Goal: Ask a question: Seek information or help from site administrators or community

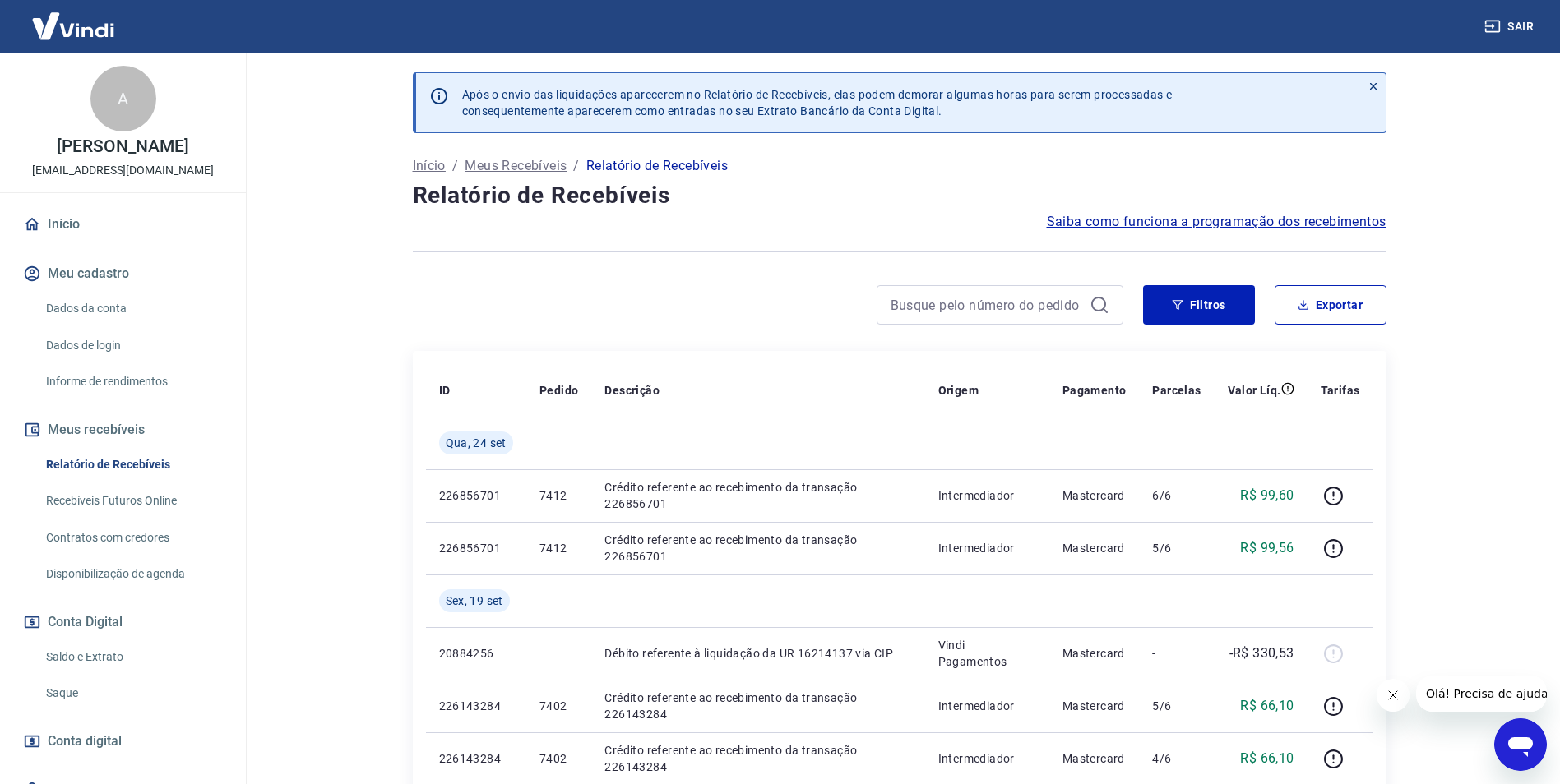
click at [85, 230] on link "Início" at bounding box center [122, 224] width 206 height 36
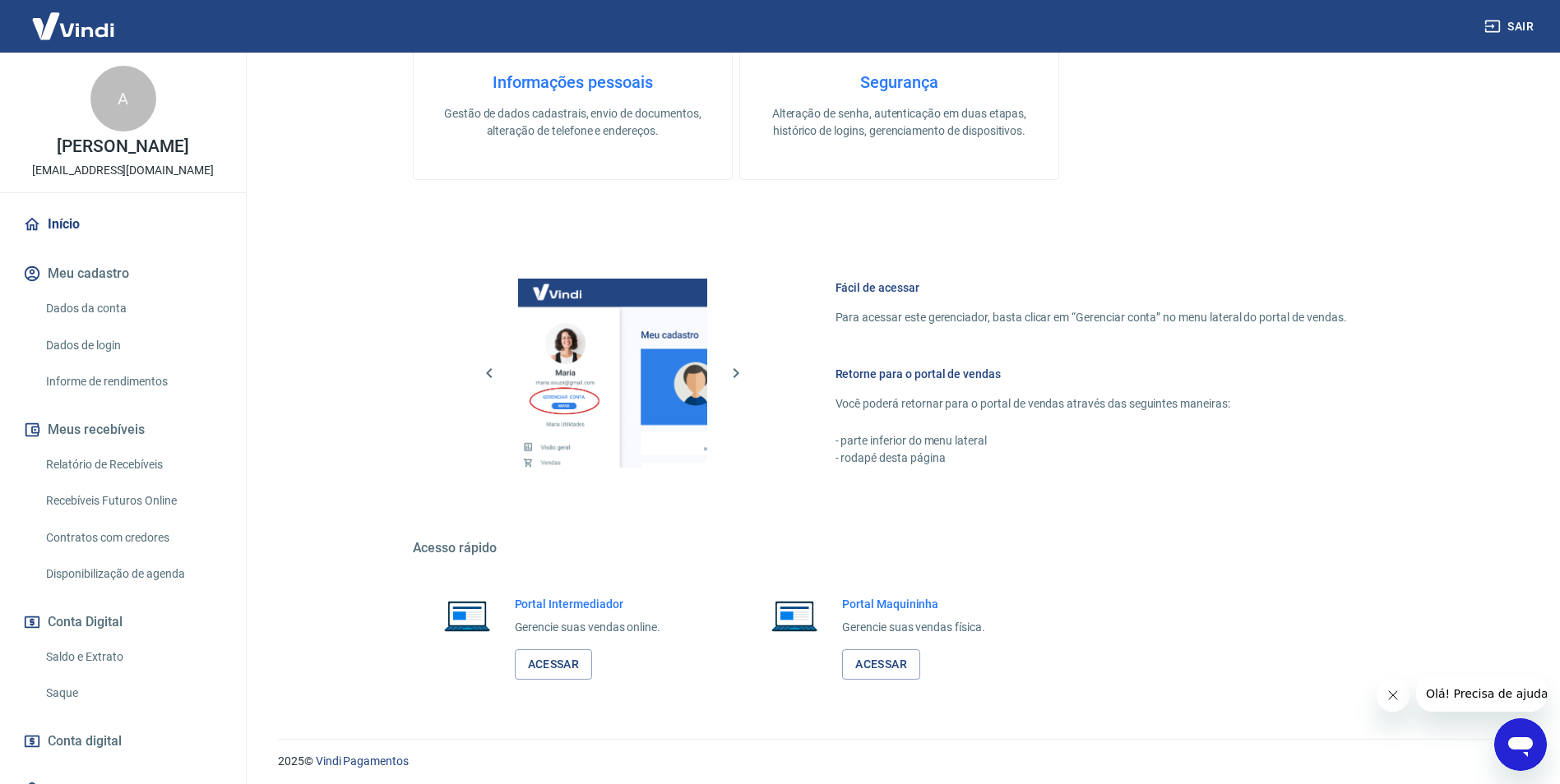
scroll to position [493, 0]
click at [538, 663] on link "Acessar" at bounding box center [554, 662] width 78 height 30
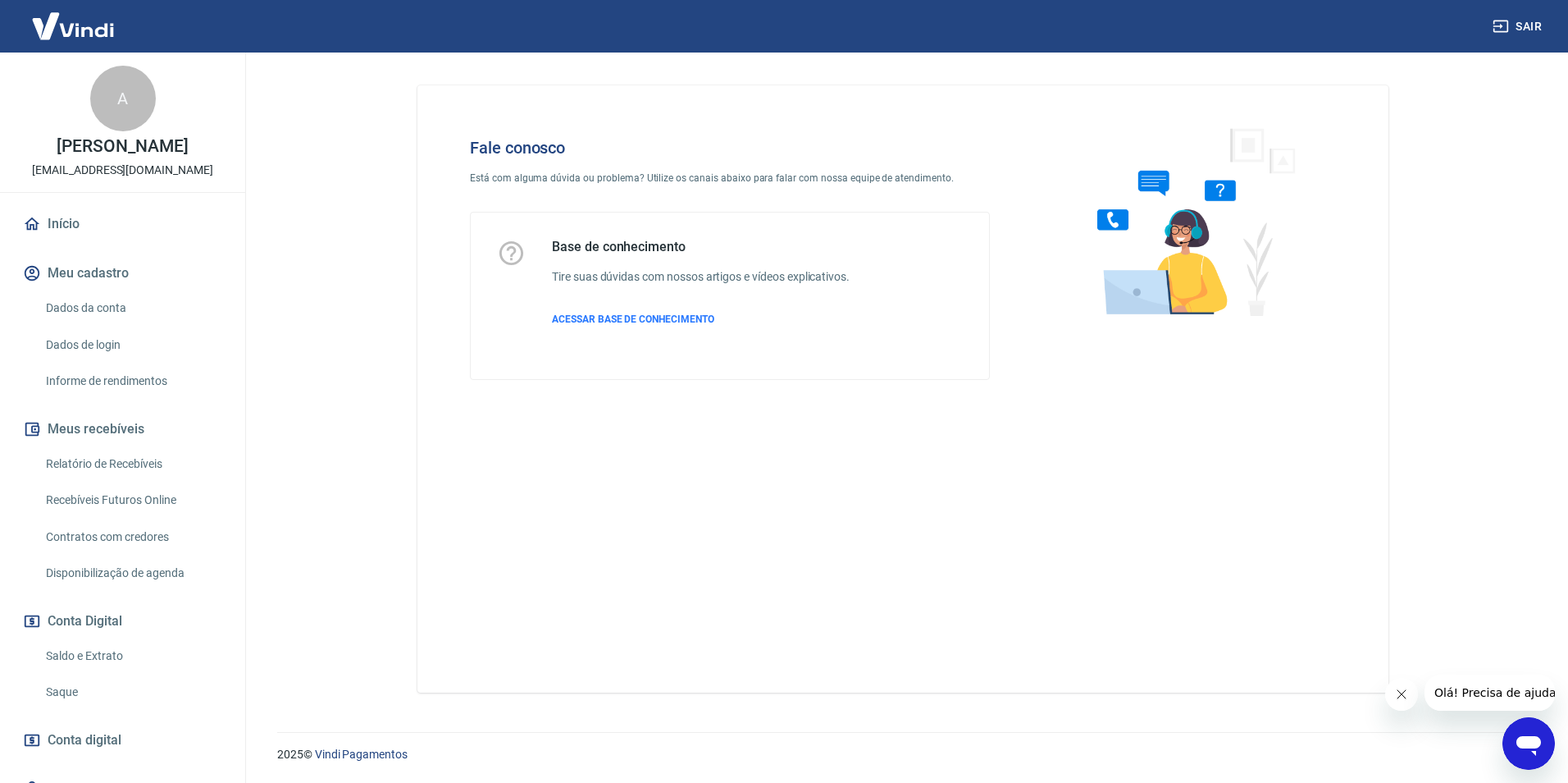
click at [1528, 747] on icon "Abrir janela de mensagens" at bounding box center [1528, 746] width 24 height 20
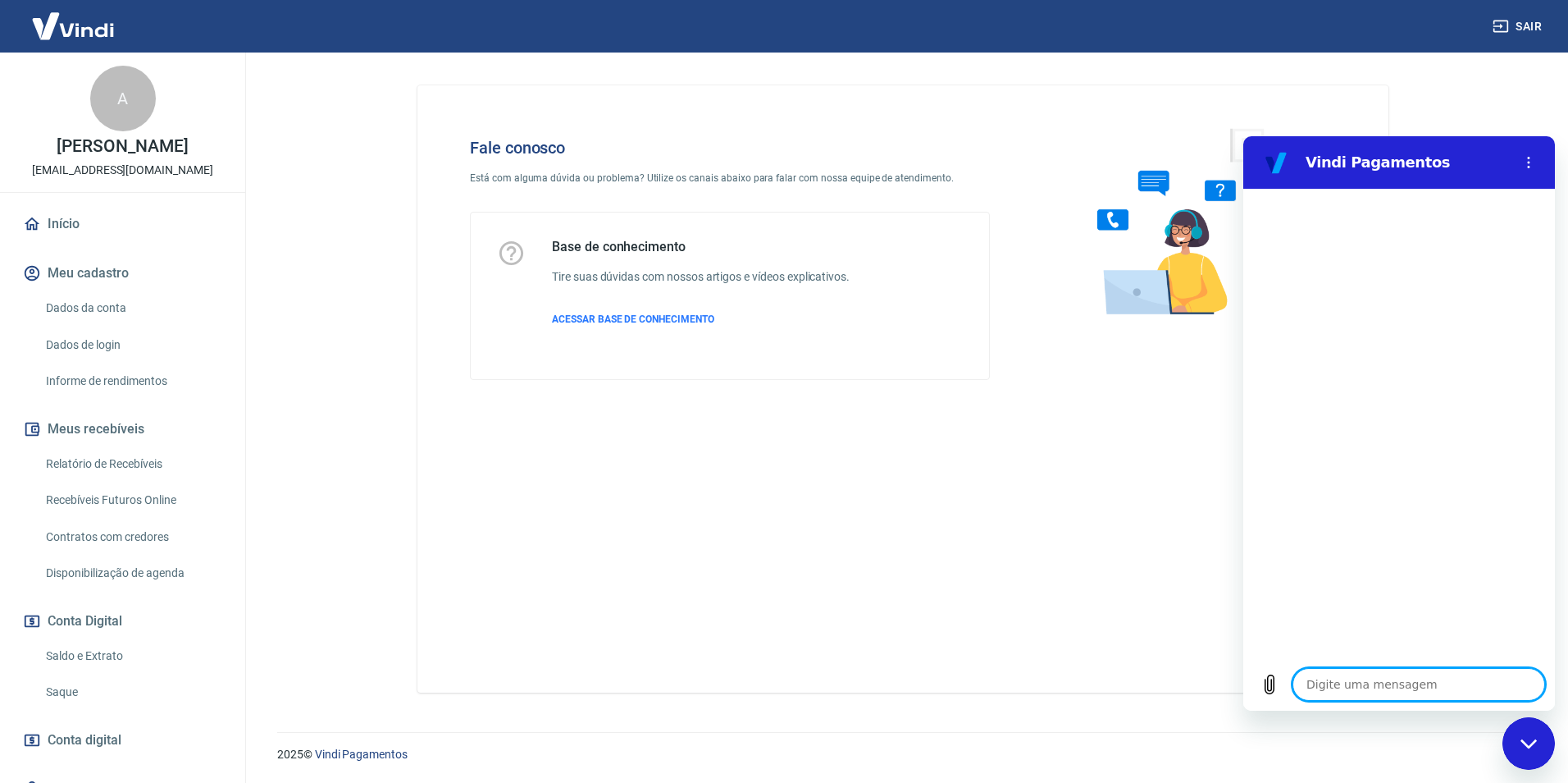
type textarea "b"
type textarea "x"
type textarea "bo"
type textarea "x"
type textarea "bom"
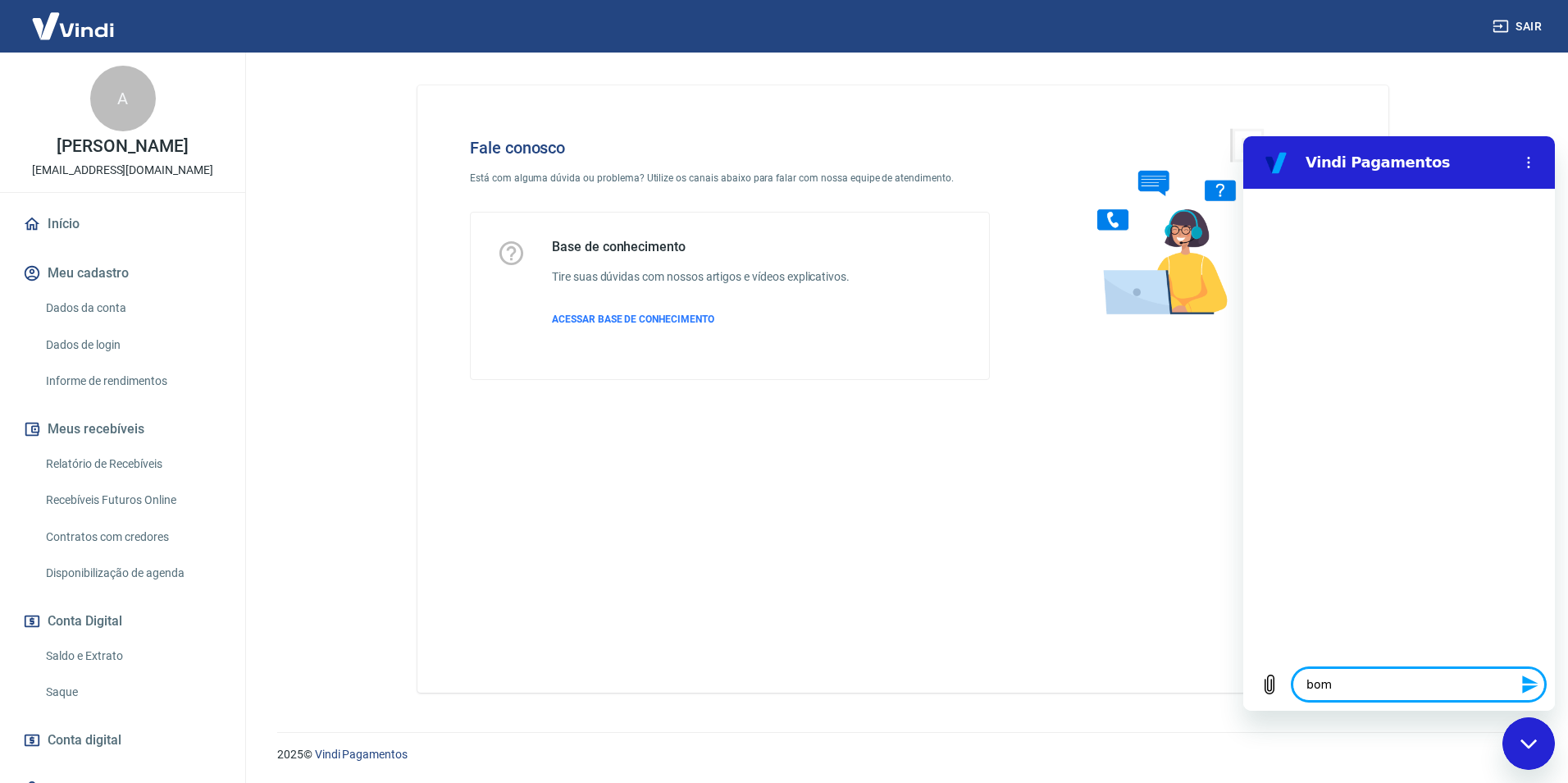
type textarea "x"
type textarea "bom"
type textarea "x"
type textarea "bom d"
type textarea "x"
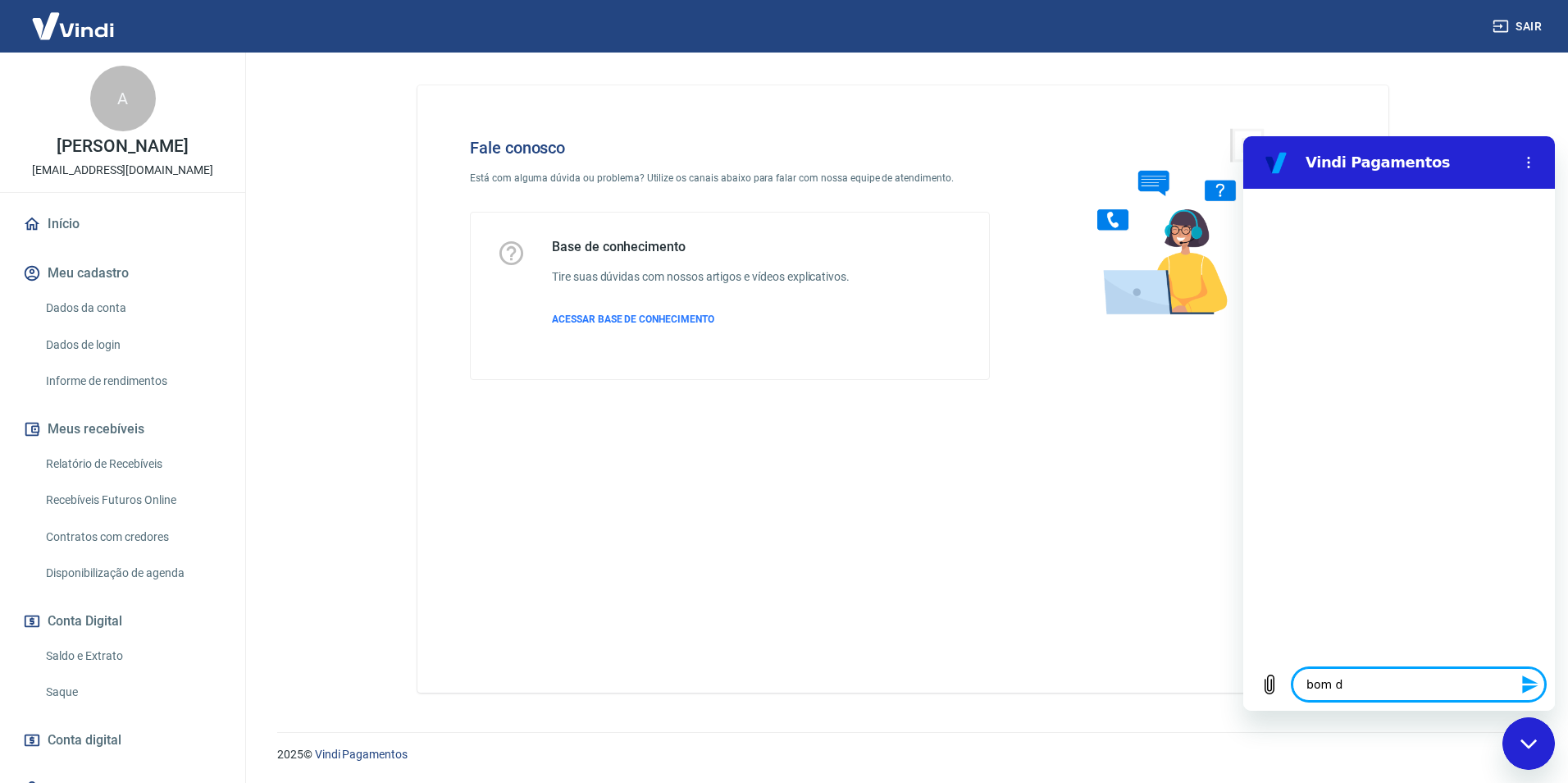
type textarea "bom di"
type textarea "x"
type textarea "bom dia"
type textarea "x"
type textarea "bom dia"
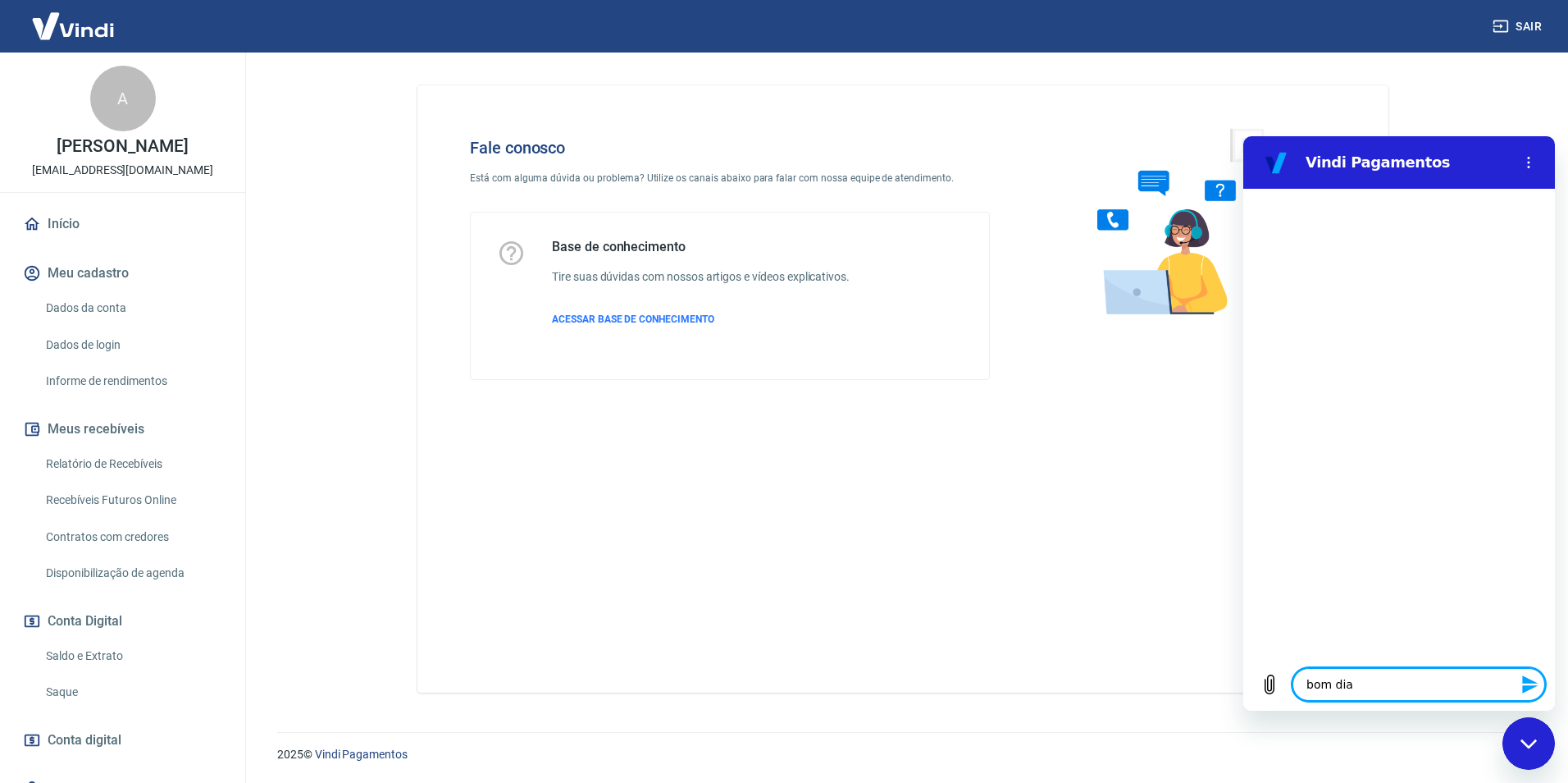
type textarea "x"
type textarea "bom dia p"
type textarea "x"
type textarea "bom dia pe"
type textarea "x"
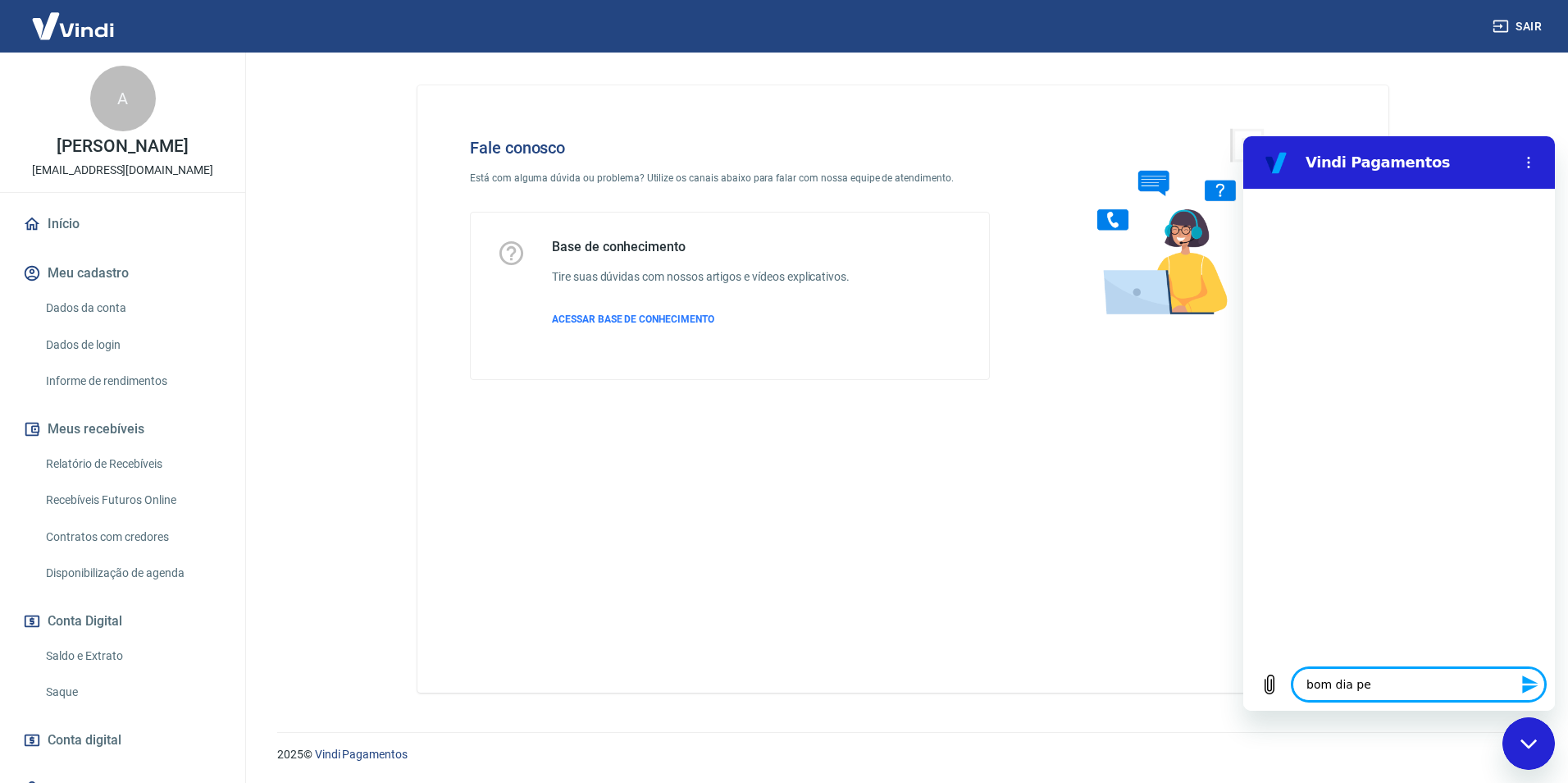
type textarea "bom dia pes"
type textarea "x"
type textarea "bom dia pess"
type textarea "x"
type textarea "bom dia pesso"
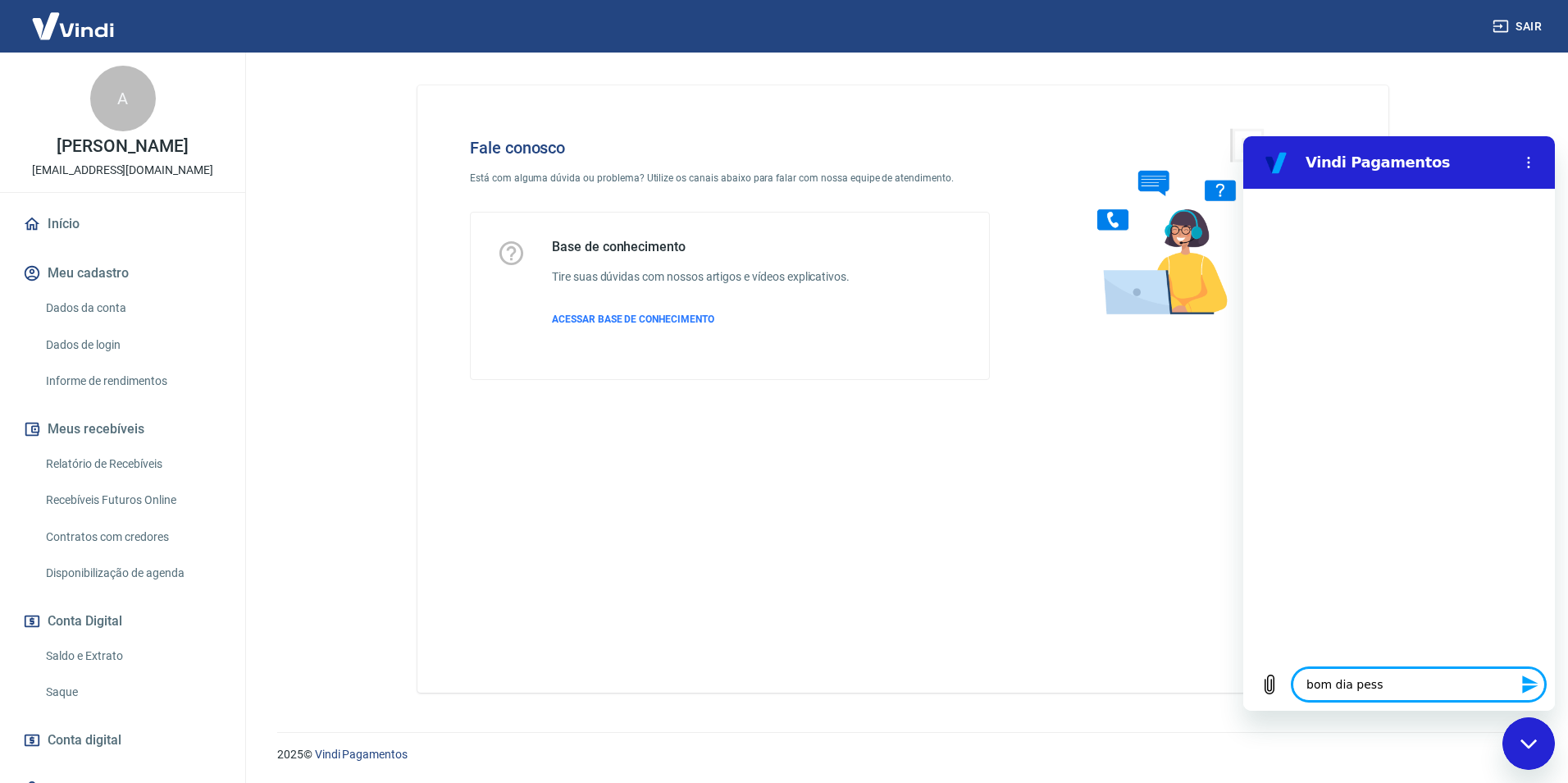
type textarea "x"
type textarea "bom dia pessoa"
type textarea "x"
type textarea "bom dia pessoal"
type textarea "x"
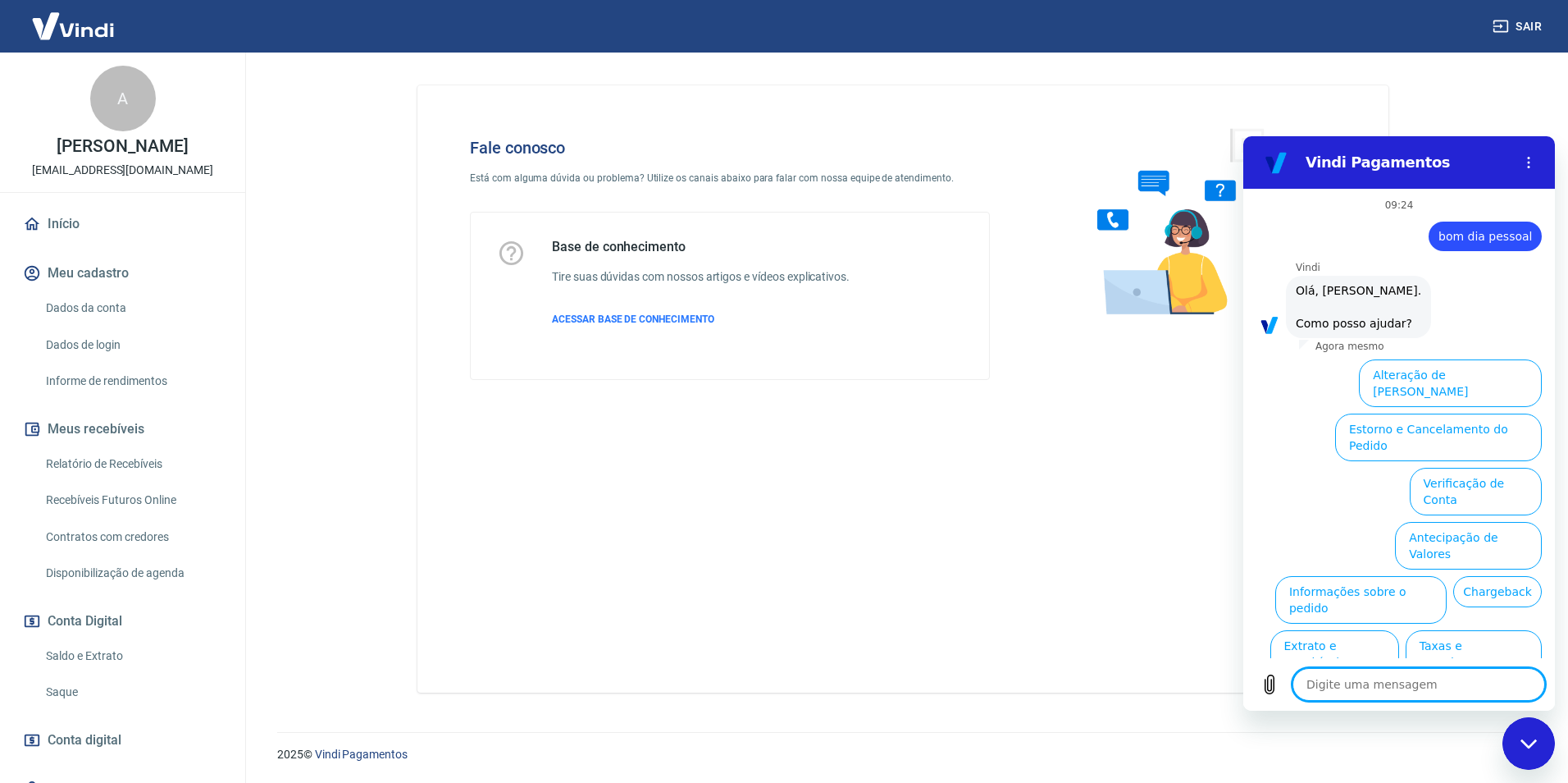
scroll to position [39, 0]
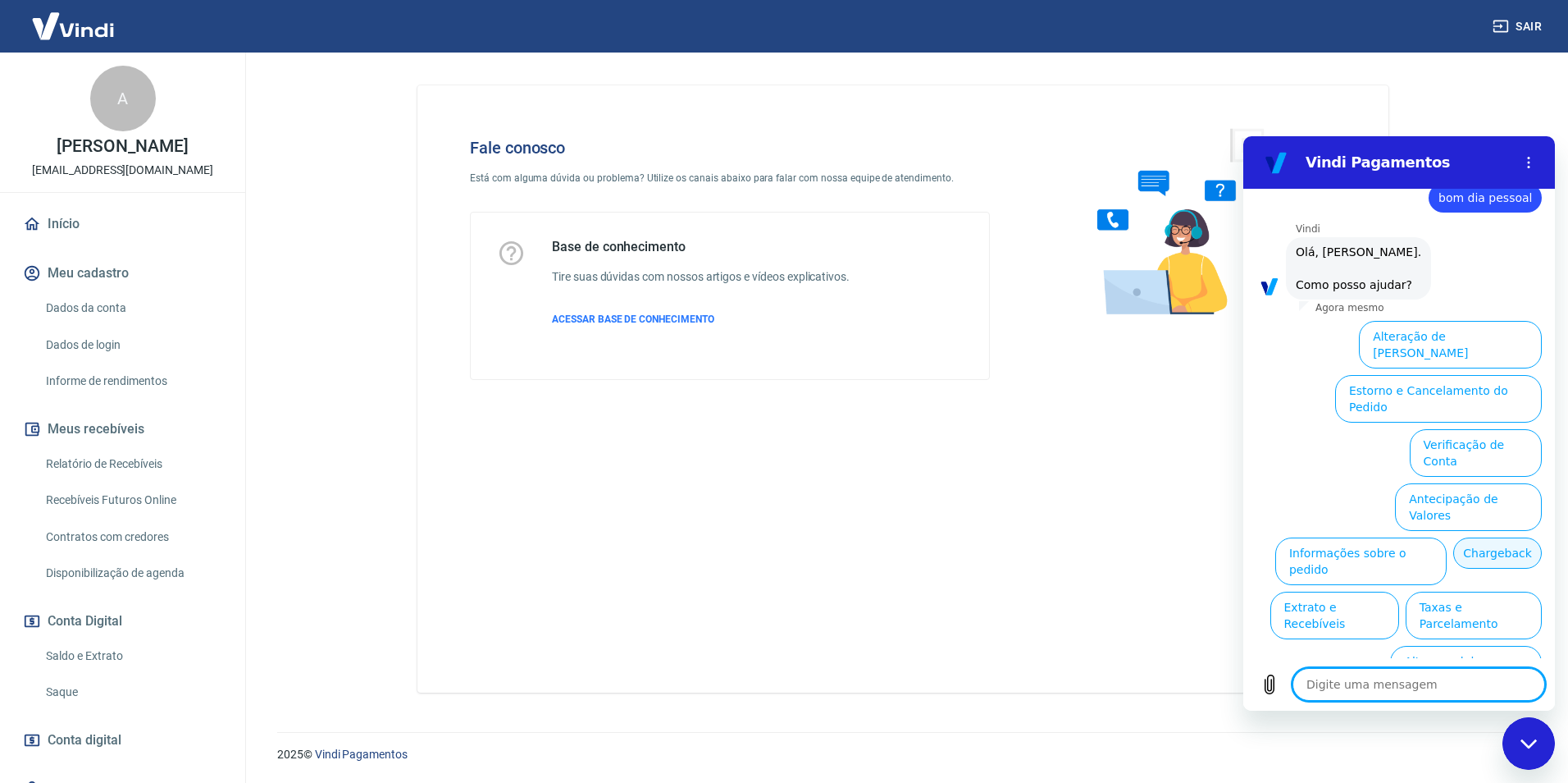
click at [1454, 538] on button "Chargeback" at bounding box center [1498, 554] width 89 height 31
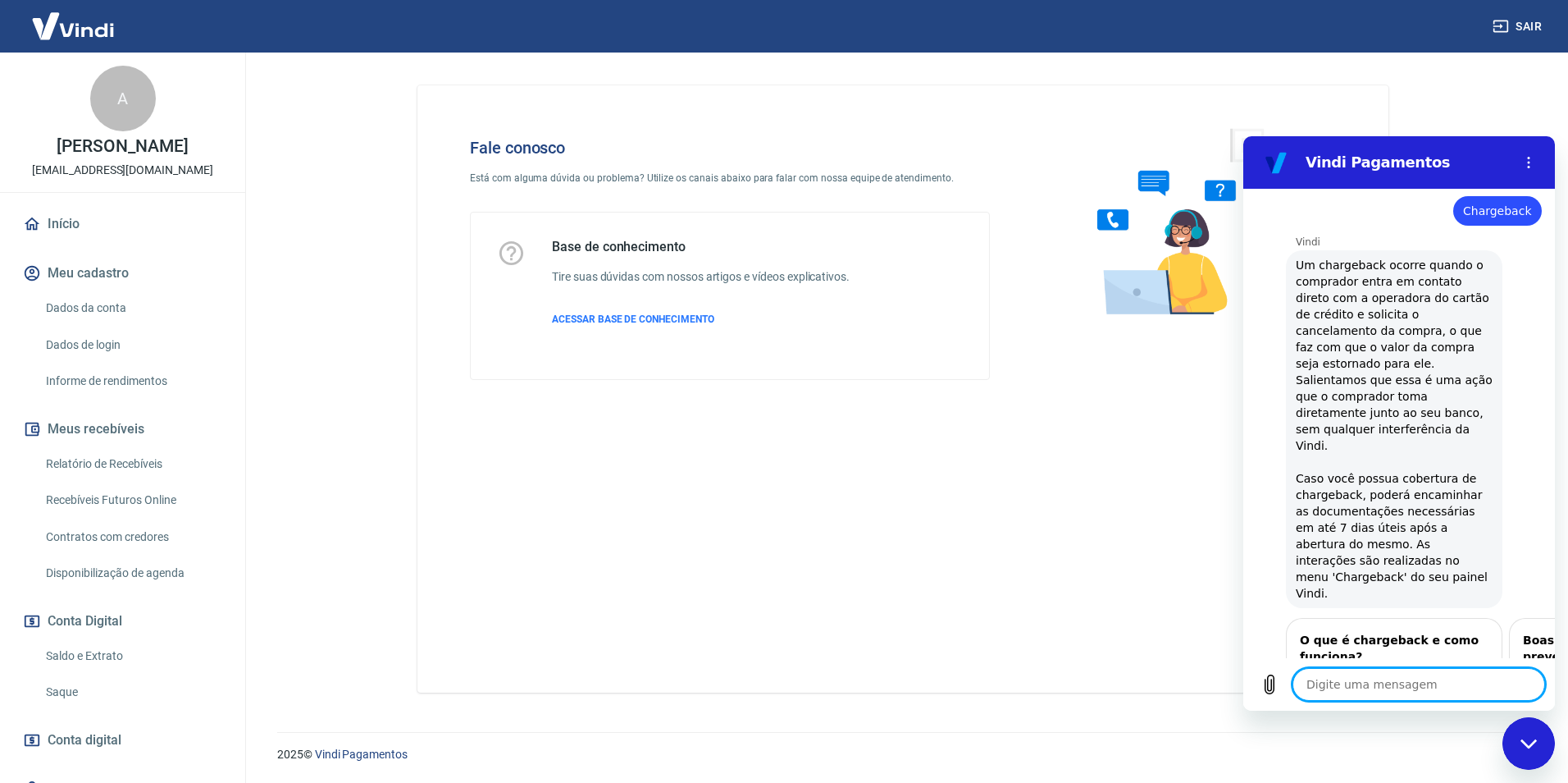
scroll to position [252, 0]
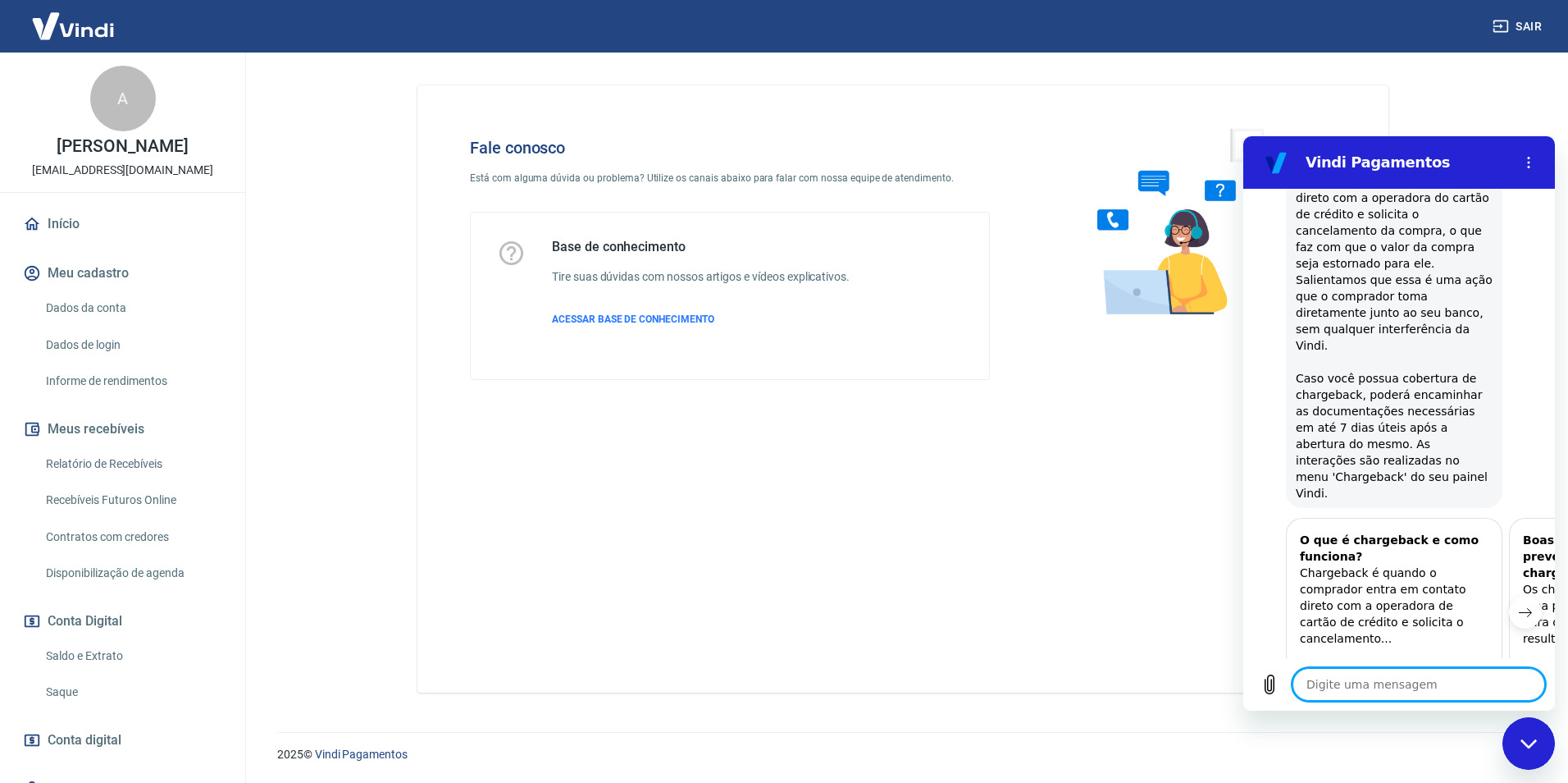
type textarea "x"
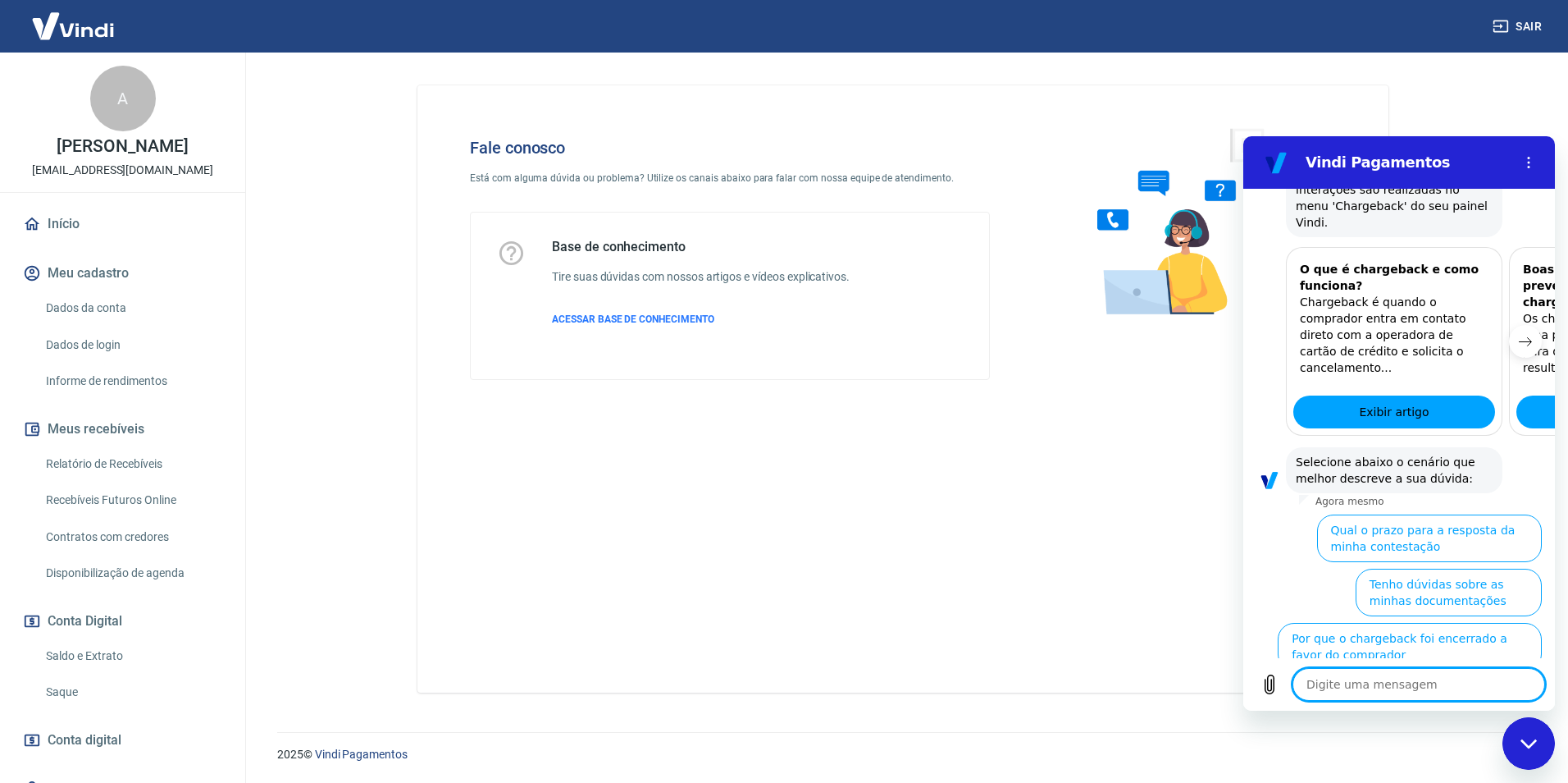
scroll to position [528, 0]
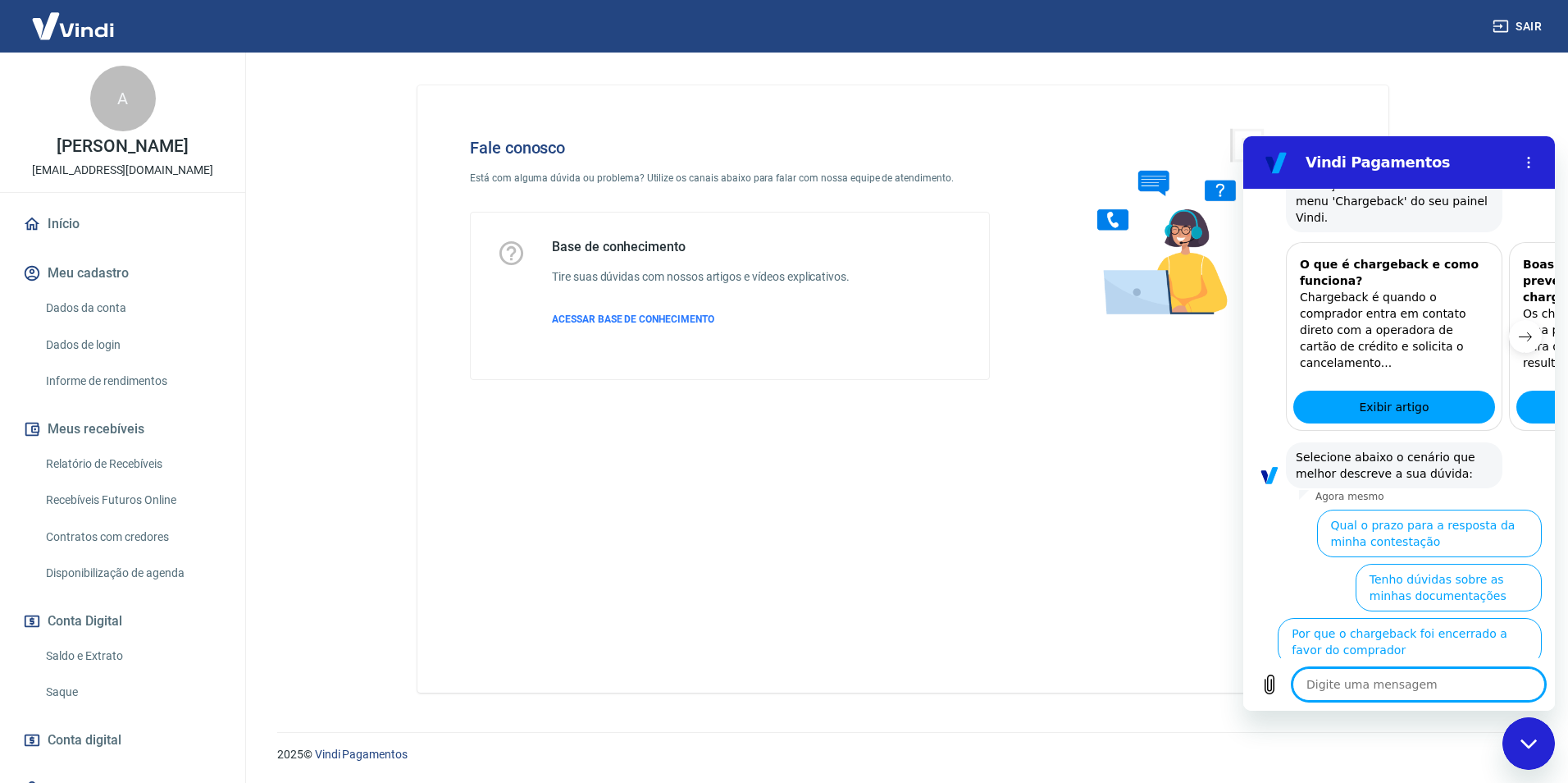
type textarea "f"
type textarea "x"
type textarea "fa"
type textarea "x"
type textarea "fal"
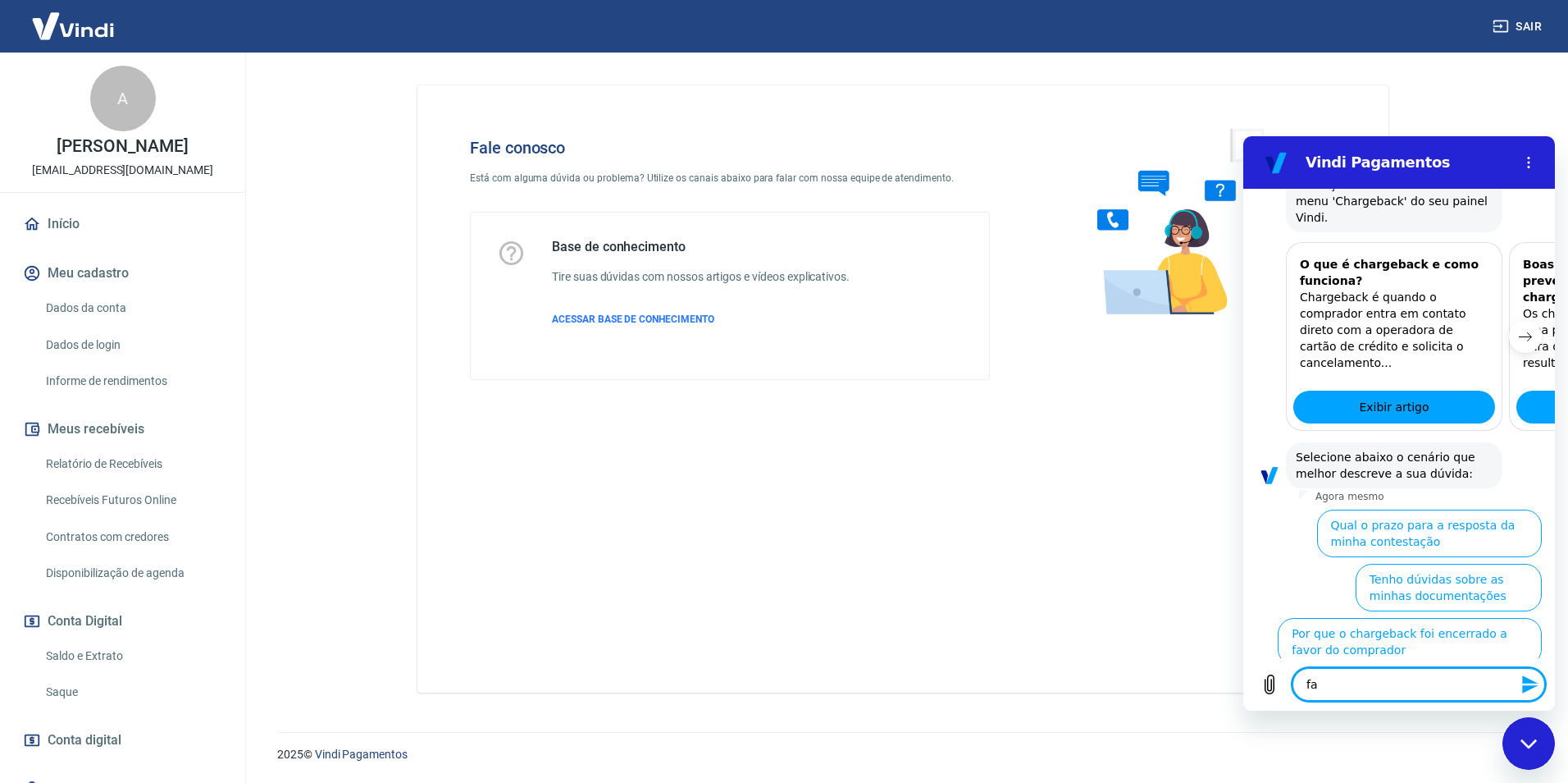
type textarea "x"
type textarea "fala"
type textarea "x"
type textarea "falaer"
type textarea "x"
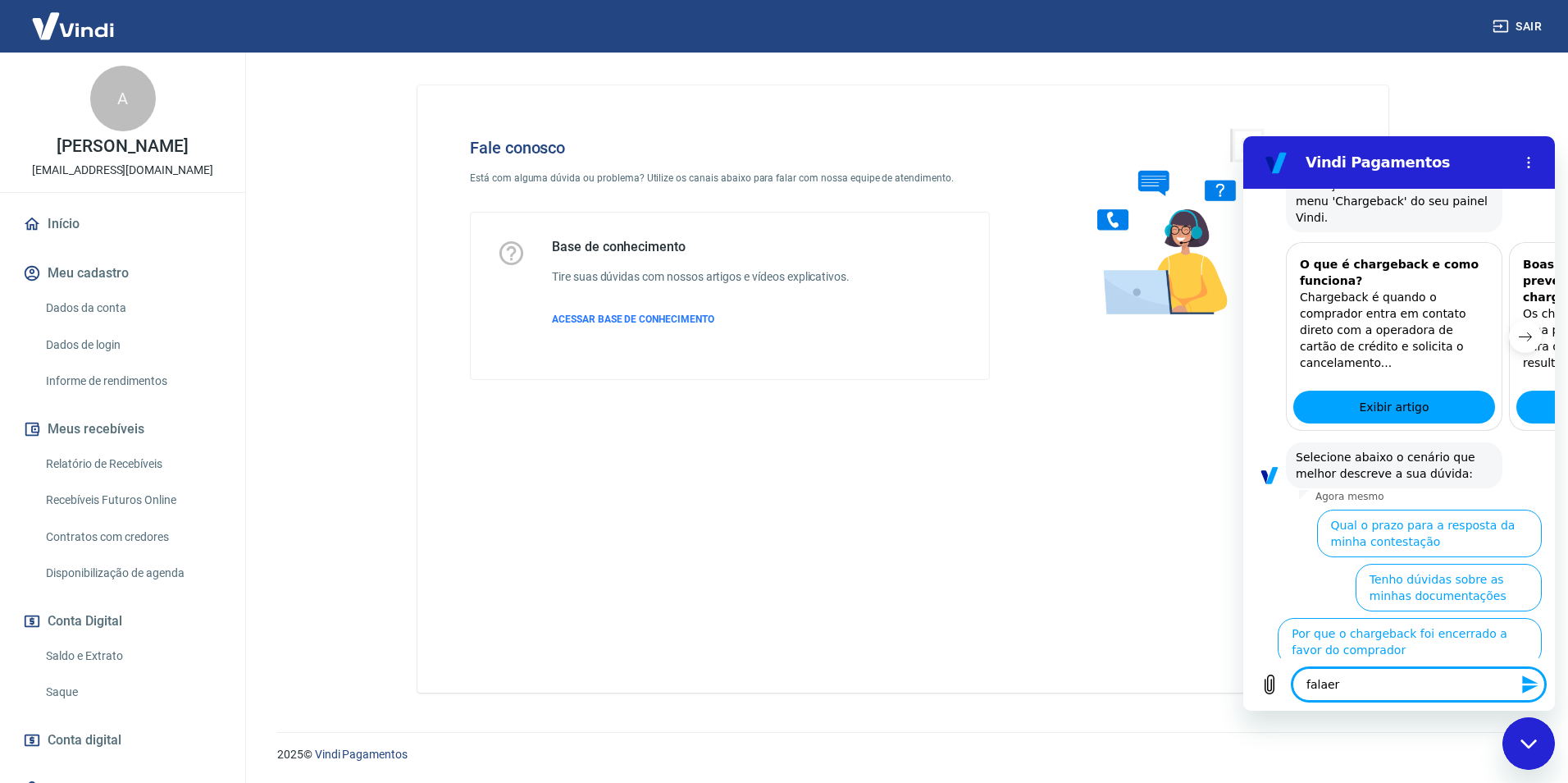
type textarea "falaer"
type textarea "x"
type textarea "falaer"
type textarea "x"
type textarea "falae"
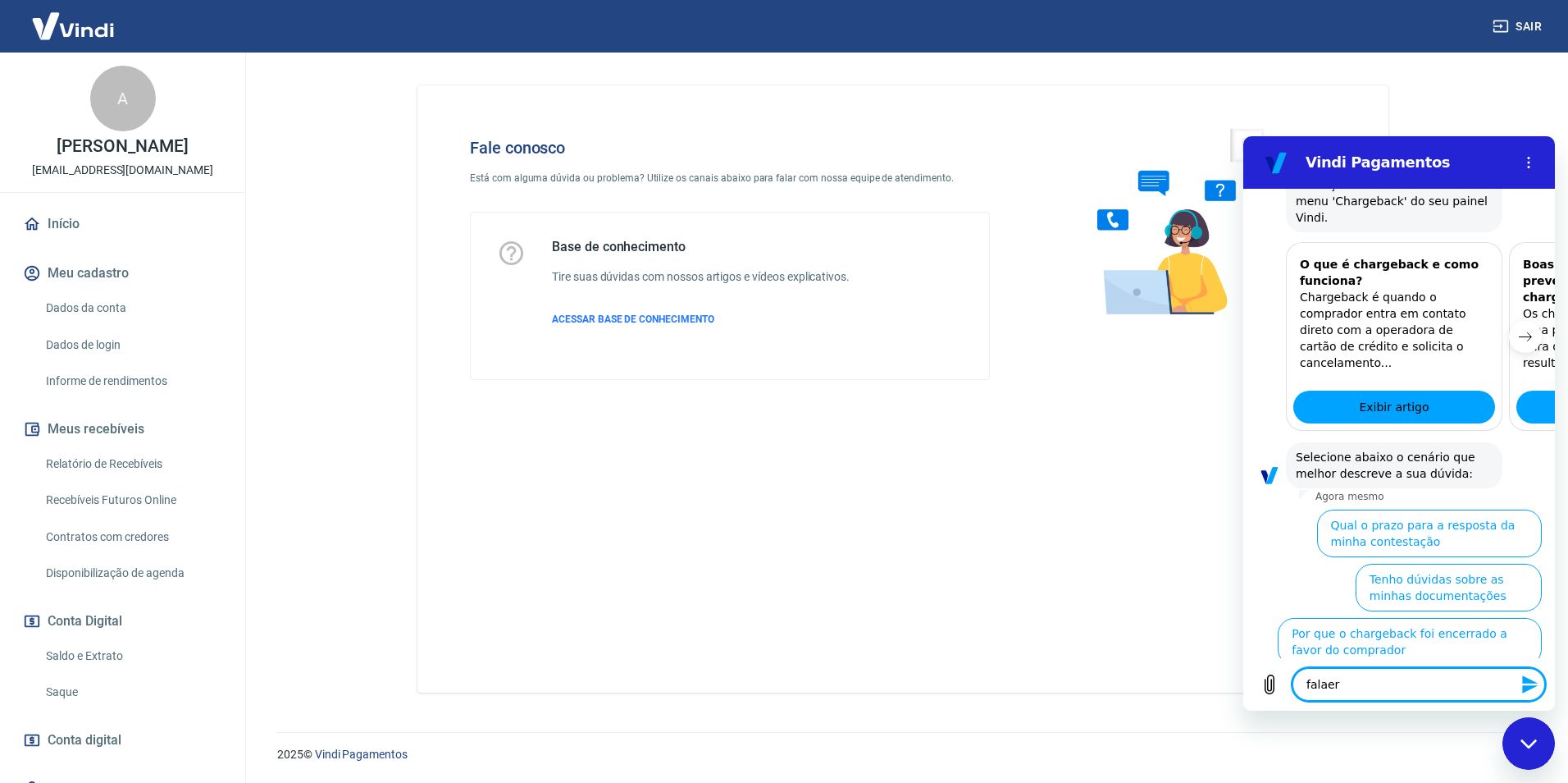
type textarea "x"
type textarea "fala"
type textarea "x"
type textarea "falar"
type textarea "x"
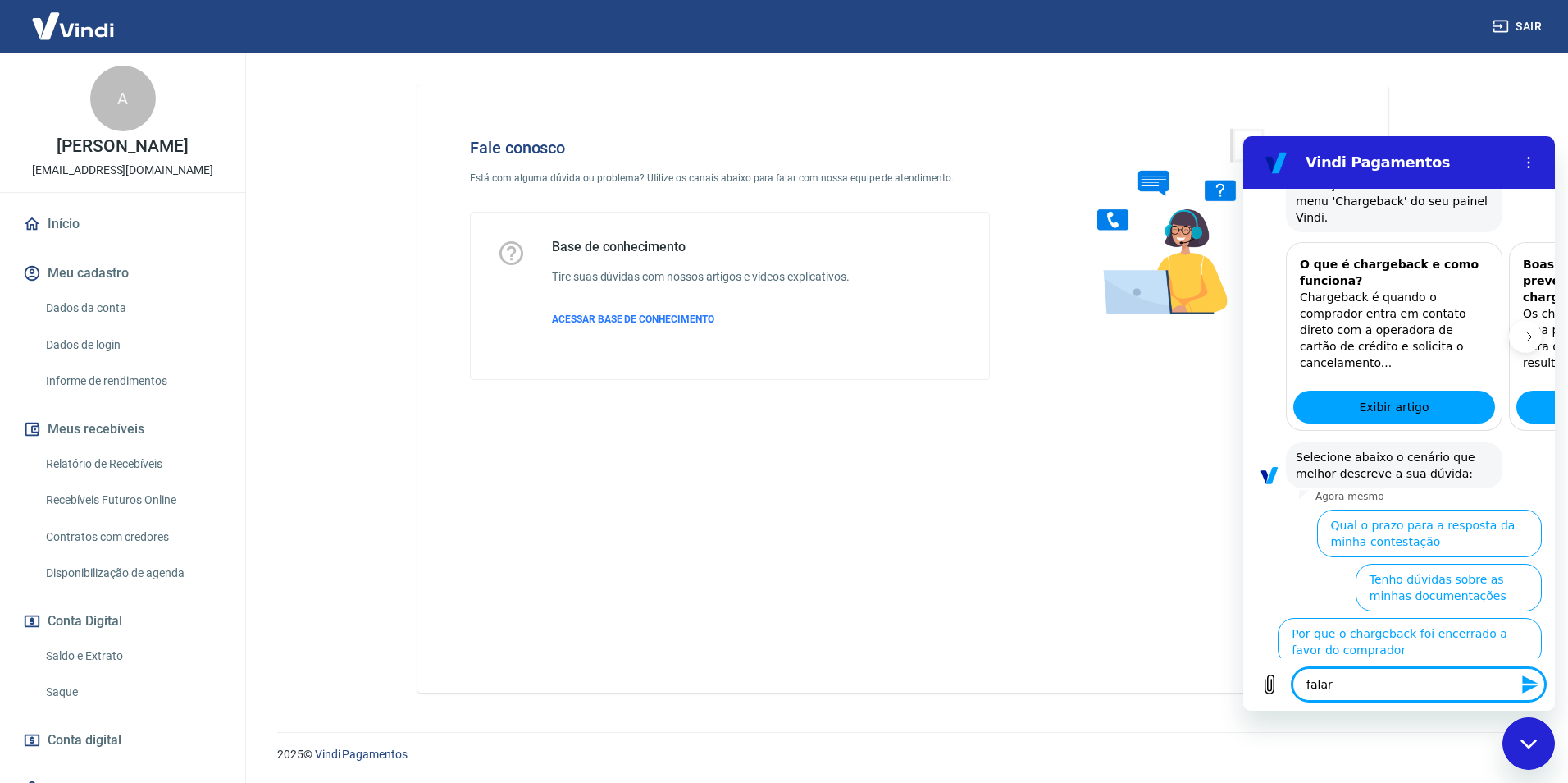
type textarea "falar"
type textarea "x"
type textarea "falar c"
type textarea "x"
type textarea "falar co"
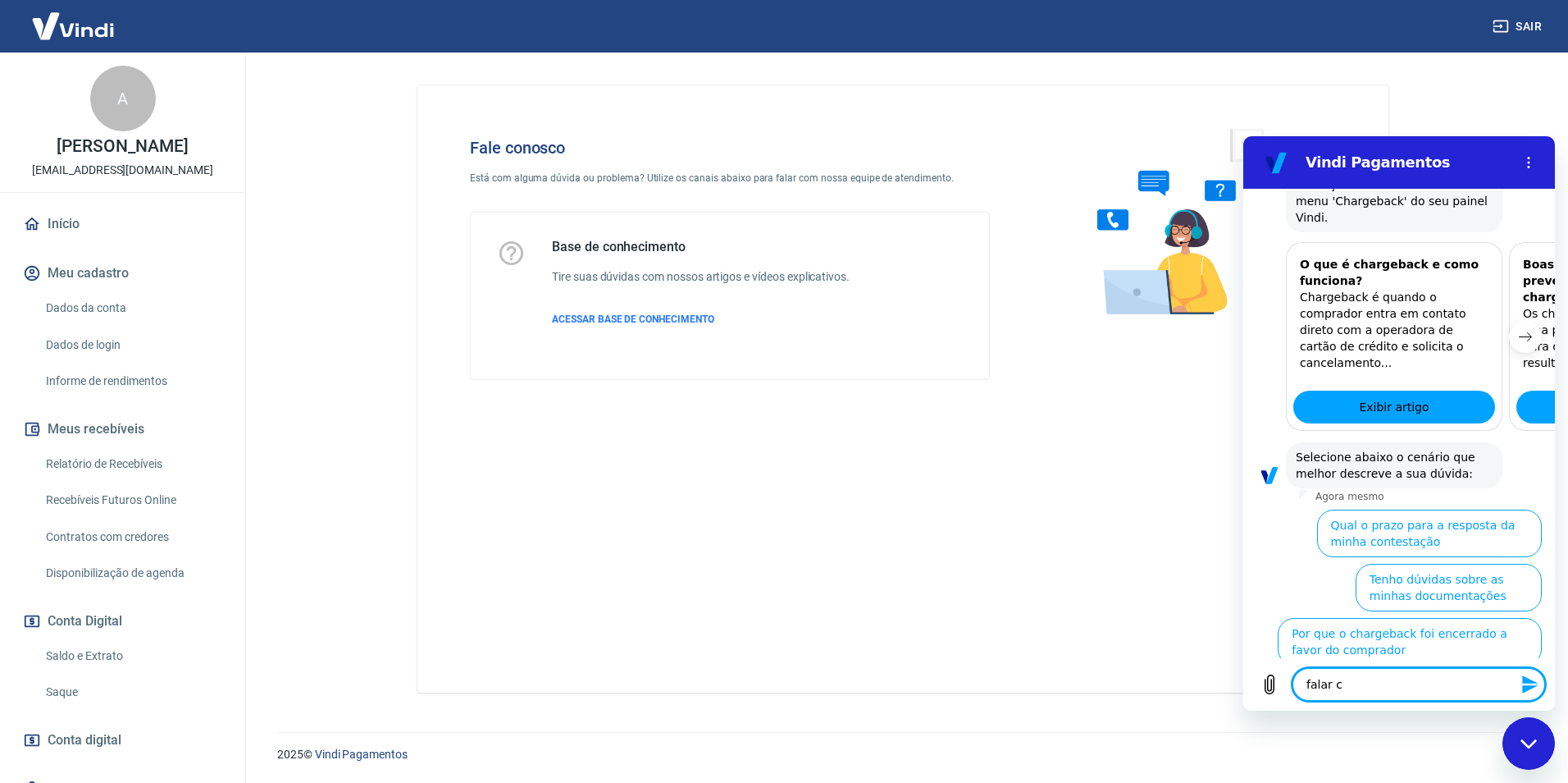
type textarea "x"
type textarea "falar com"
type textarea "x"
type textarea "falar com"
type textarea "x"
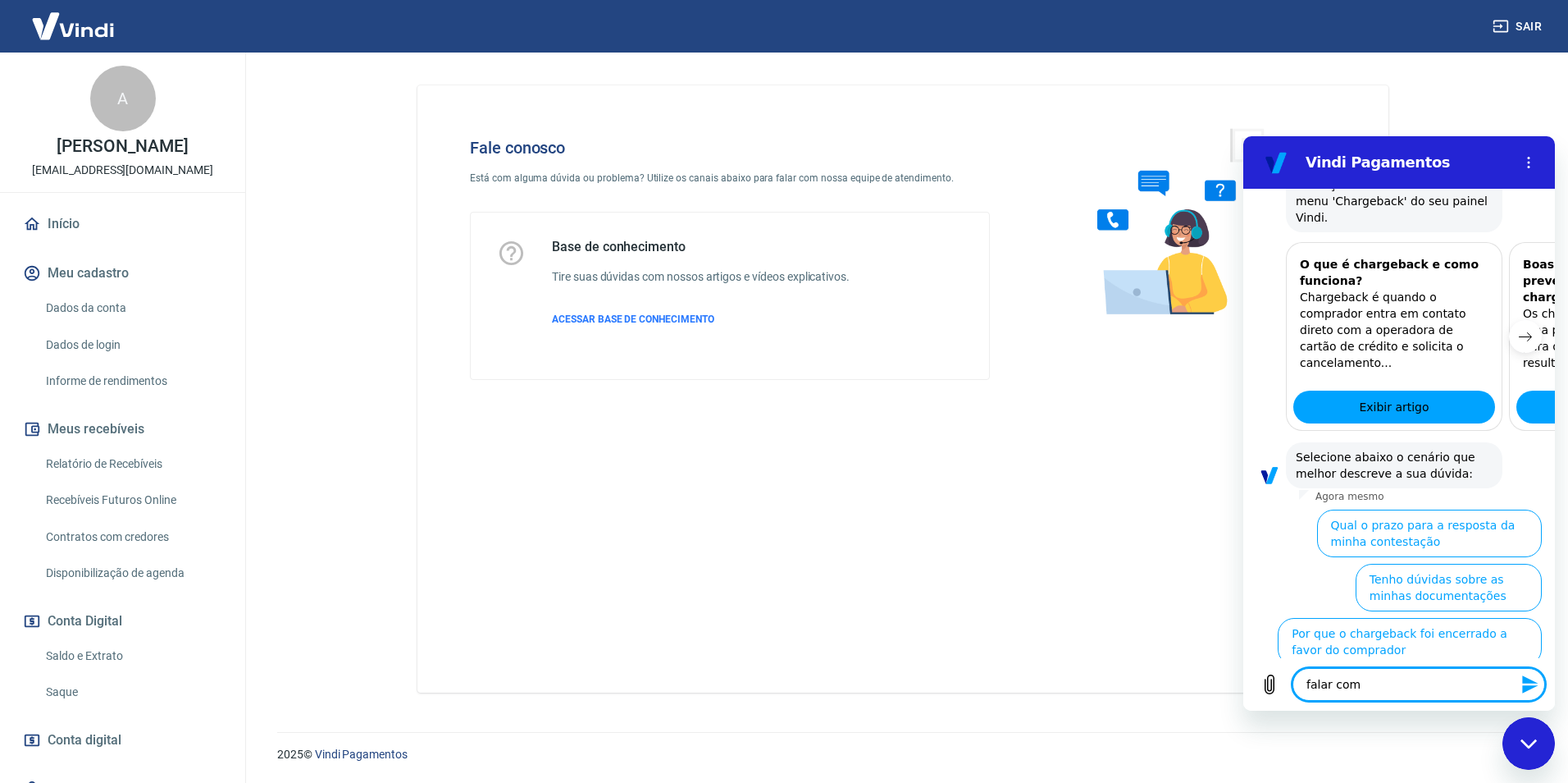
type textarea "falar com a"
type textarea "x"
type textarea "falar com at"
type textarea "x"
type textarea "falar com ate"
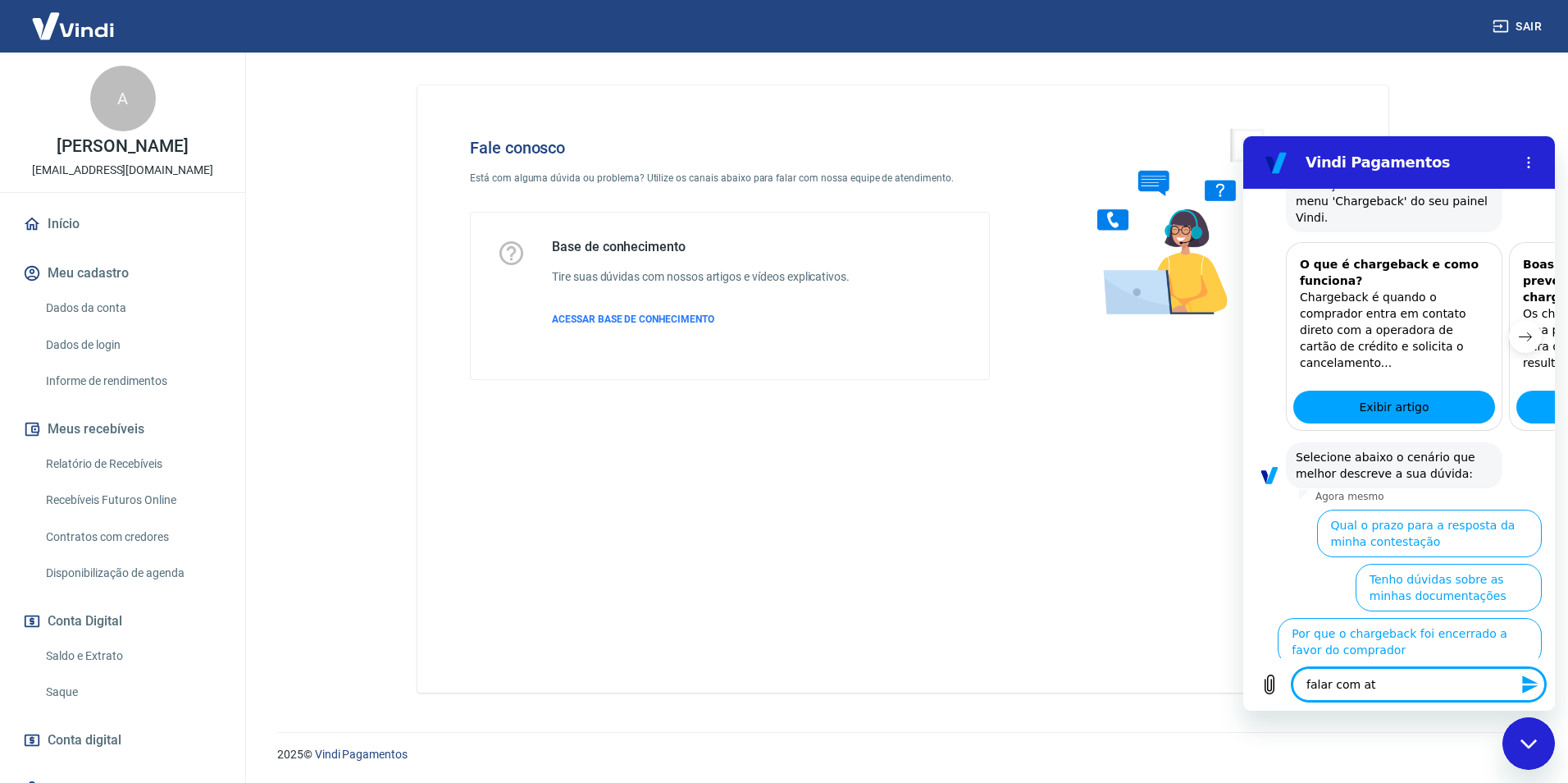
type textarea "x"
type textarea "falar com aten"
type textarea "x"
type textarea "falar com atent"
type textarea "x"
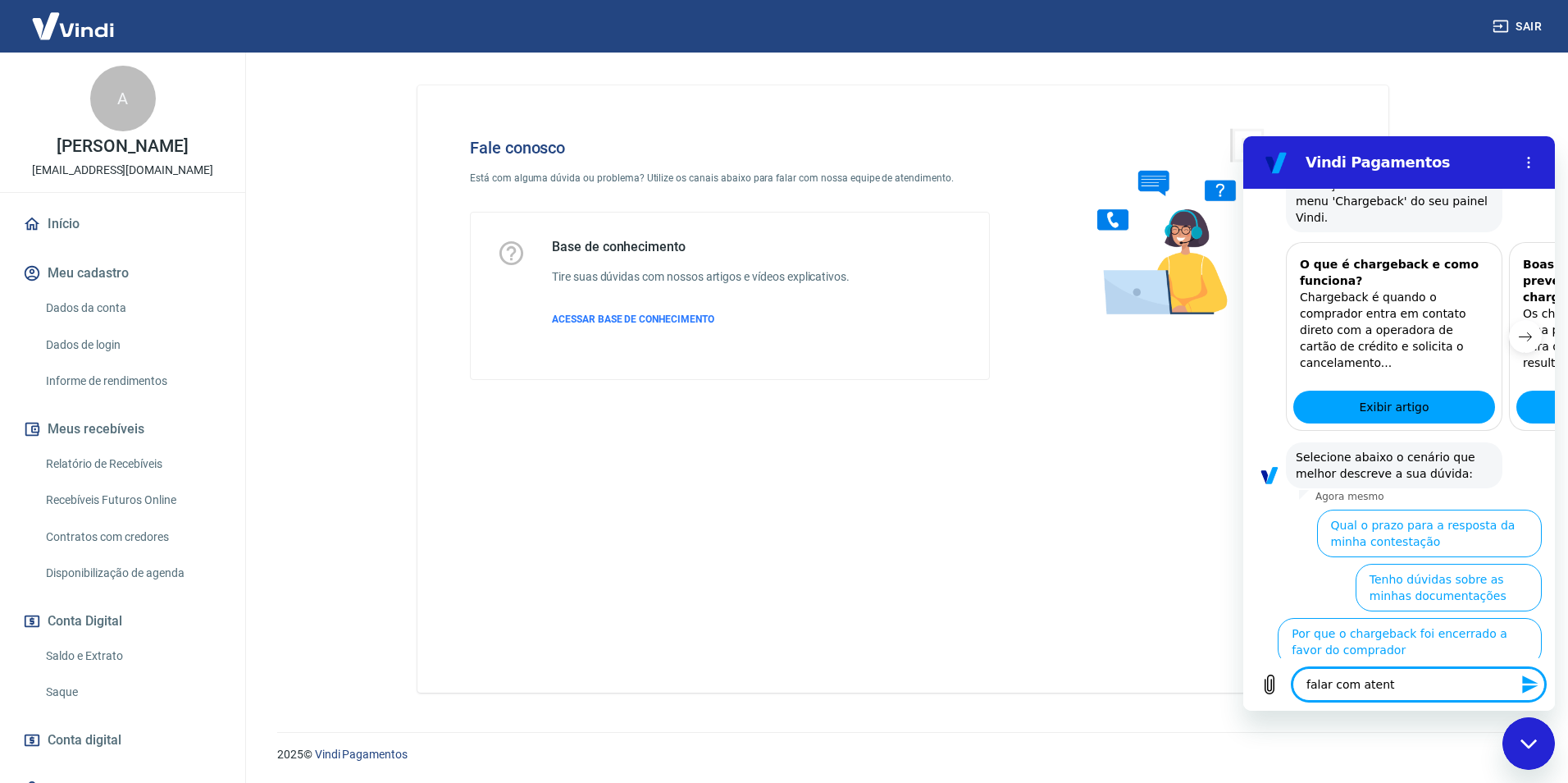
type textarea "falar com atente"
type textarea "x"
type textarea "falar com atent"
type textarea "x"
type textarea "falar com aten"
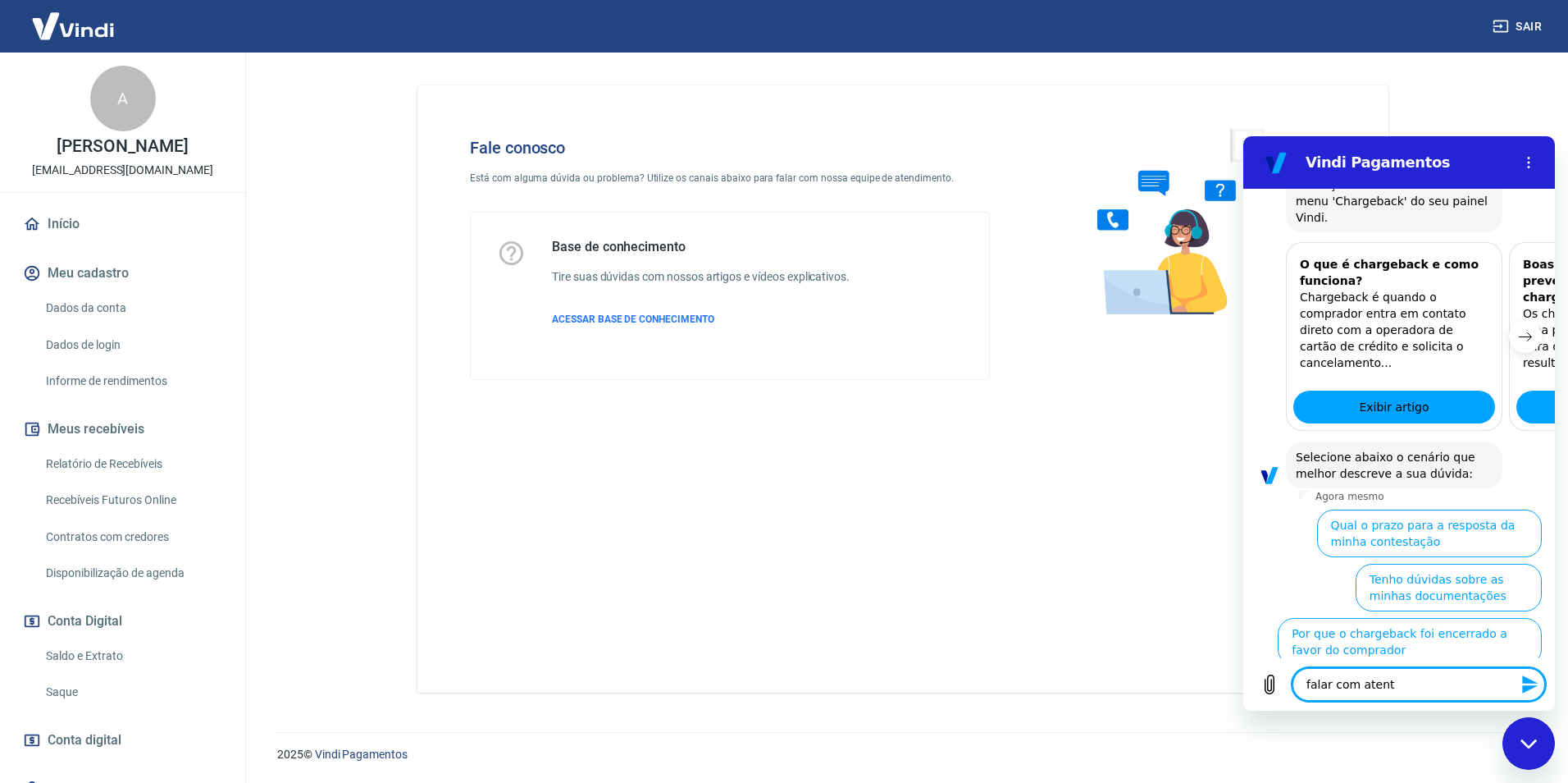
type textarea "x"
type textarea "falar com ate"
type textarea "x"
type textarea "falar com at"
type textarea "x"
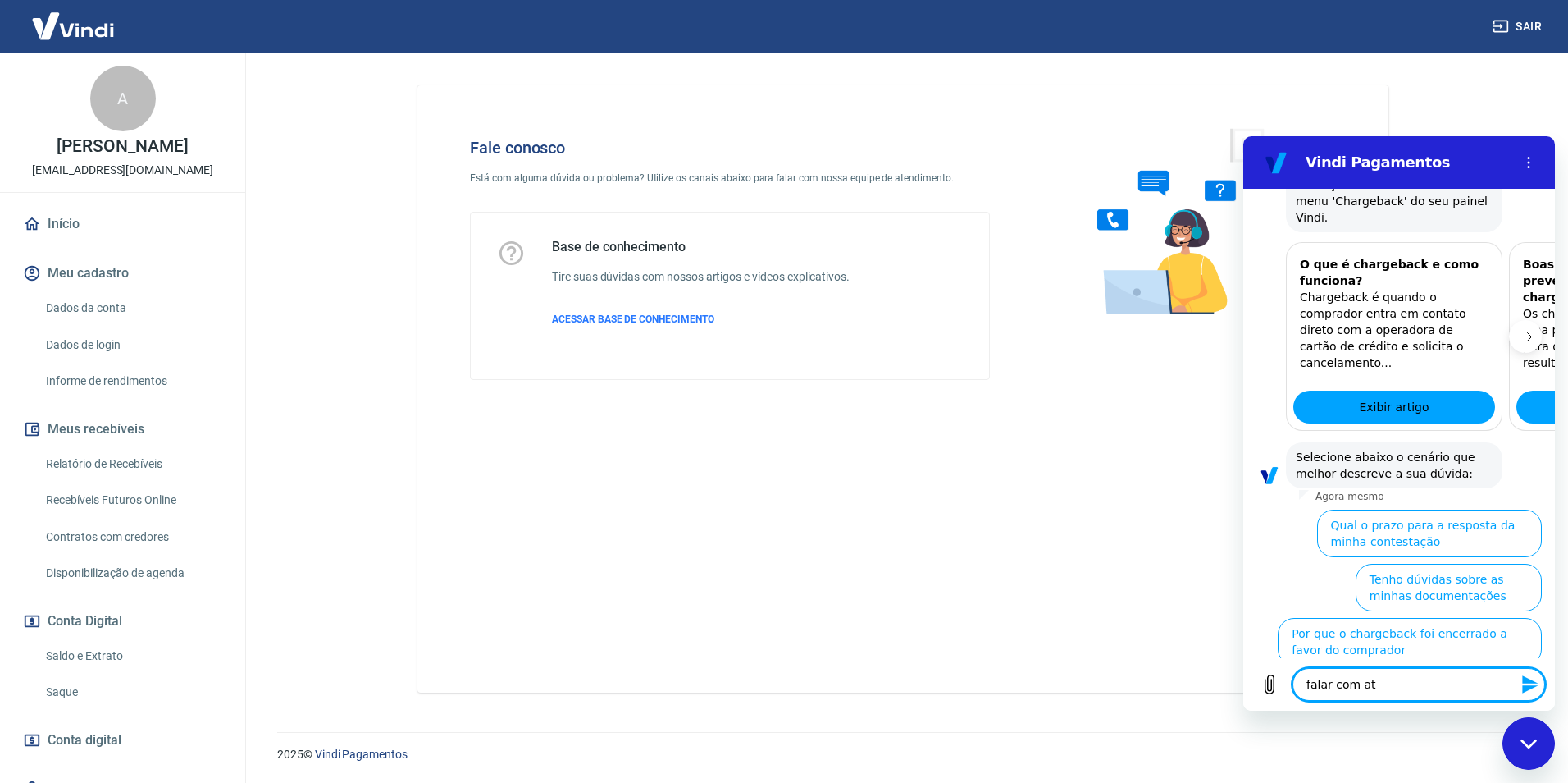
type textarea "falar com a"
type textarea "x"
type textarea "falar com at"
type textarea "x"
type textarea "falar com ate"
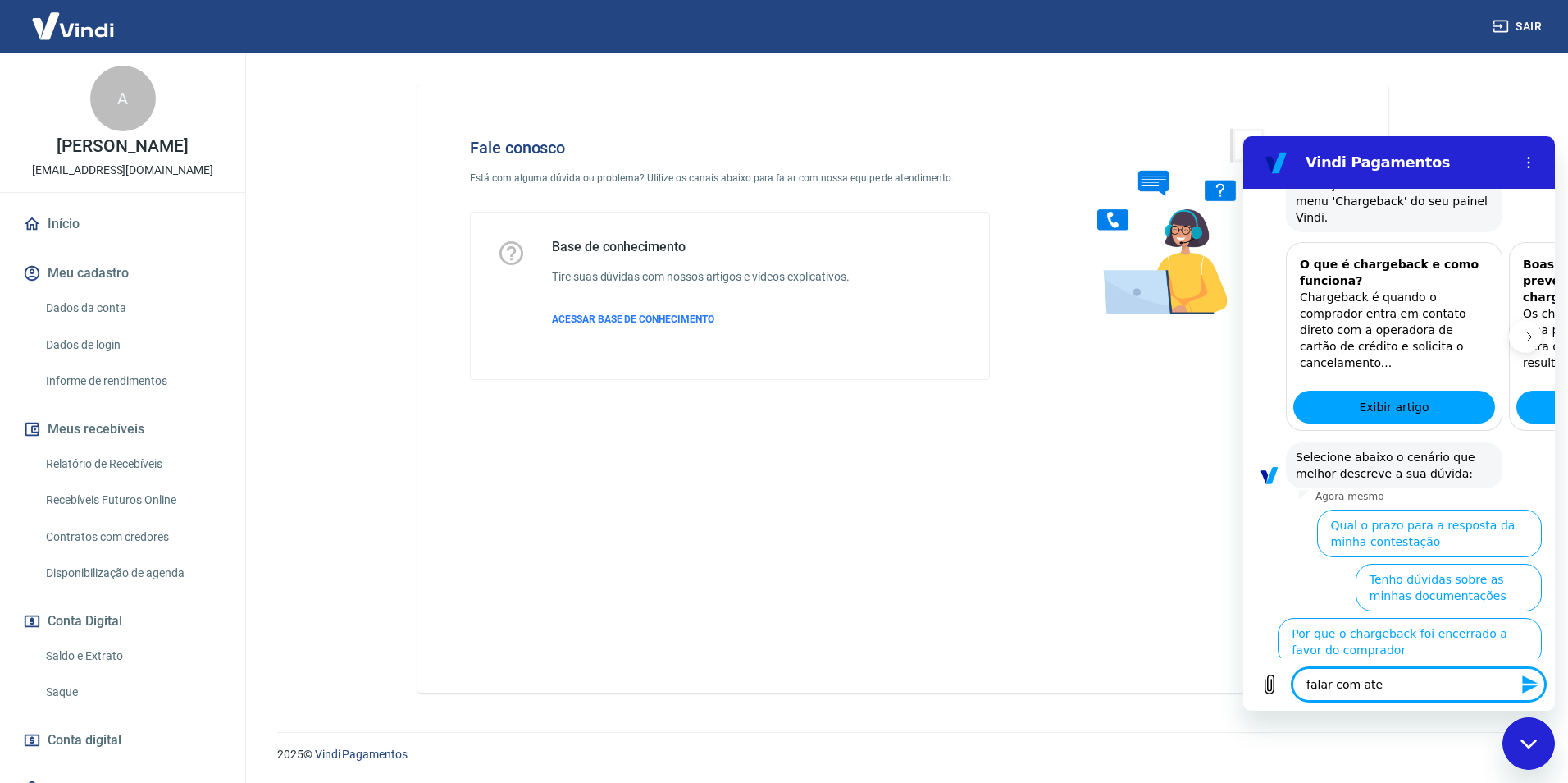
type textarea "x"
type textarea "falar com aten"
type textarea "x"
type textarea "falar com atent"
type textarea "x"
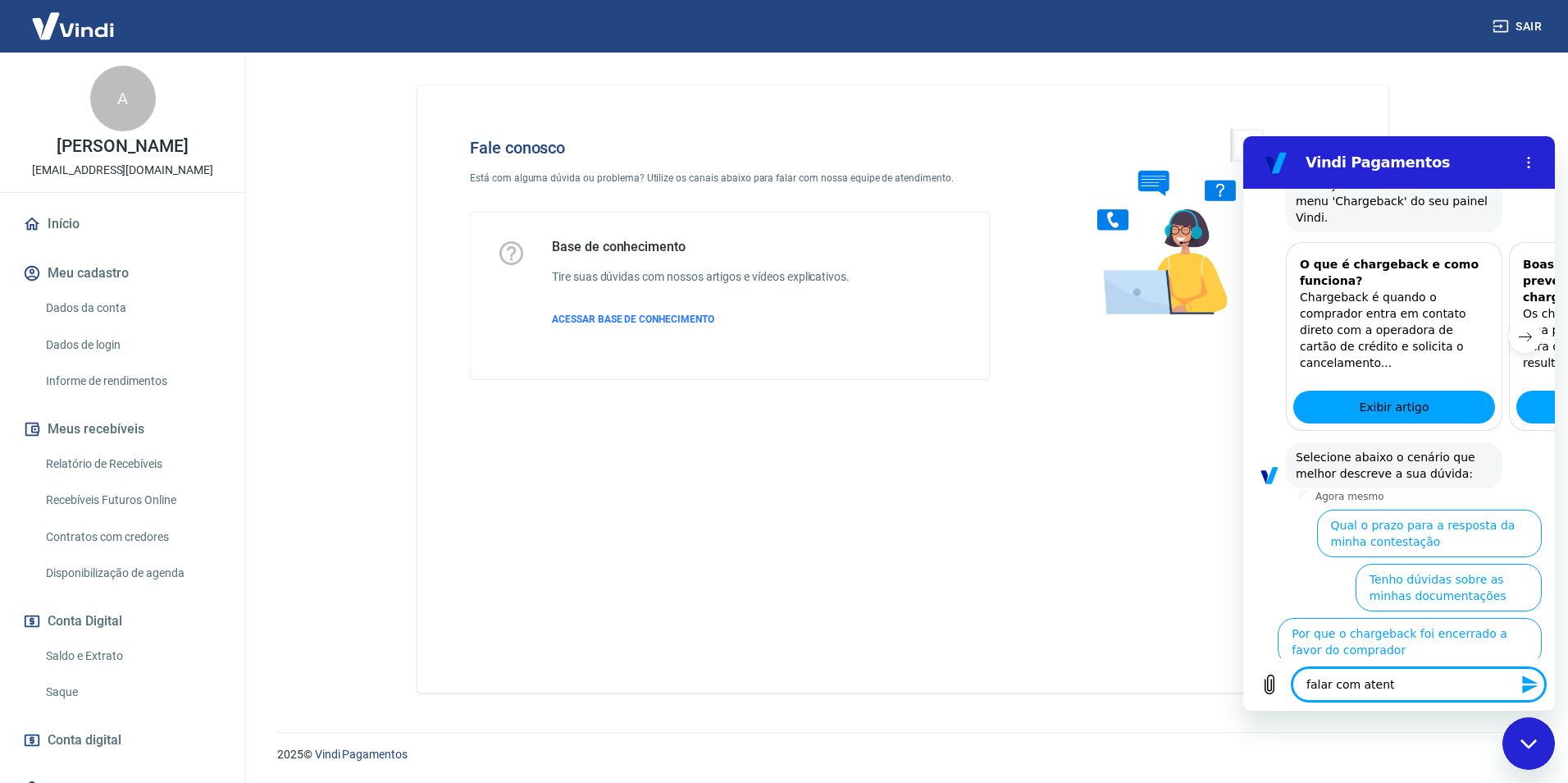
type textarea "falar com atente"
type textarea "x"
type textarea "falar com atenten"
type textarea "x"
type textarea "falar com atente"
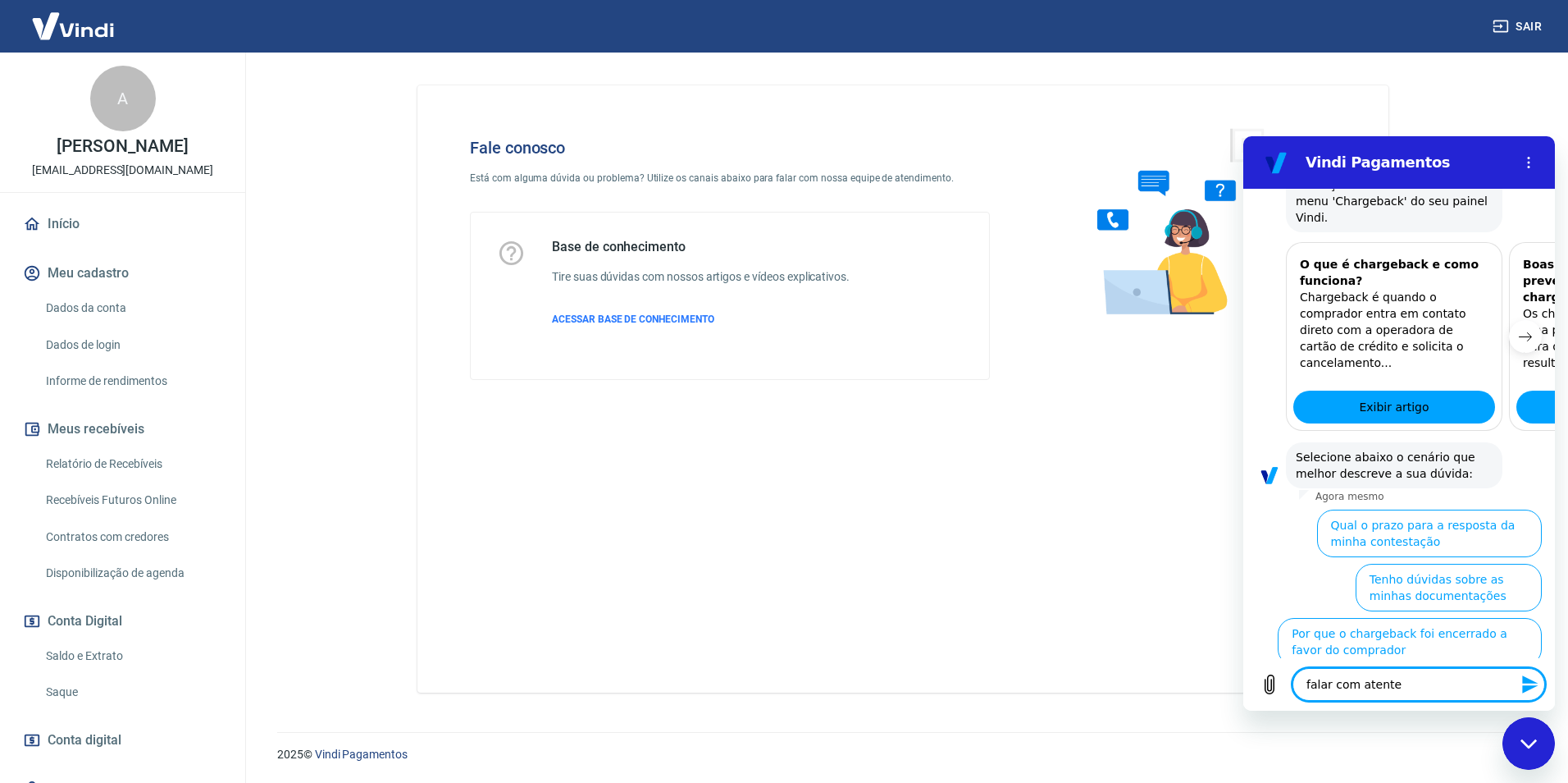
type textarea "x"
type textarea "falar com atent"
type textarea "x"
type textarea "falar com aten"
type textarea "x"
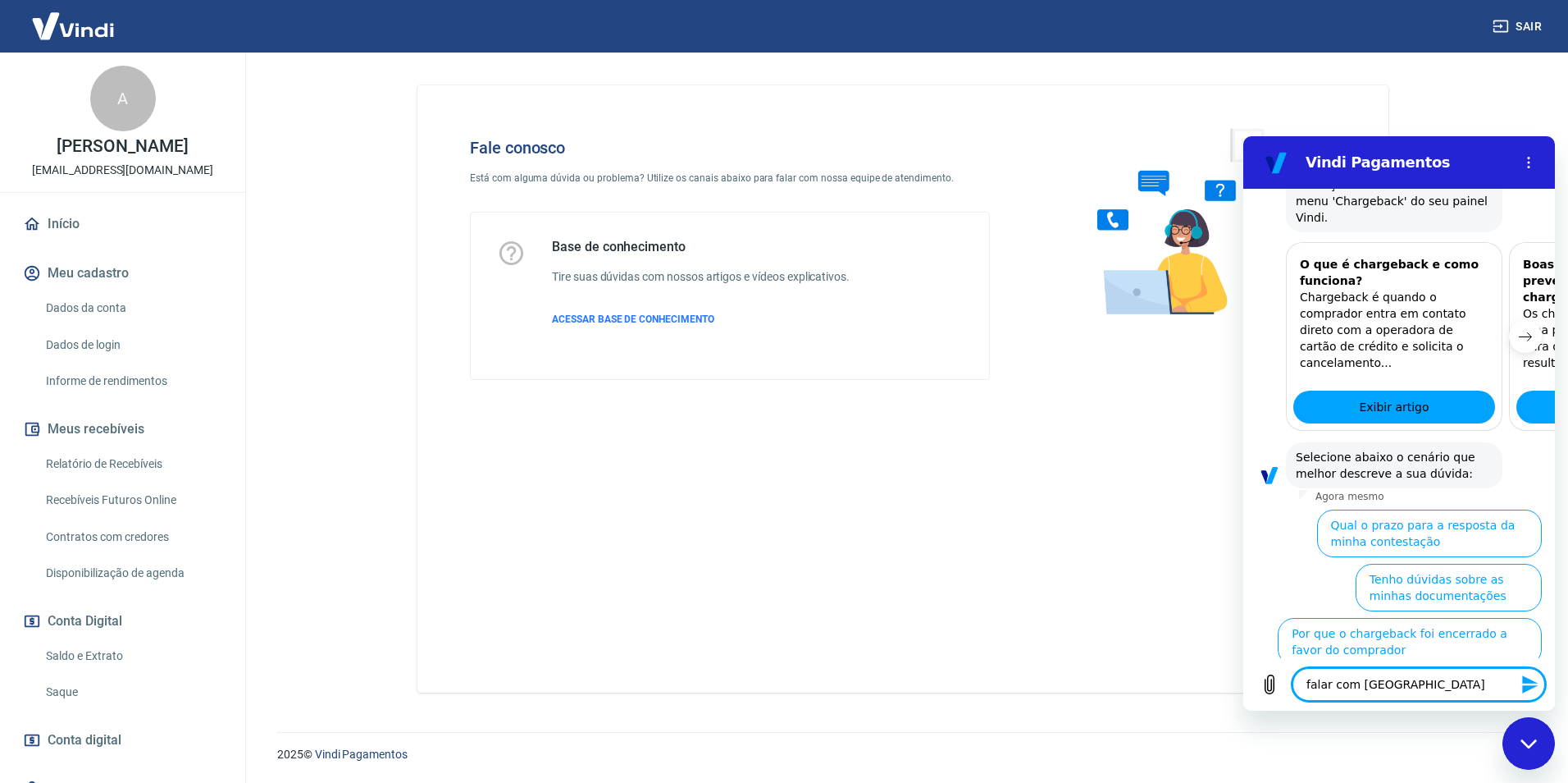
type textarea "falar com ate"
type textarea "x"
type textarea "falar com at"
type textarea "x"
type textarea "falar com a"
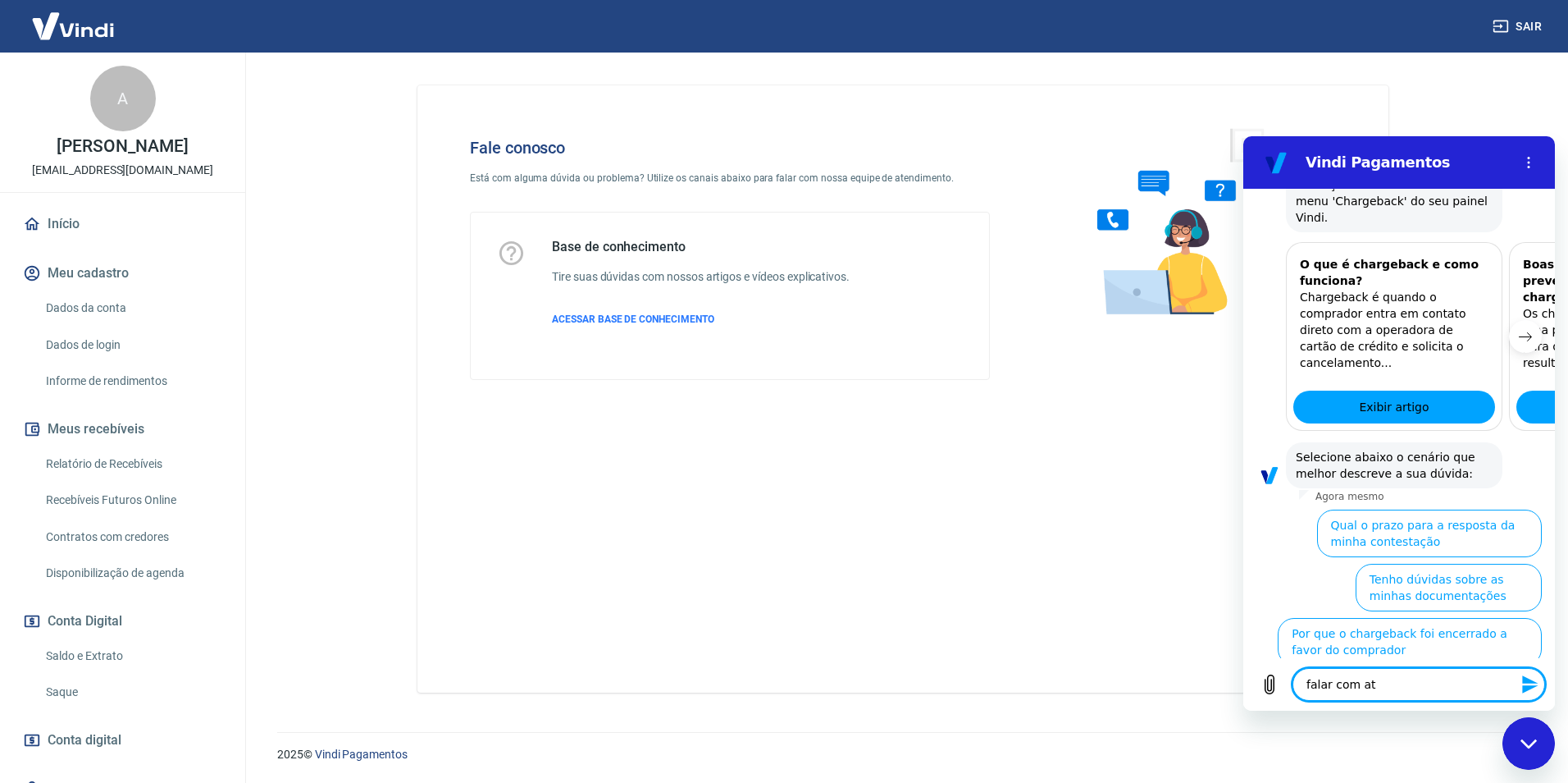
type textarea "x"
type textarea "falar com at"
type textarea "x"
type textarea "falar com ate"
type textarea "x"
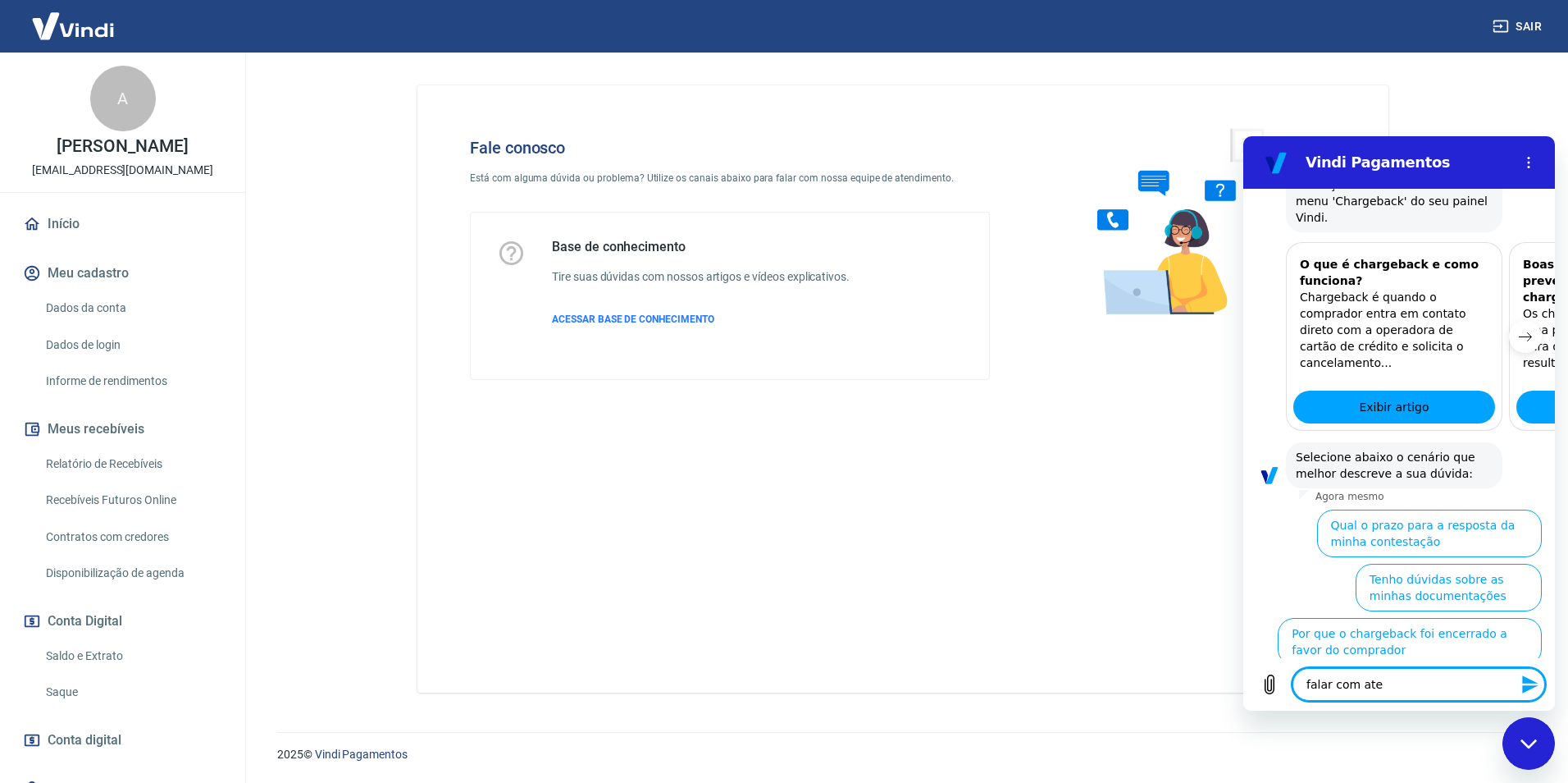
type textarea "falar com aten"
type textarea "x"
type textarea "falar com atent"
type textarea "x"
type textarea "falar com atente"
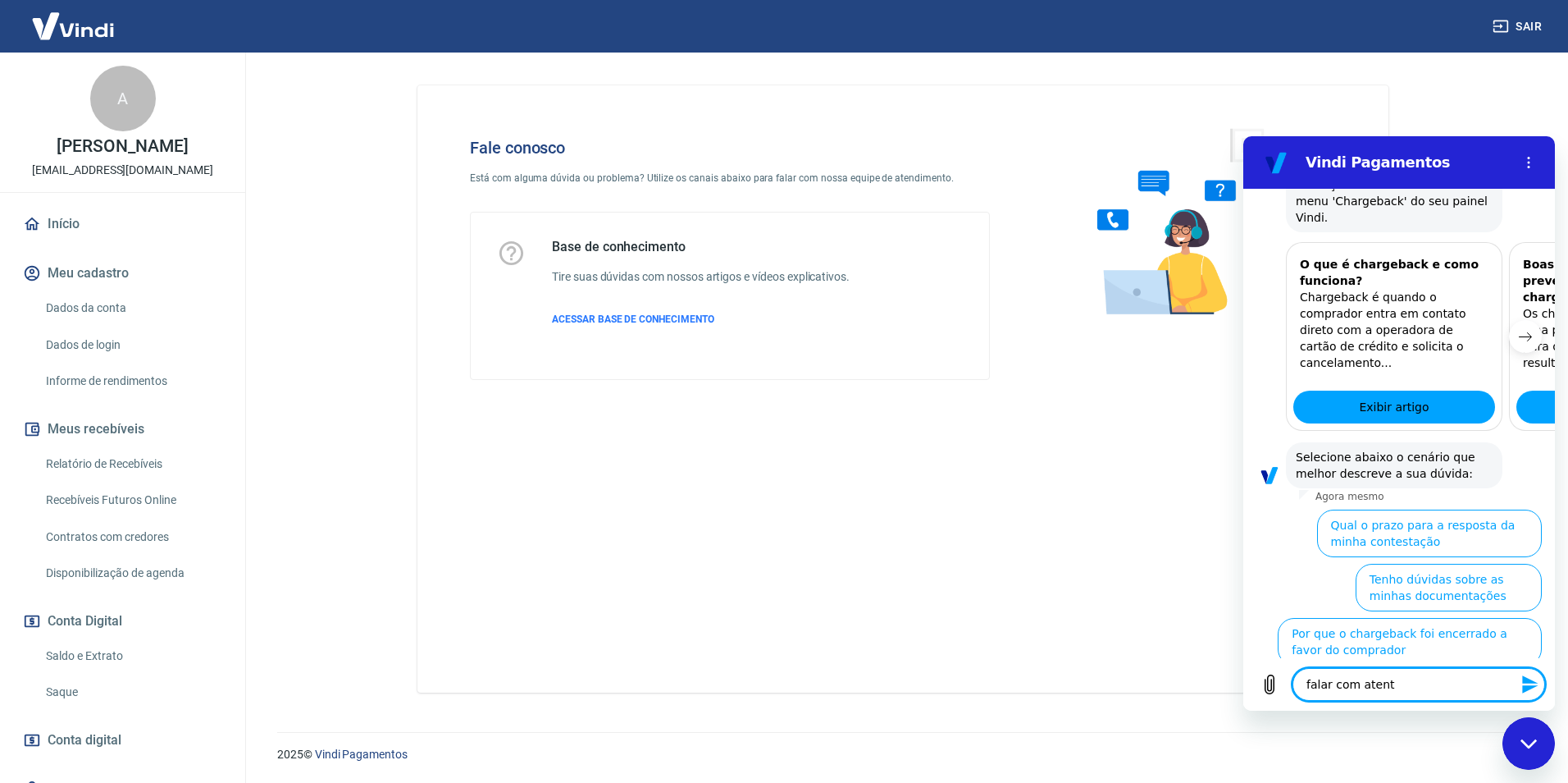
type textarea "x"
type textarea "falar com atenten"
type textarea "x"
type textarea "falar com atentent"
type textarea "x"
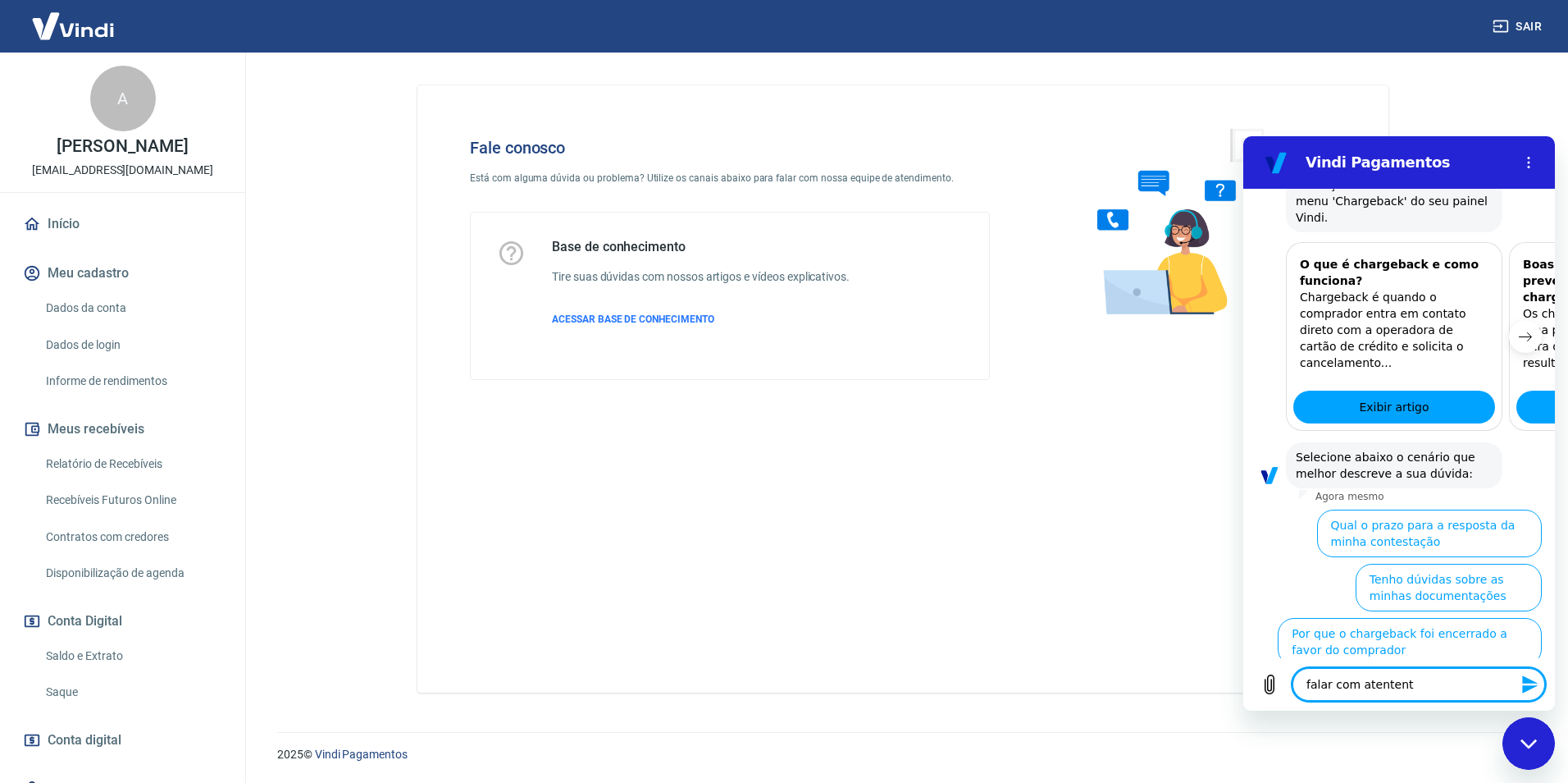
type textarea "falar com atentente"
type textarea "x"
click at [1435, 687] on textarea "falar com atentente" at bounding box center [1419, 684] width 253 height 33
click at [1422, 684] on textarea "falar com atentente" at bounding box center [1419, 684] width 253 height 33
type textarea "falar com atentent"
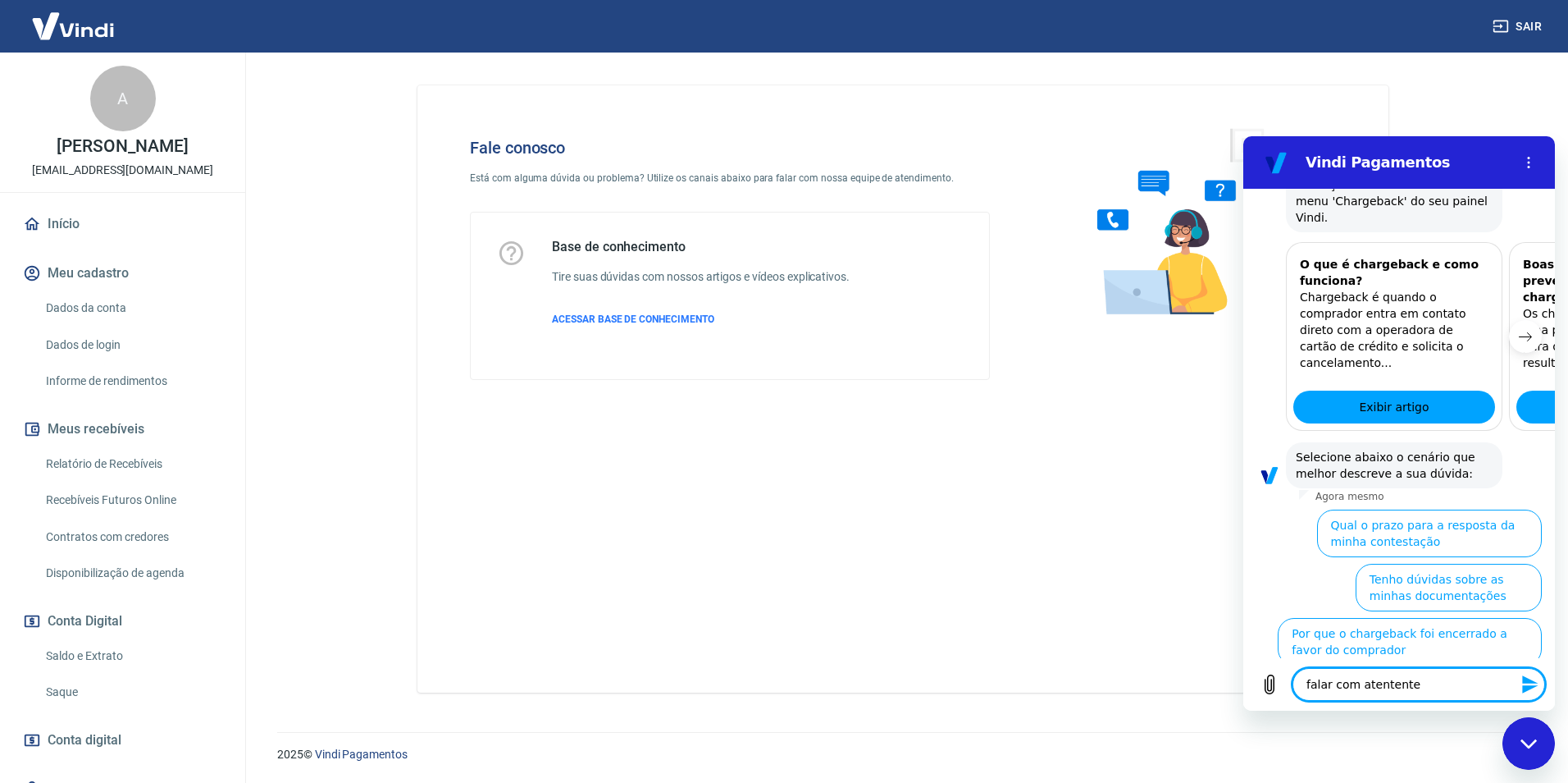
type textarea "x"
type textarea "falar com atenten"
type textarea "x"
type textarea "falar com atente"
type textarea "x"
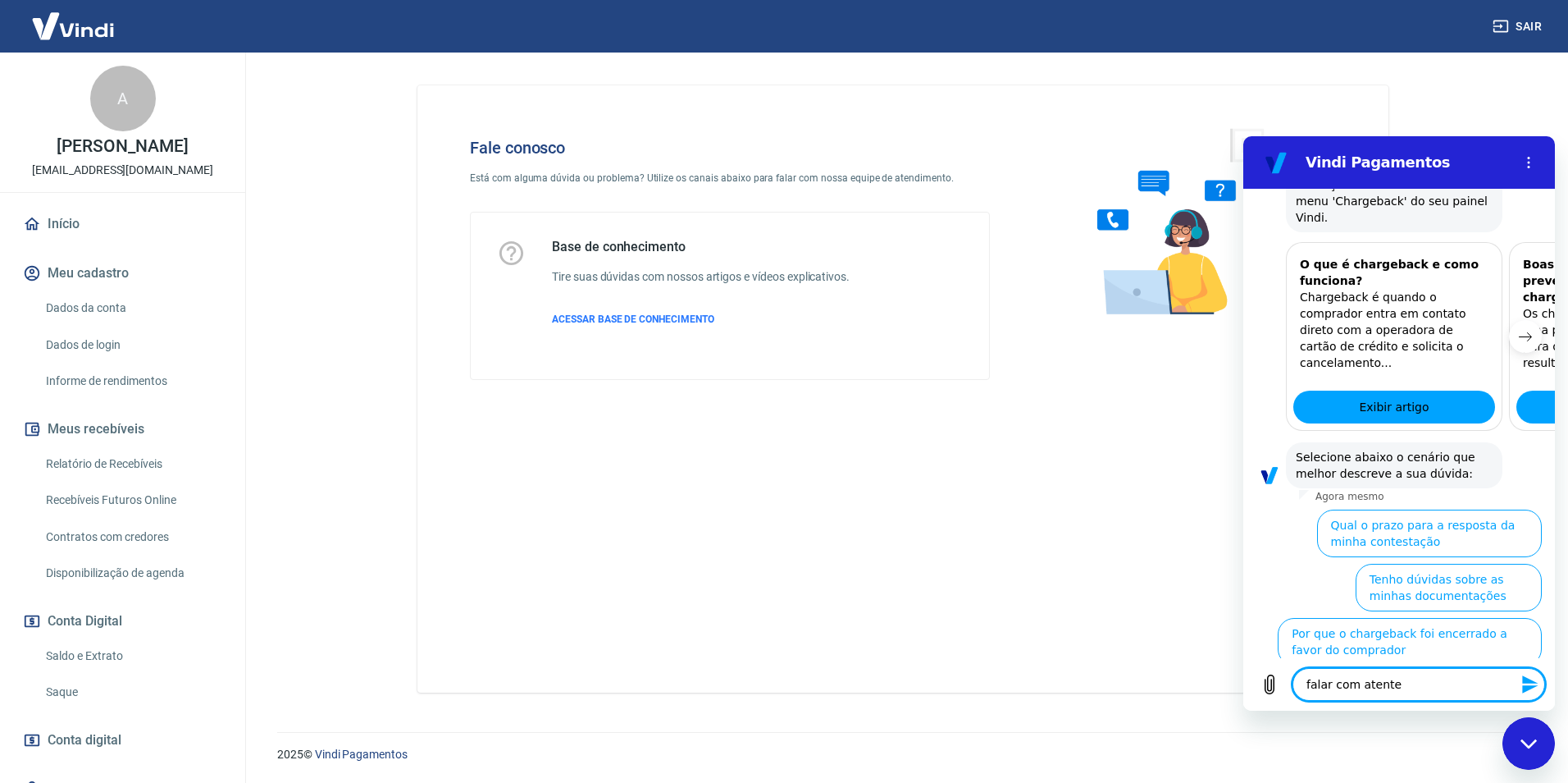
type textarea "falar com atent"
type textarea "x"
type textarea "falar com aten"
type textarea "x"
type textarea "falar com atend"
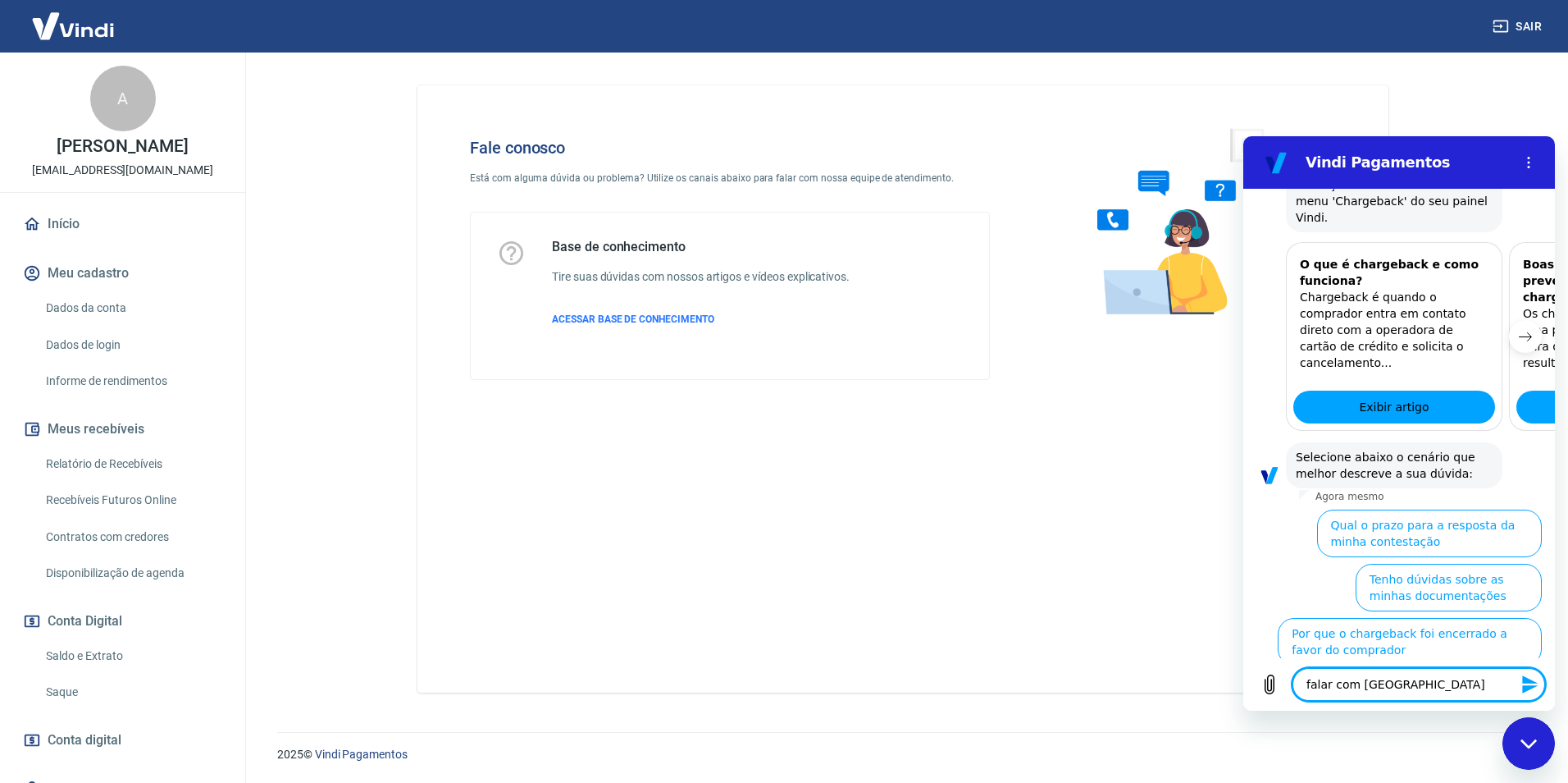
type textarea "x"
type textarea "falar com atende"
type textarea "x"
type textarea "falar com atendet"
type textarea "x"
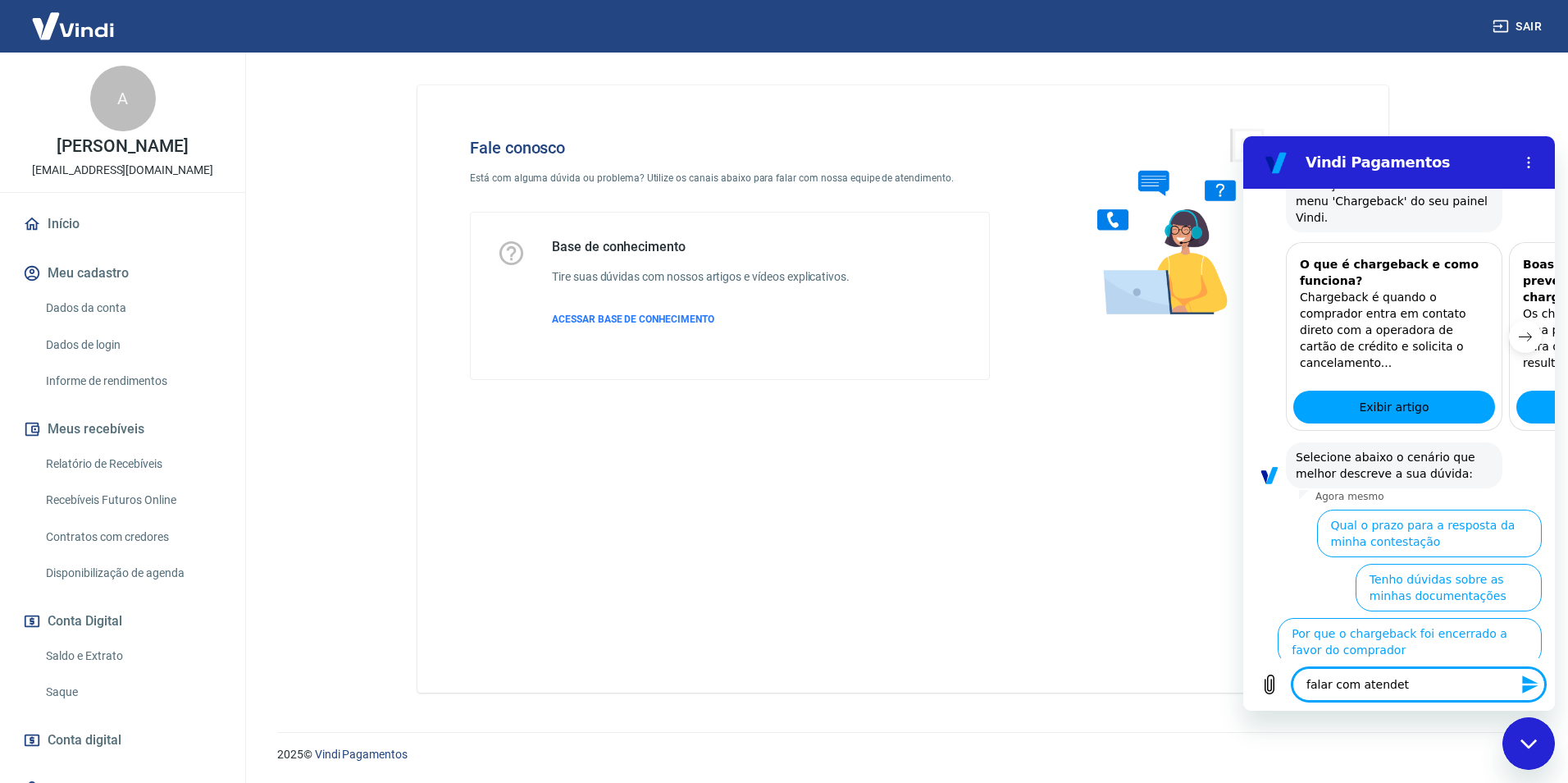
type textarea "falar com atendete"
type textarea "x"
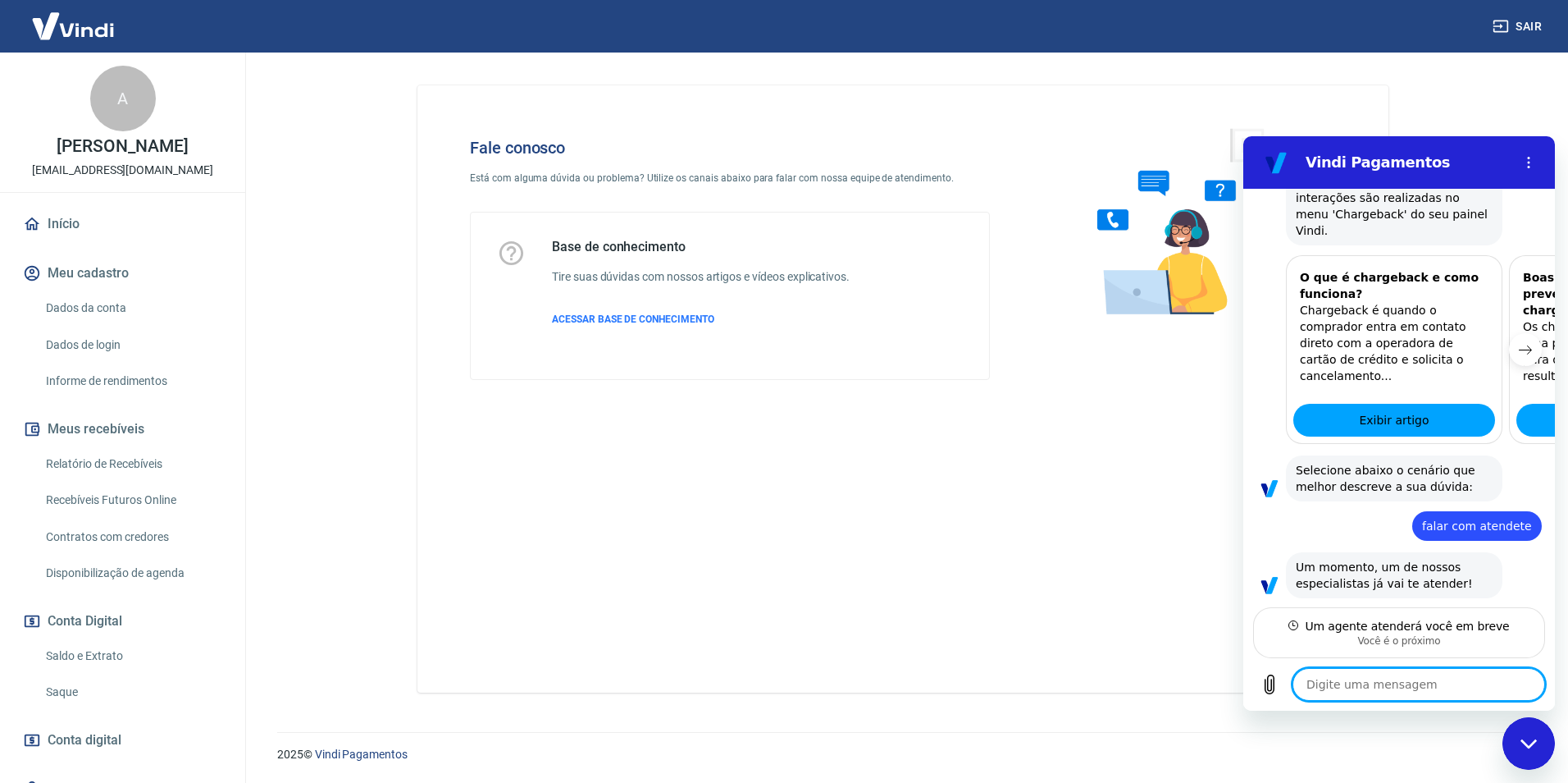
scroll to position [513, 0]
type textarea "x"
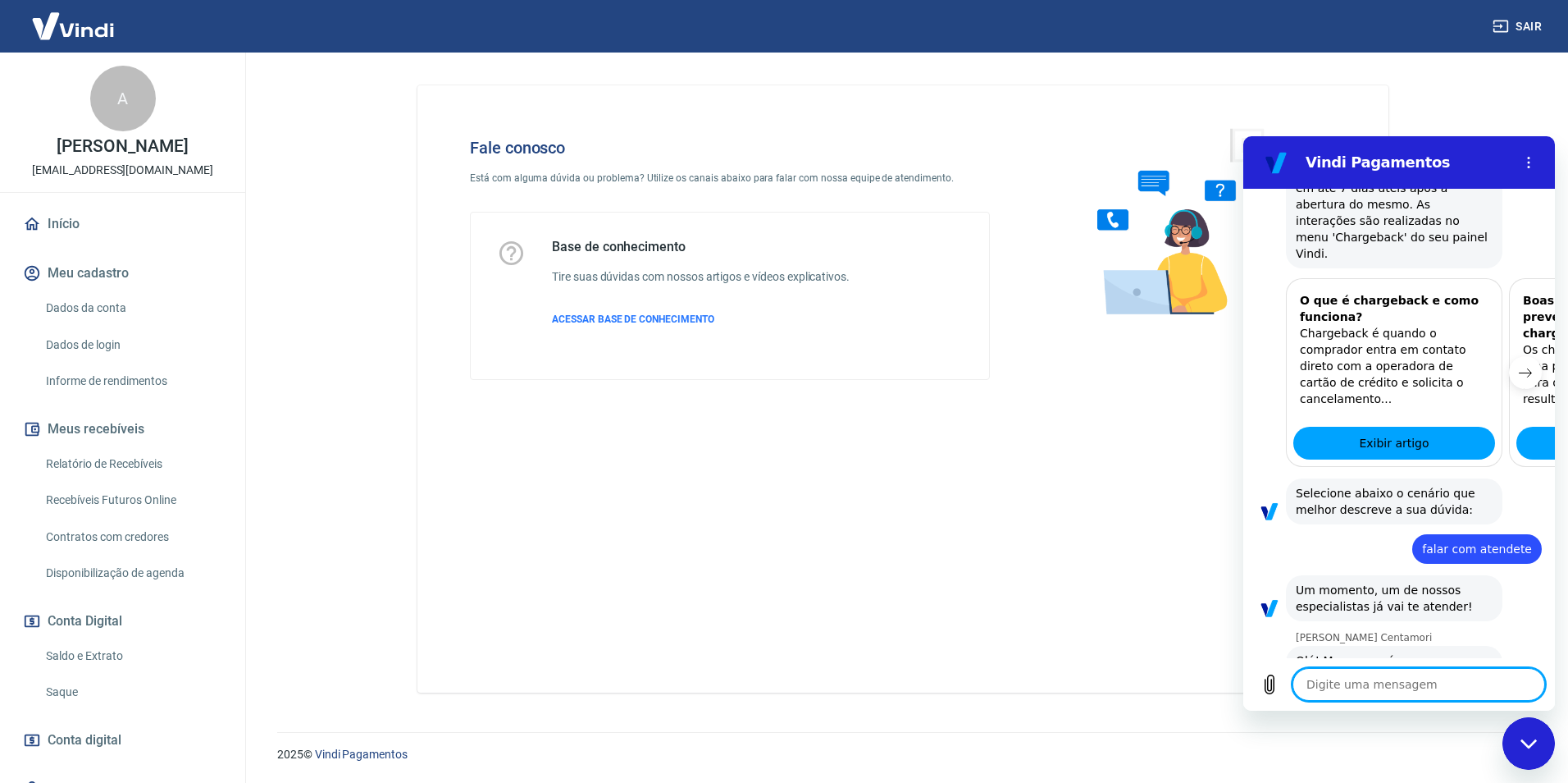
scroll to position [495, 0]
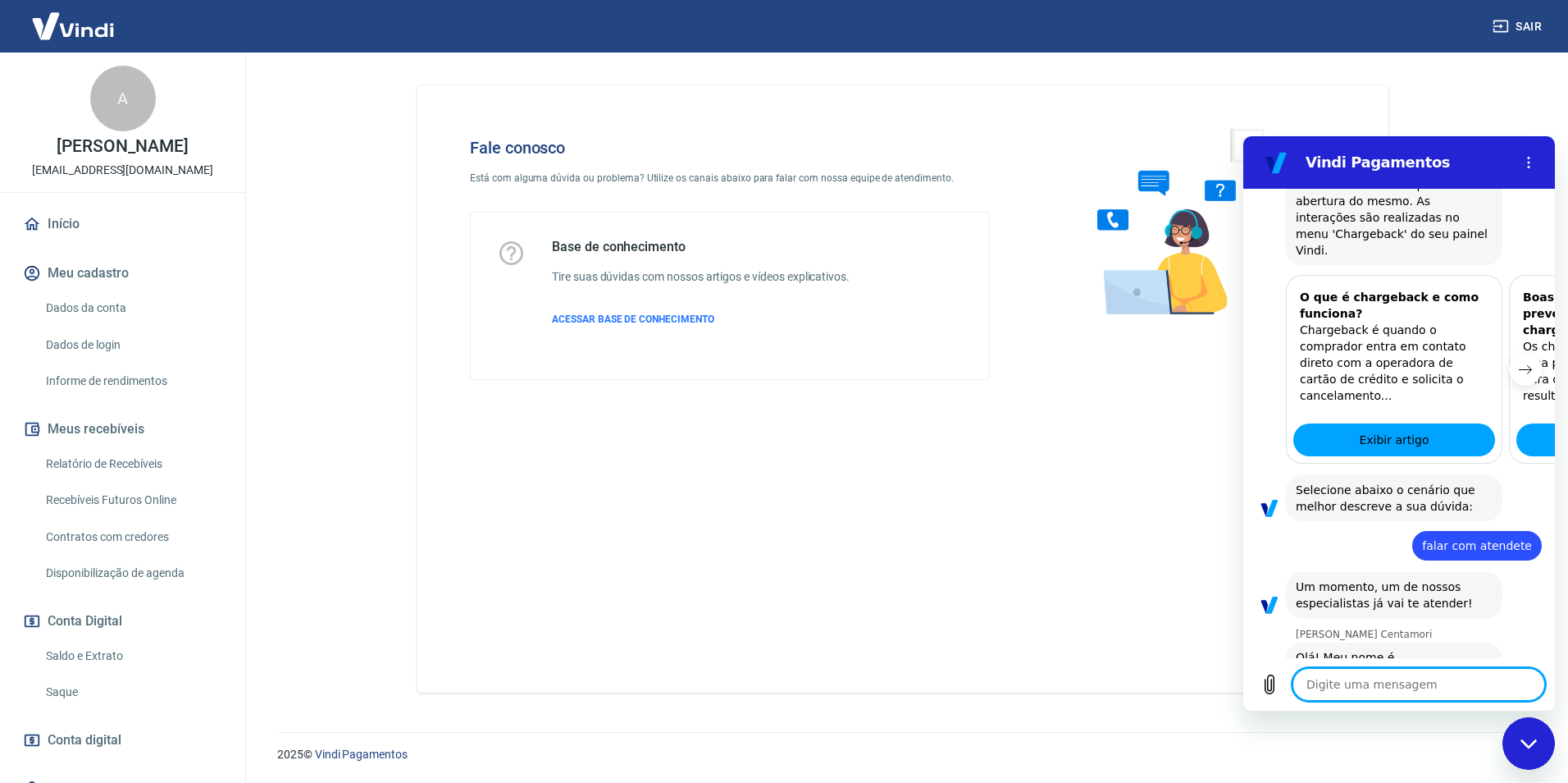
click at [1387, 693] on textarea at bounding box center [1419, 684] width 253 height 33
type textarea "o"
type textarea "x"
type textarea "ol"
type textarea "x"
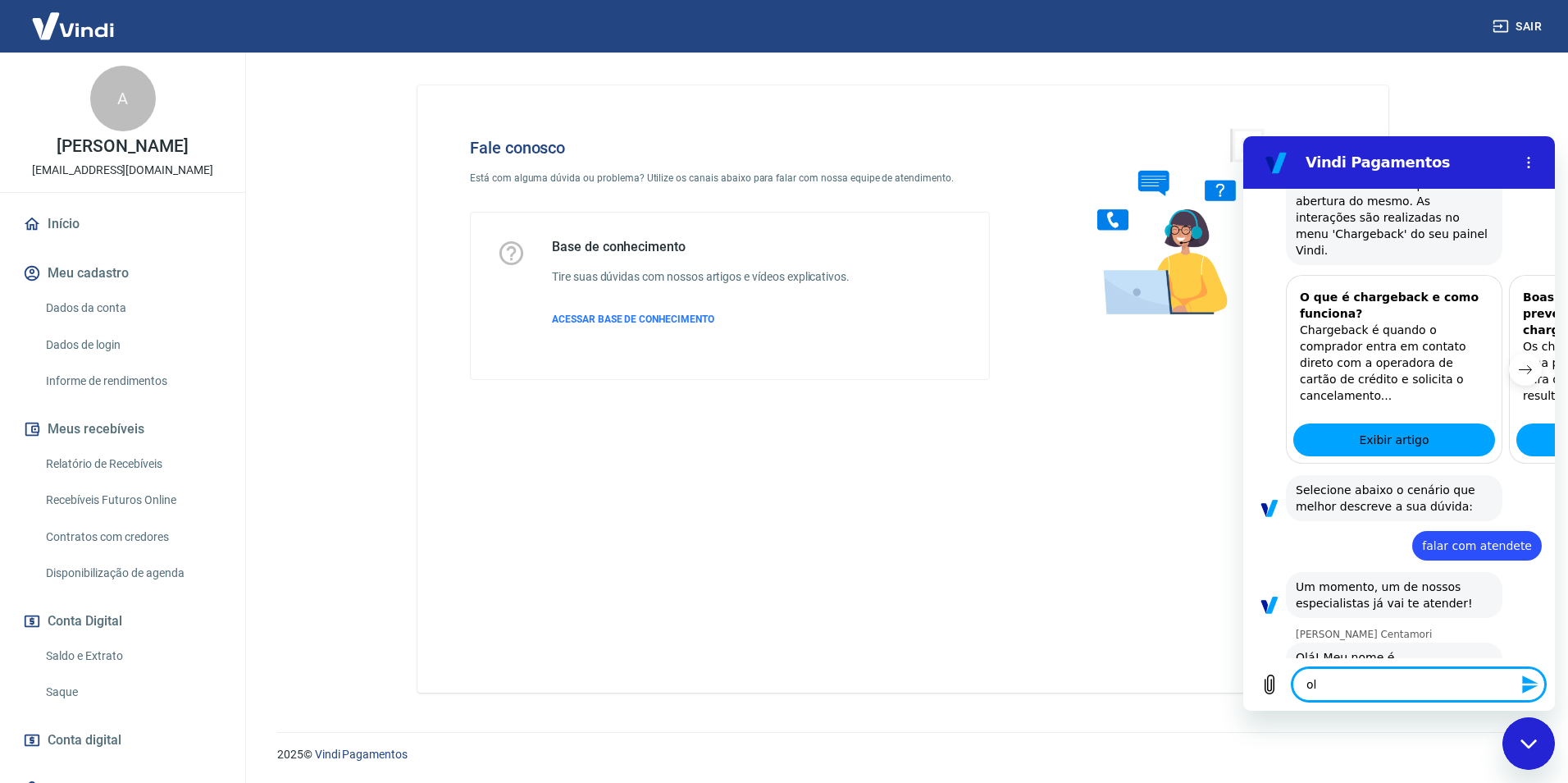
type textarea "ola"
type textarea "x"
type textarea "ola"
type textarea "x"
type textarea "ola m"
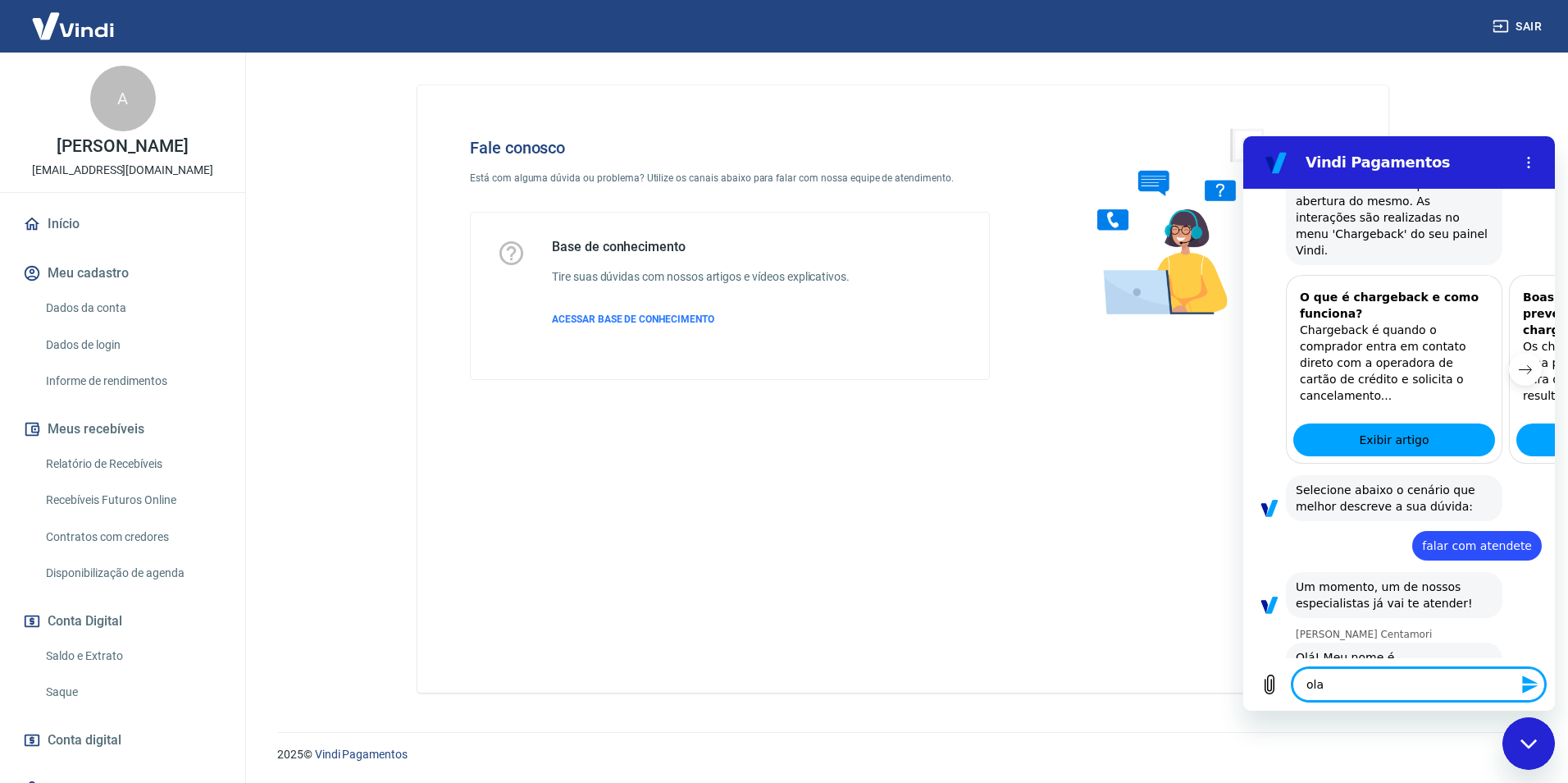
type textarea "x"
type textarea "ola ma"
type textarea "x"
type textarea "ola mar"
type textarea "x"
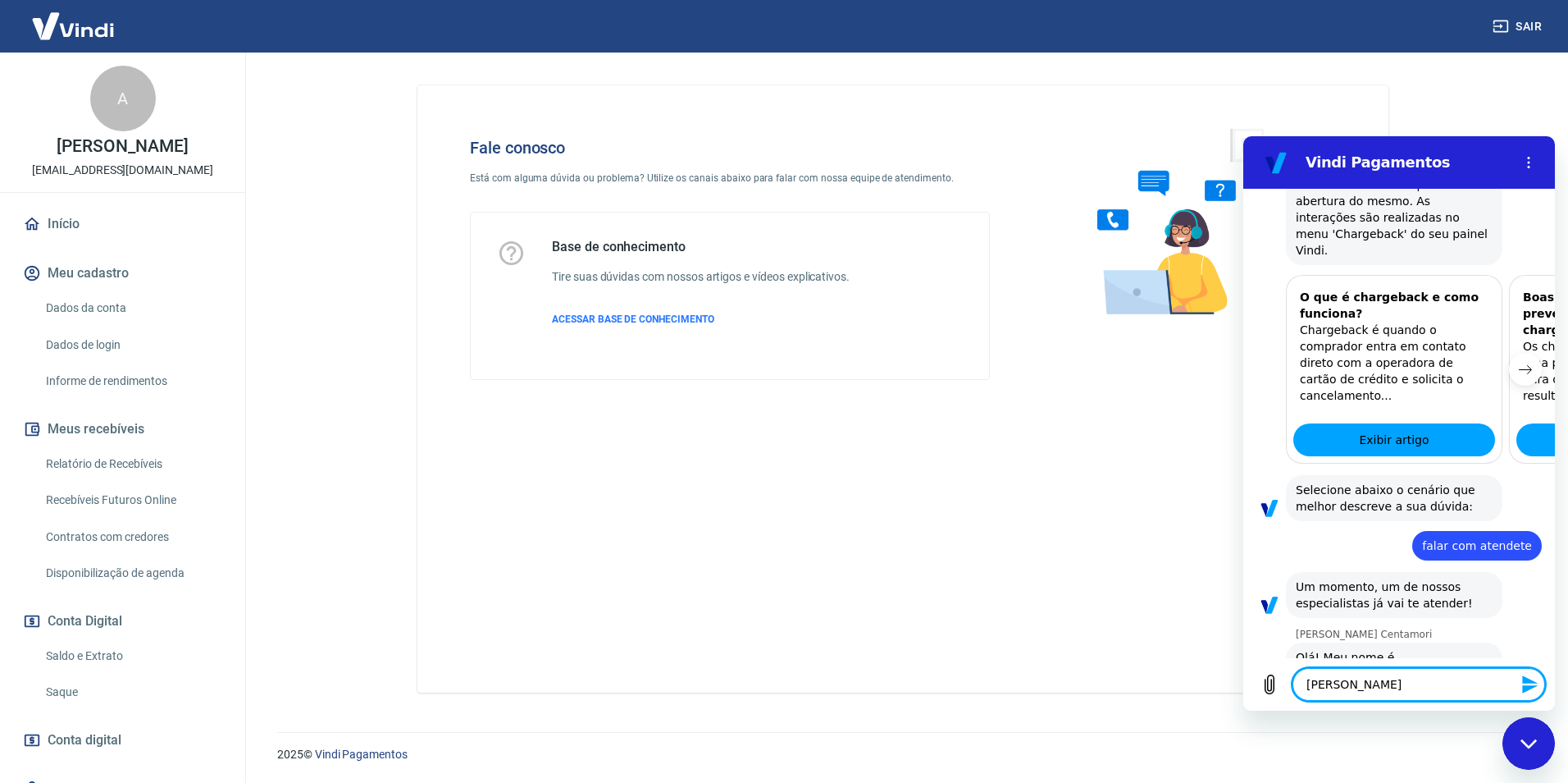
type textarea "ola mari"
type textarea "x"
type textarea "ola marin"
type textarea "x"
type textarea "ola marina"
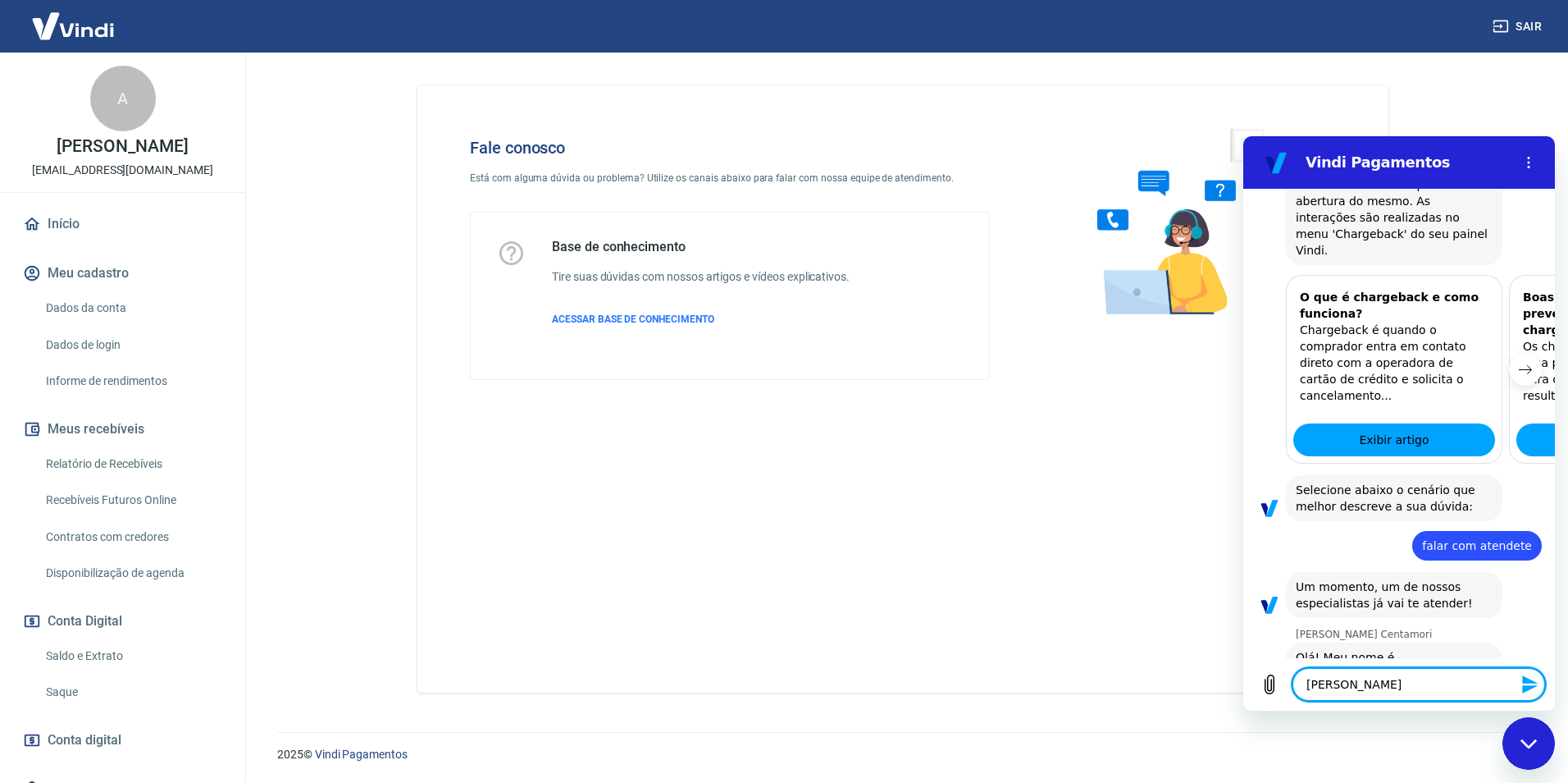
type textarea "x"
type textarea "ola marina"
type textarea "x"
type textarea "ola marina m"
type textarea "x"
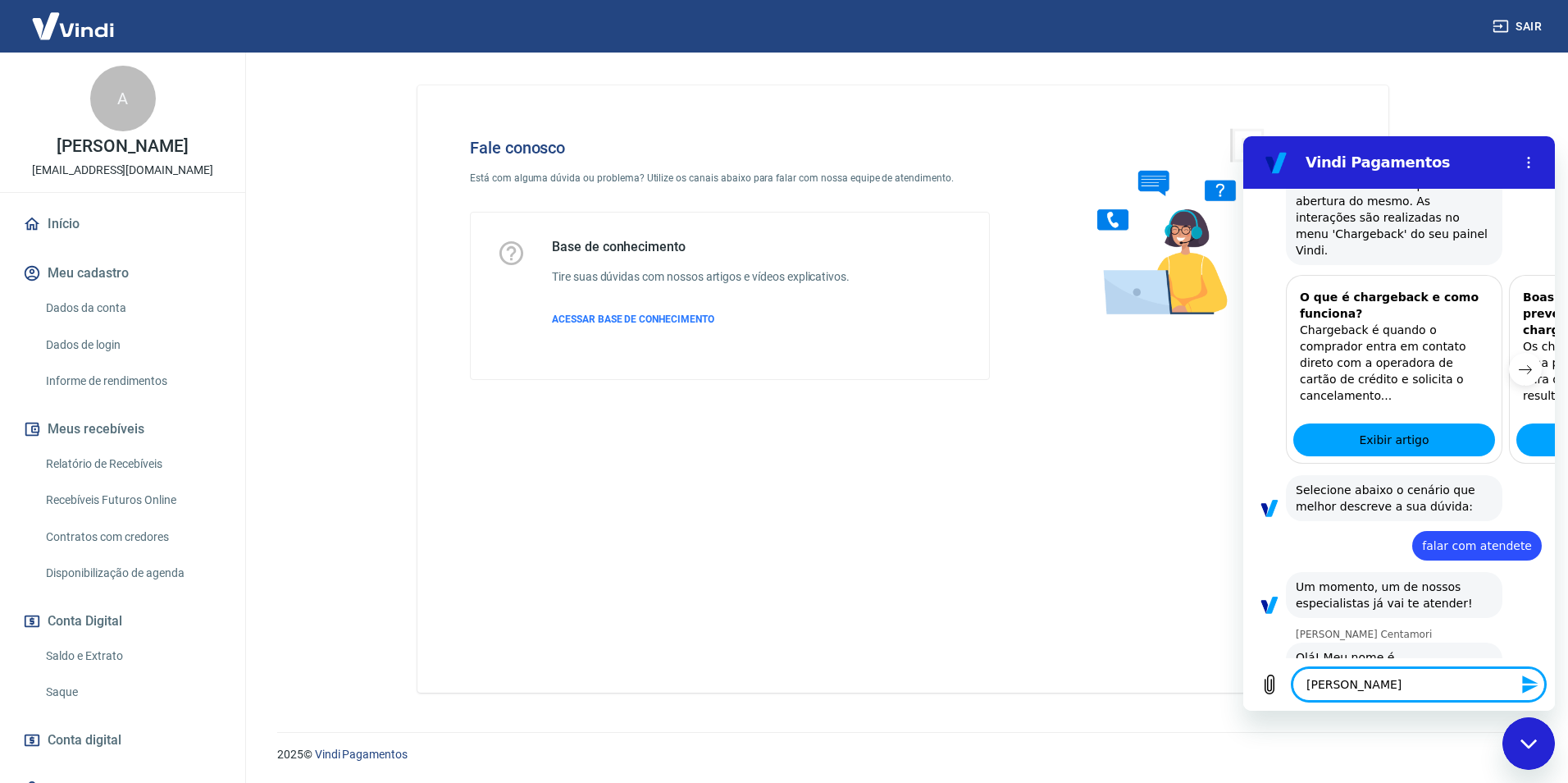
type textarea "ola marina me"
type textarea "x"
type textarea "ola marina me"
type textarea "x"
type textarea "ola marina me c"
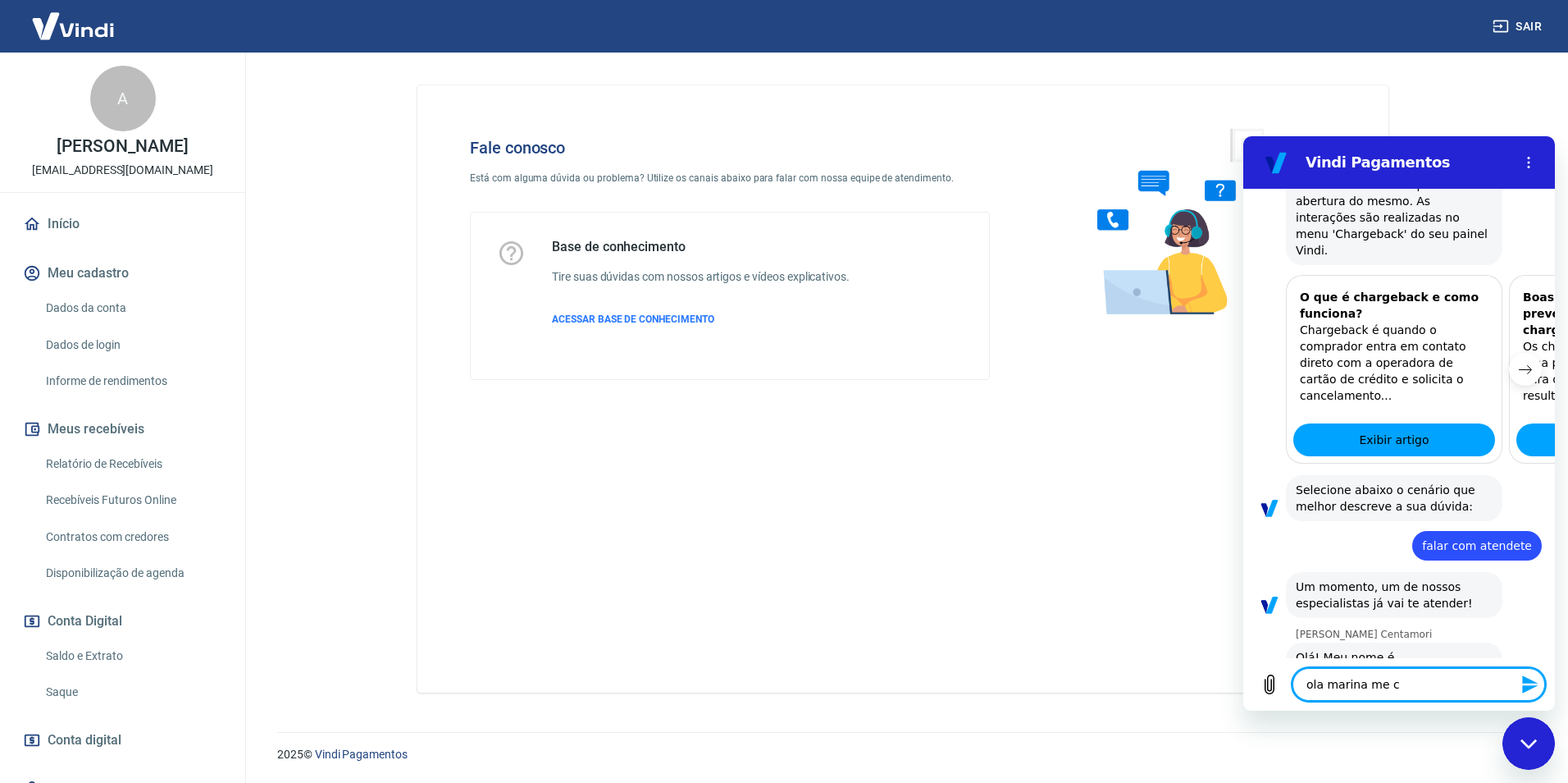
type textarea "x"
type textarea "ola marina me ch"
type textarea "x"
type textarea "ola marina me cha"
type textarea "x"
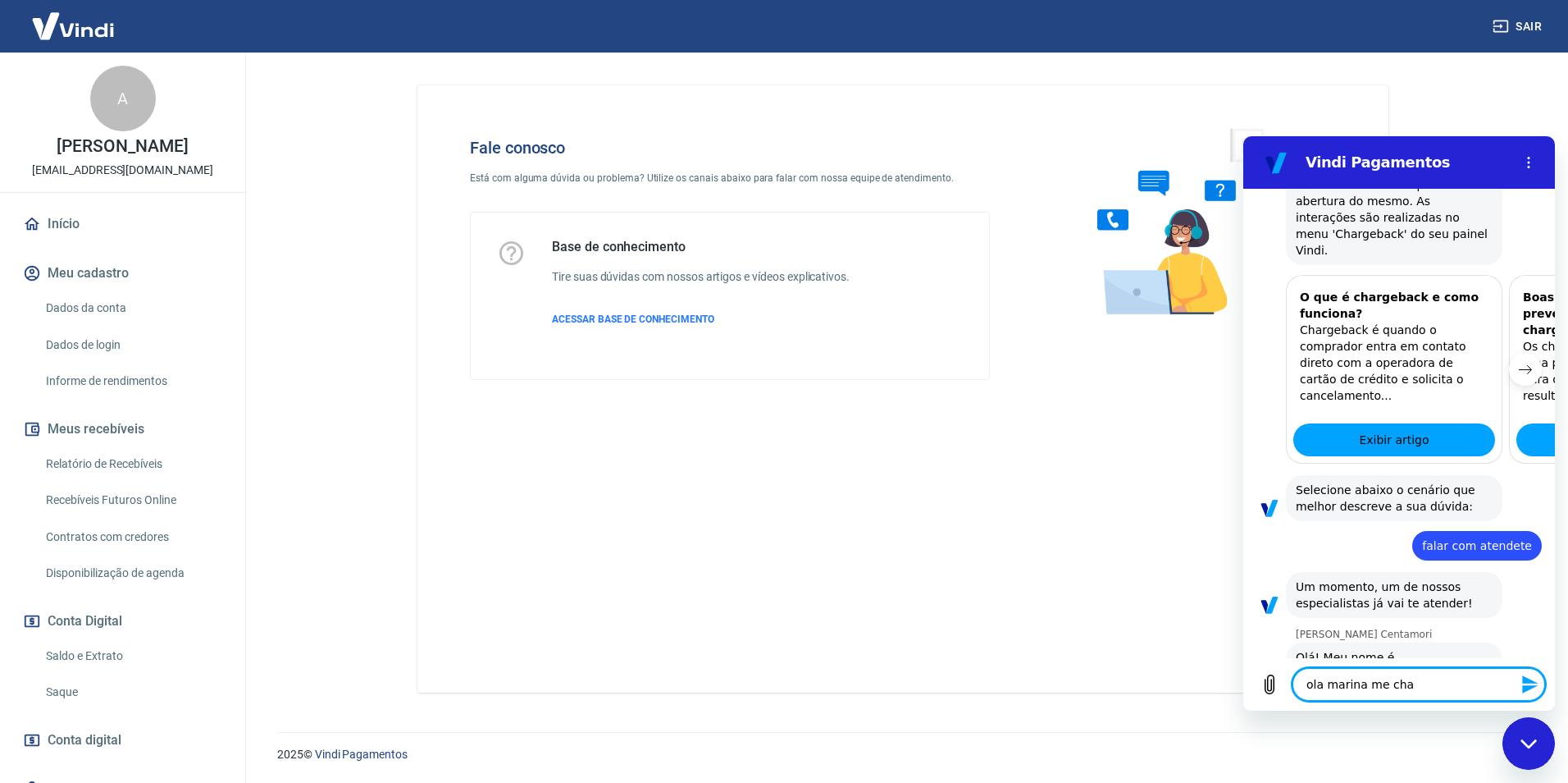
type textarea "ola marina me cham"
type textarea "x"
type textarea "ola marina me chamo"
type textarea "x"
type textarea "ola marina me chamo"
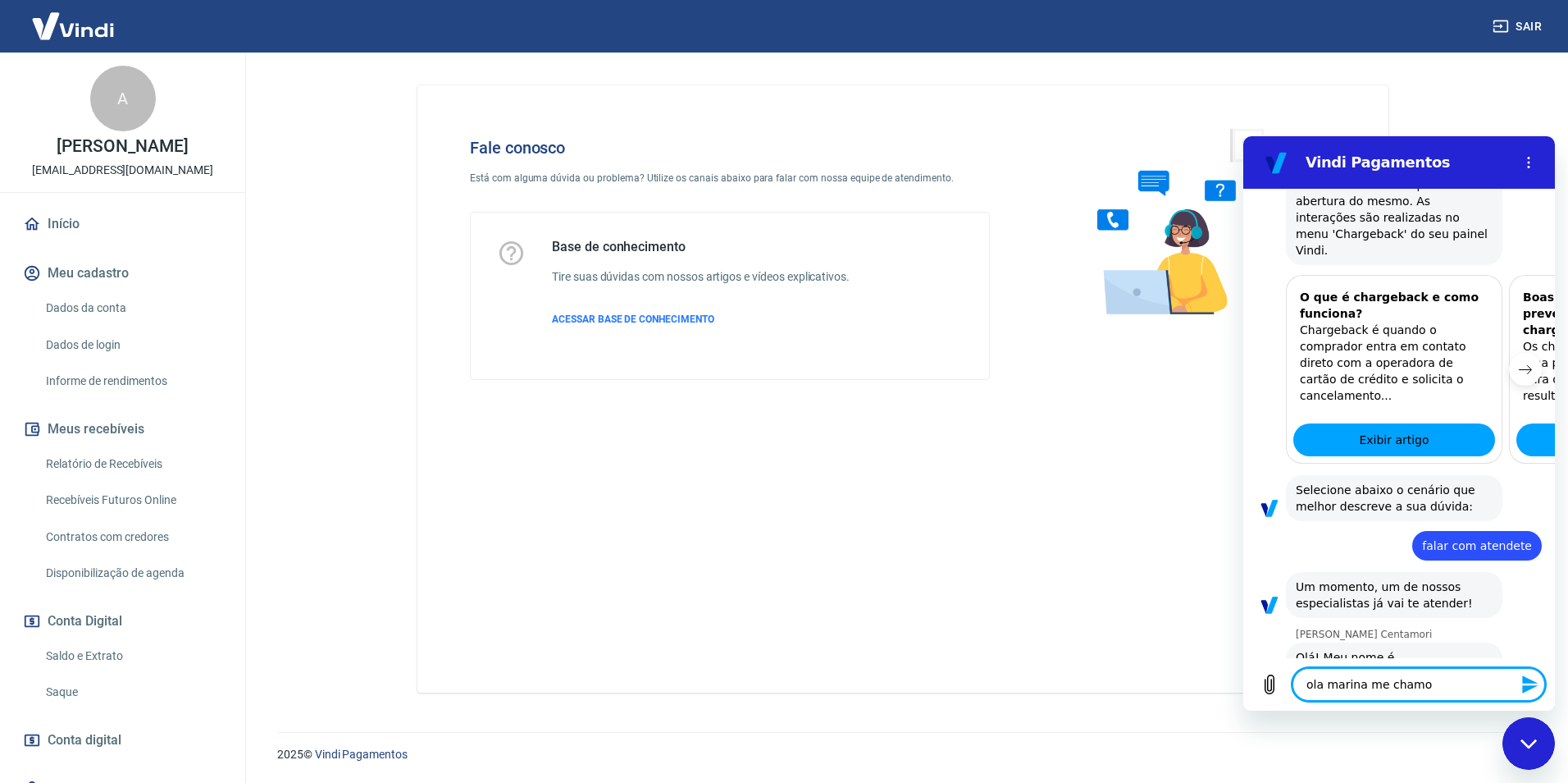
type textarea "x"
type textarea "ola marina me chamo a"
type textarea "x"
type textarea "ola marina me chamo an"
type textarea "x"
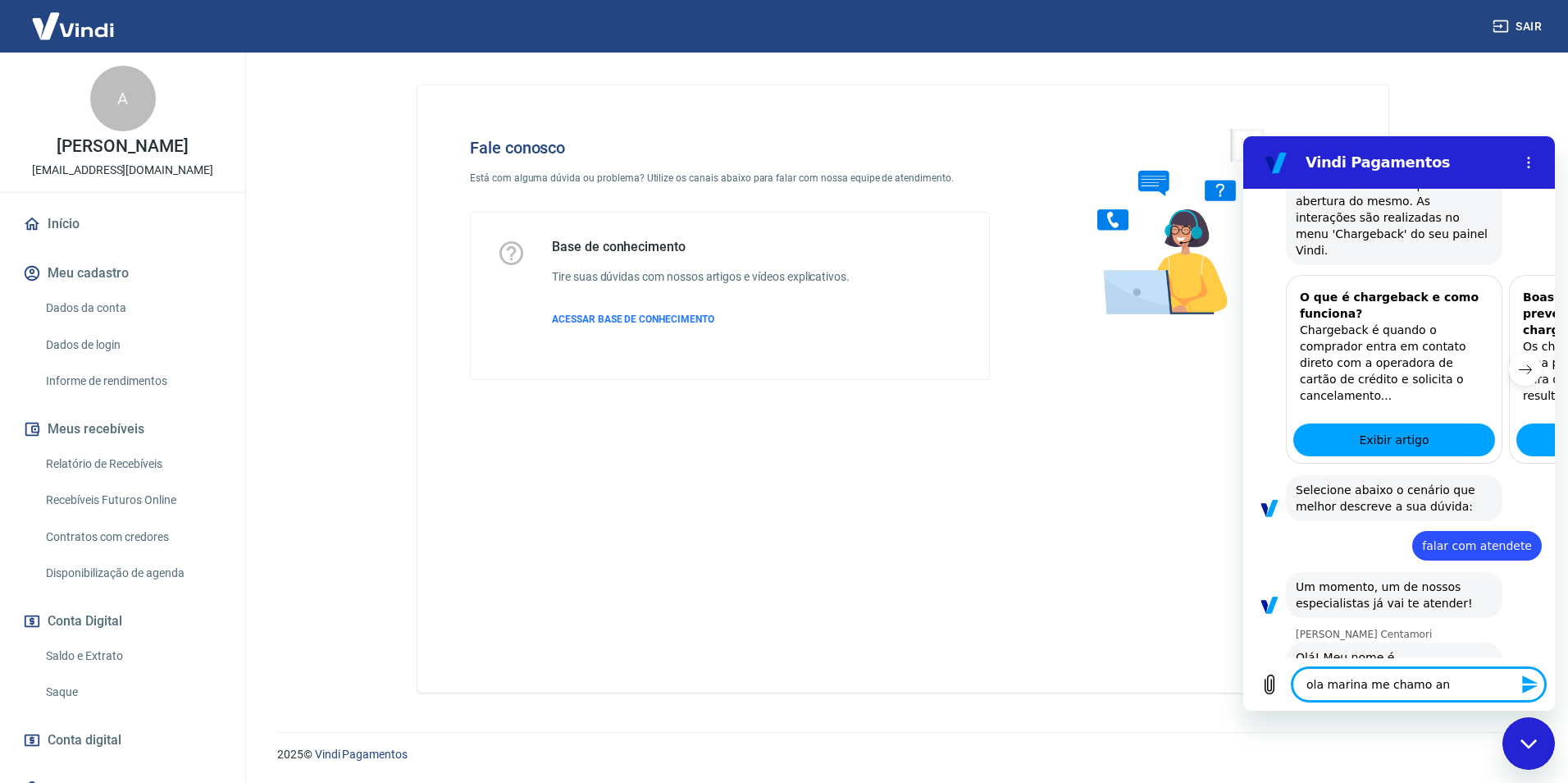
type textarea "ola marina me chamo ant"
type textarea "x"
type textarea "ola marina me chamo anto"
type textarea "x"
type textarea "ola marina me chamo anton"
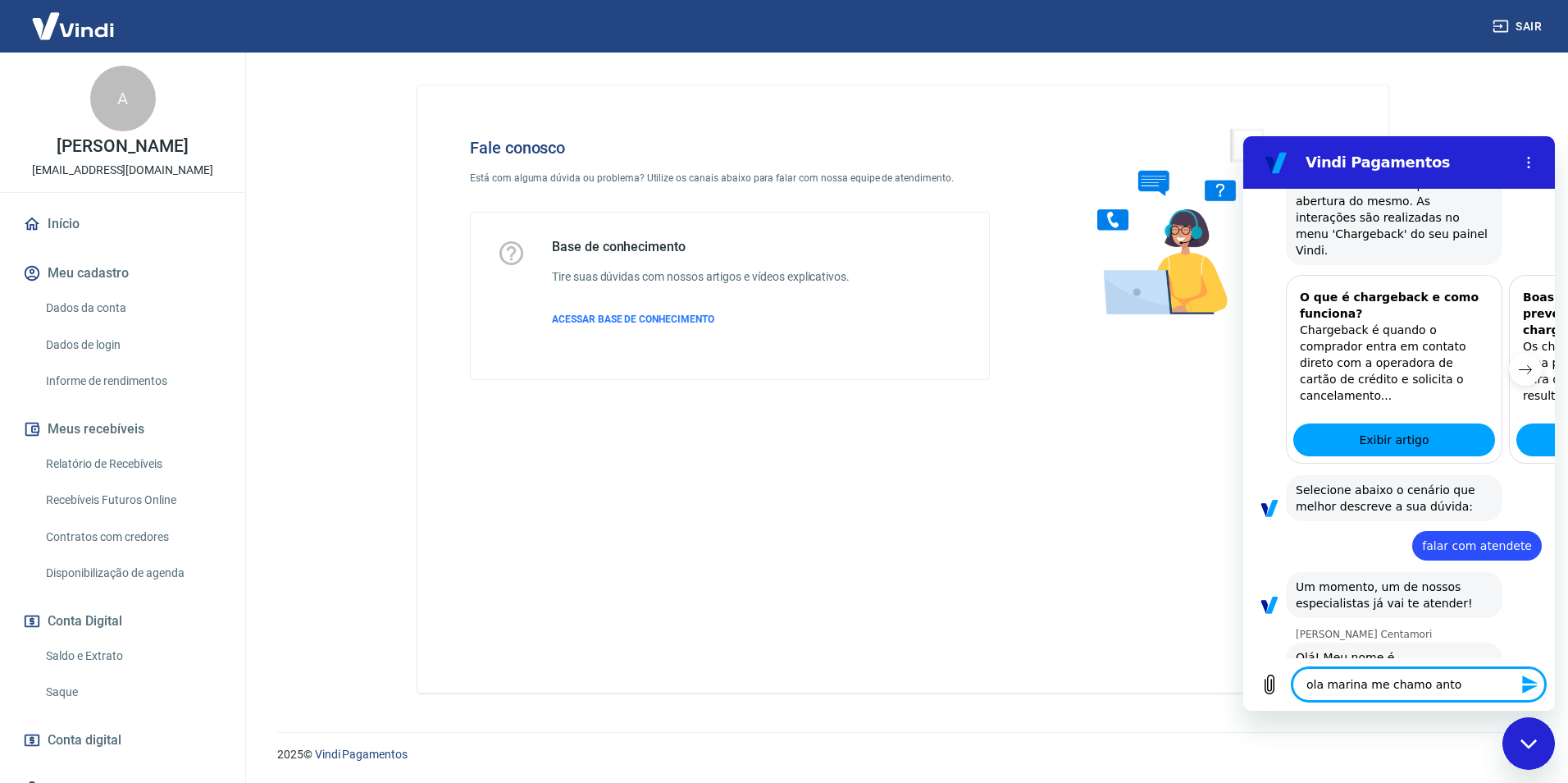
type textarea "x"
type textarea "ola marina me chamo antoni"
type textarea "x"
type textarea "ola marina me chamo antonio"
type textarea "x"
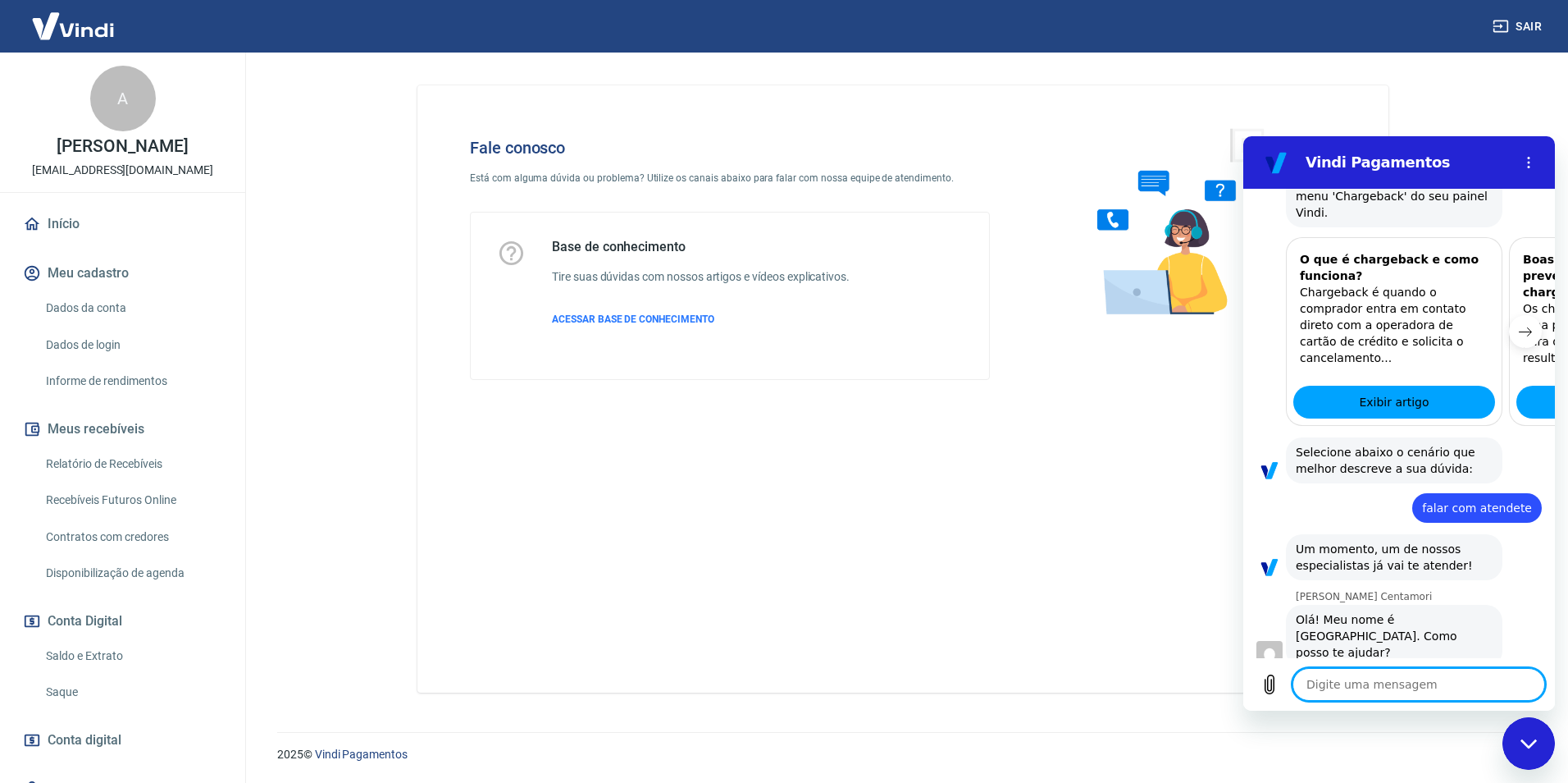
type textarea "x"
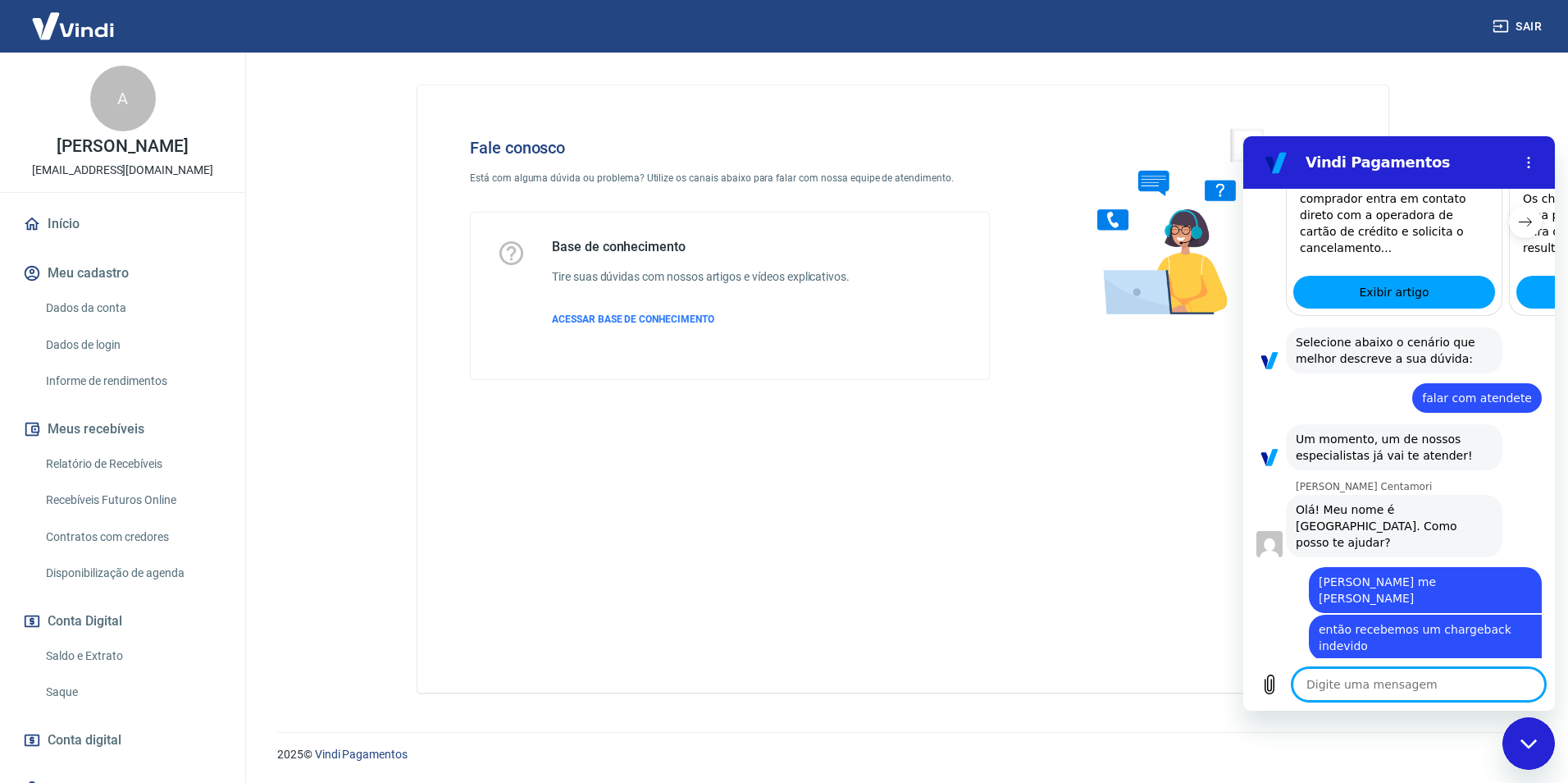
scroll to position [646, 0]
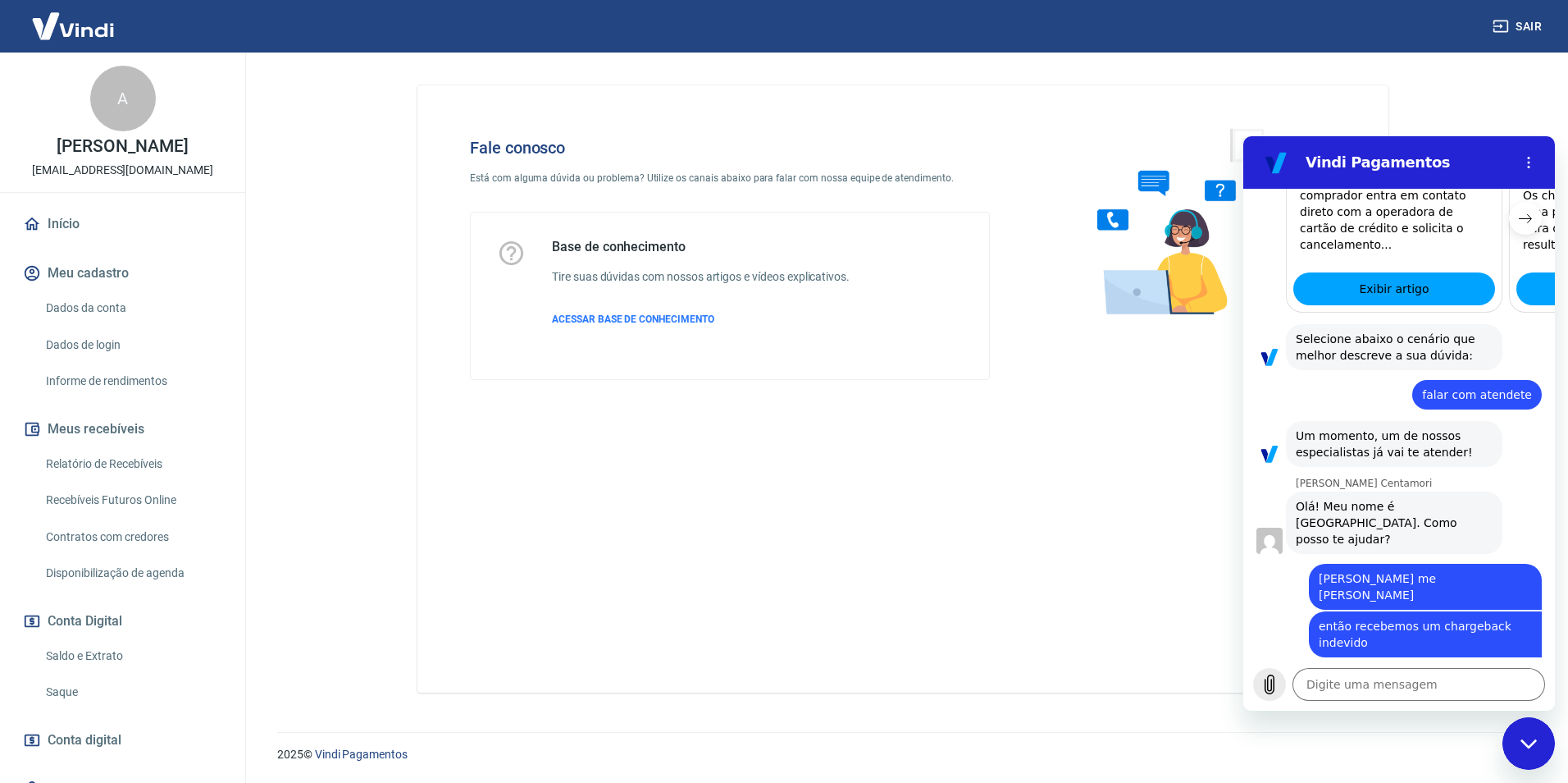
click at [1268, 680] on icon "Carregar arquivo" at bounding box center [1269, 684] width 9 height 19
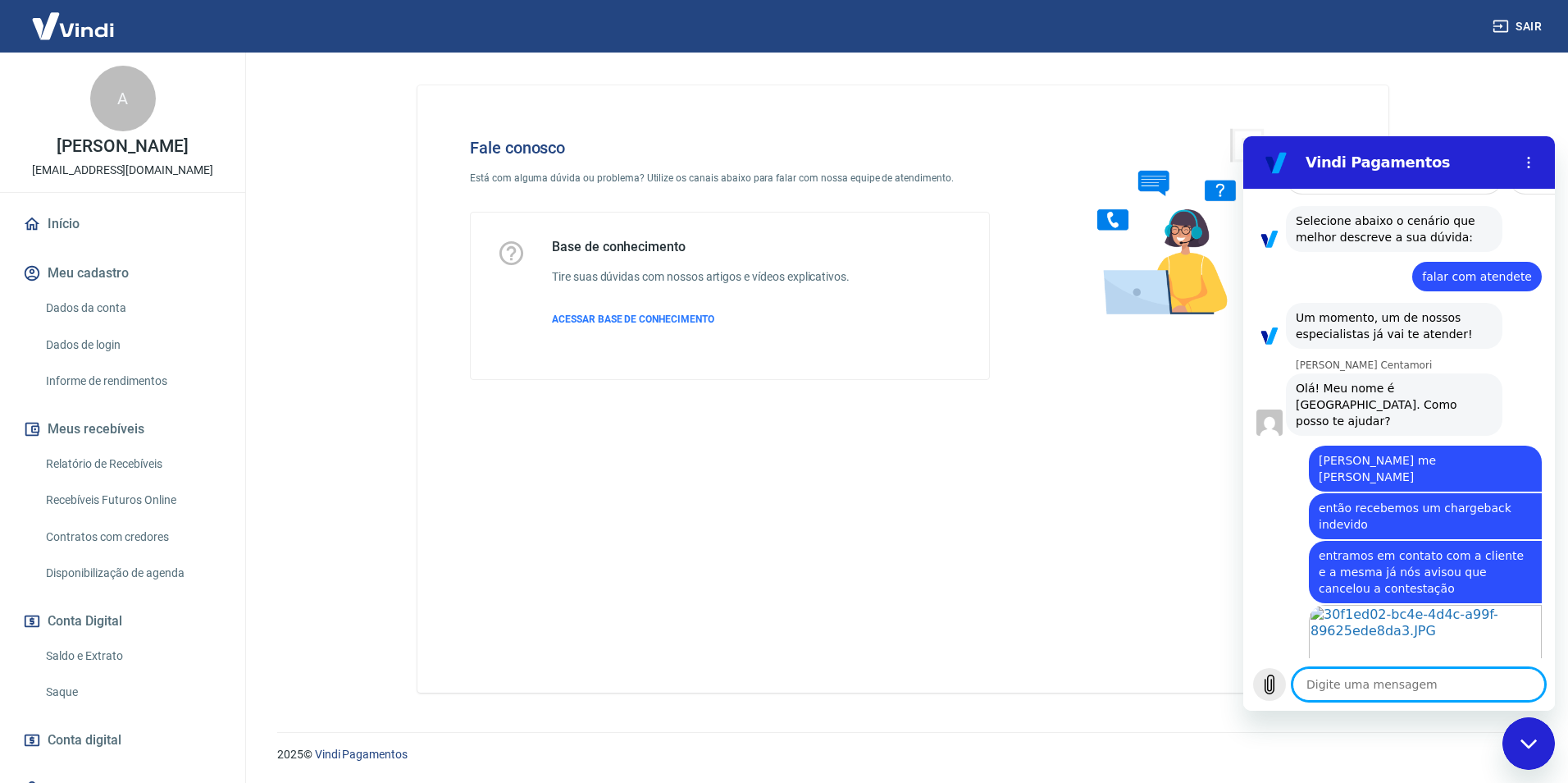
scroll to position [767, 0]
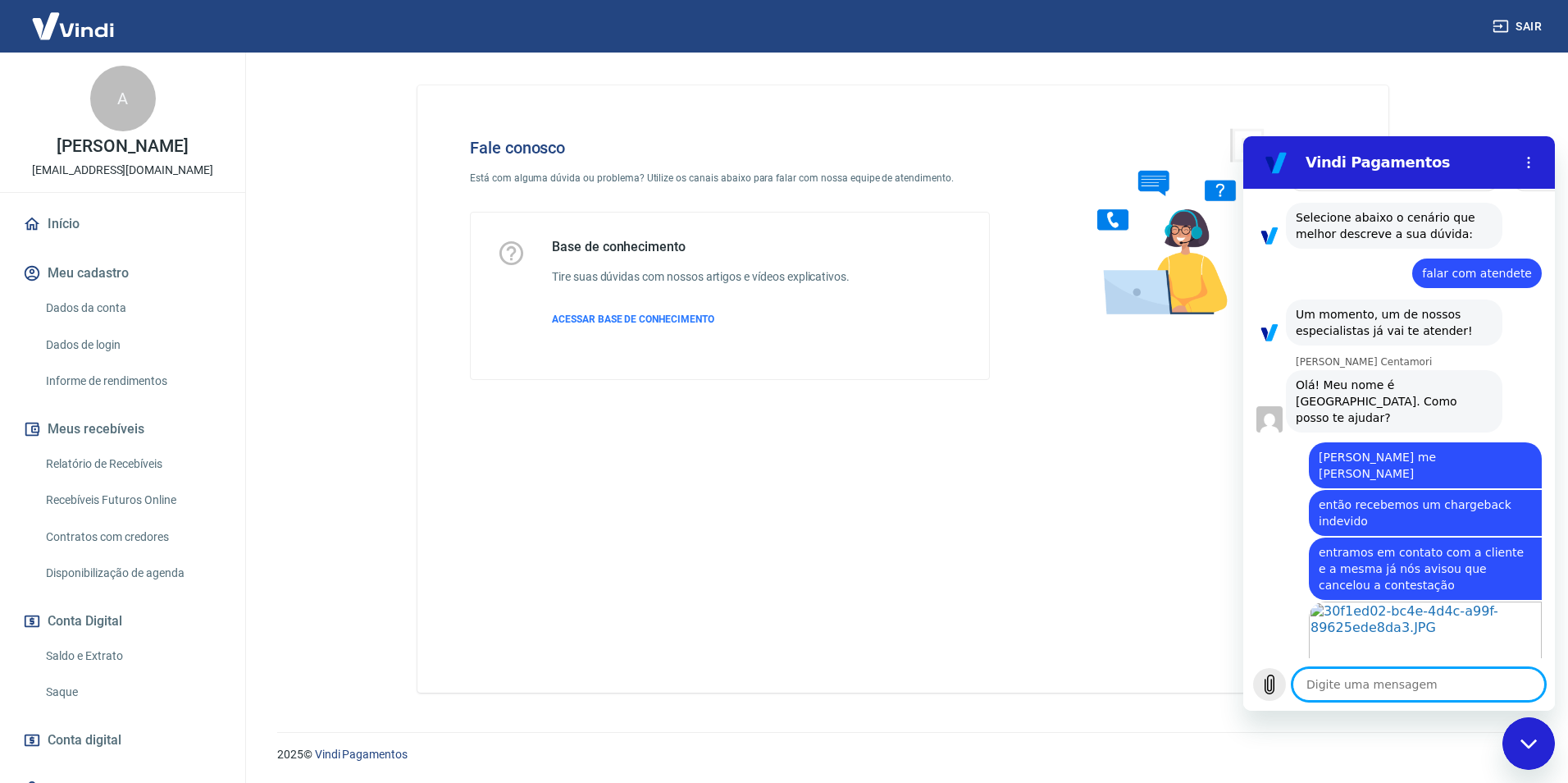
click at [1269, 681] on icon "Carregar arquivo" at bounding box center [1269, 684] width 20 height 20
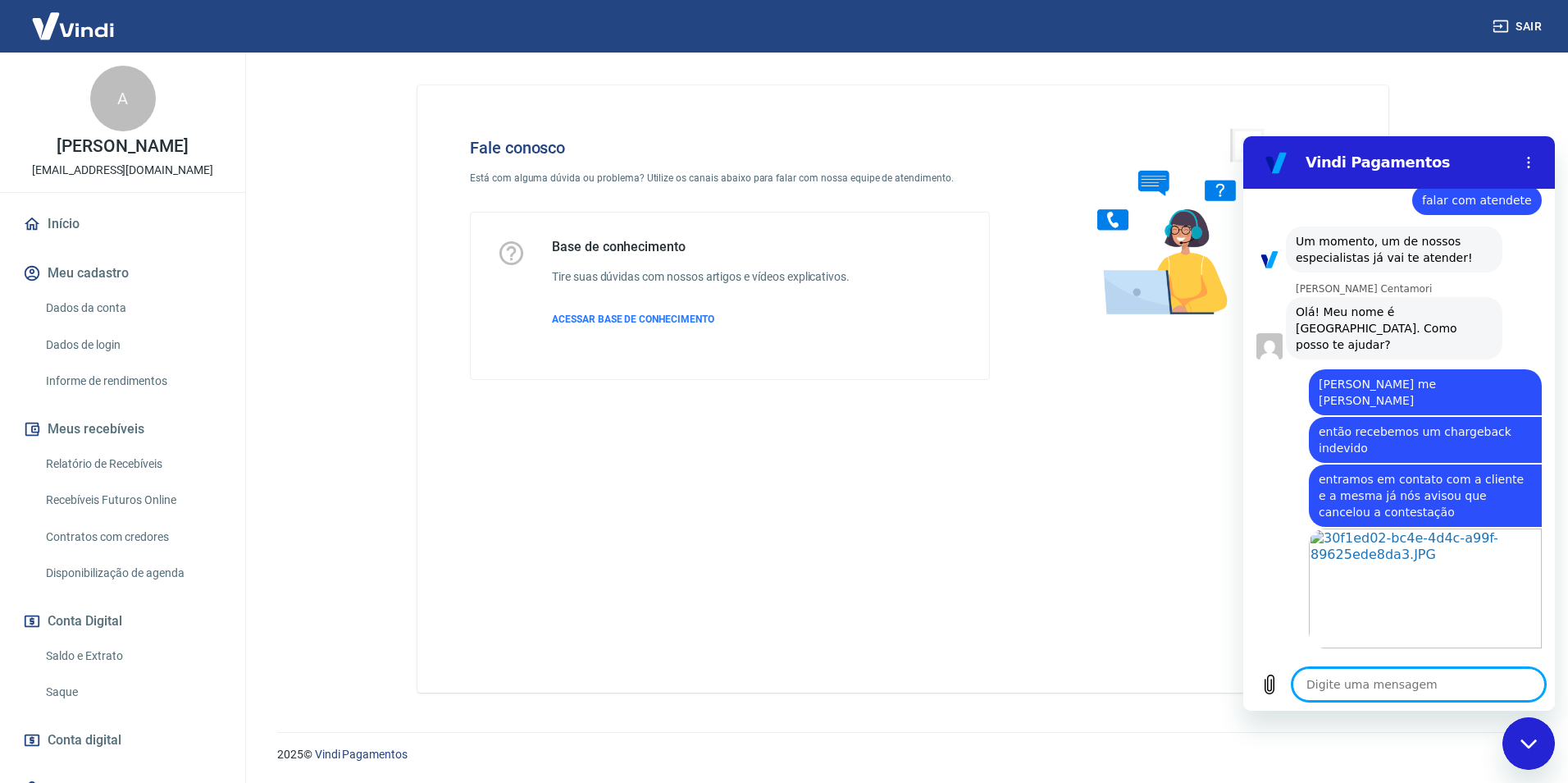
scroll to position [869, 0]
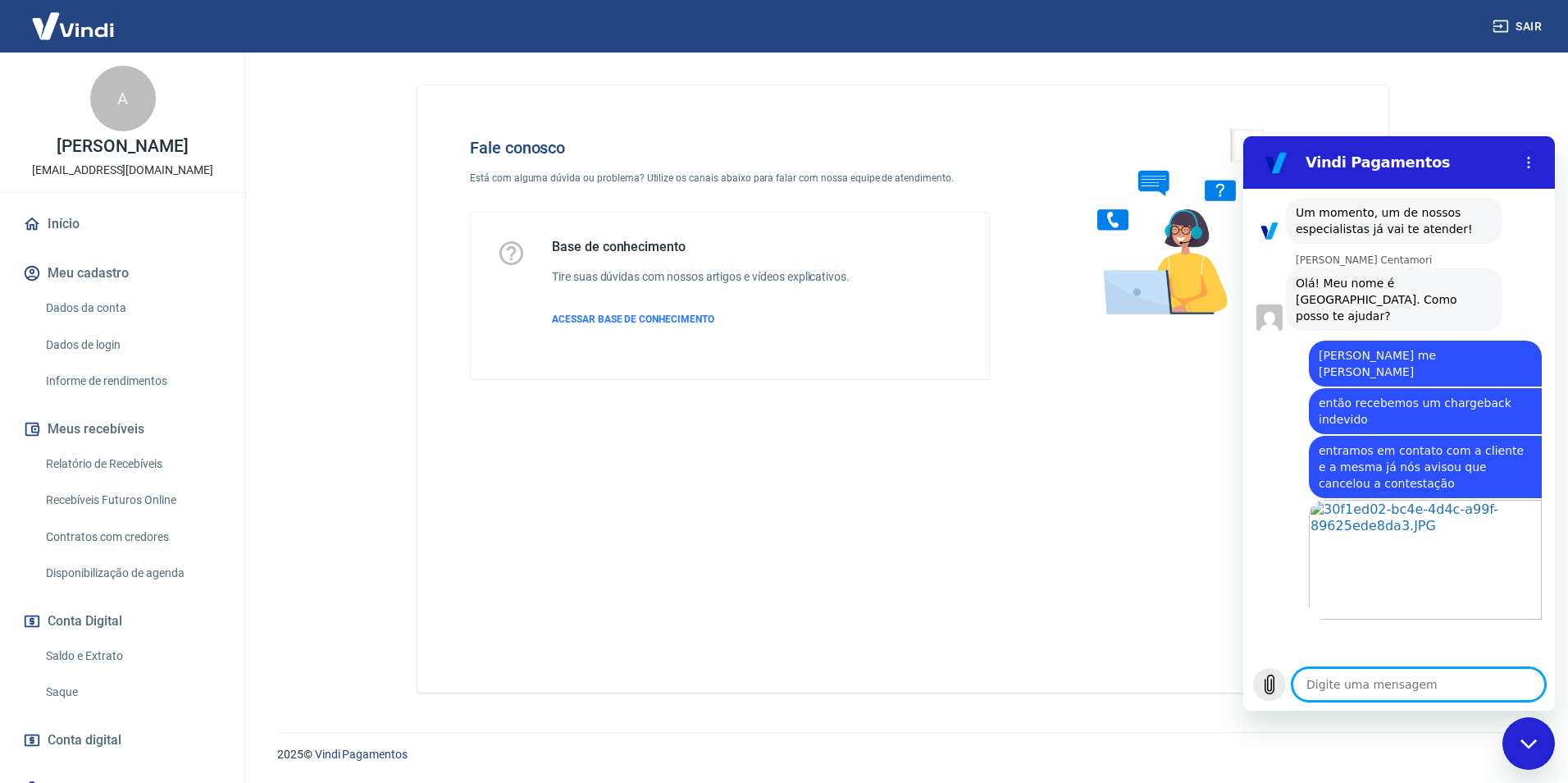
click at [1269, 683] on icon "Carregar arquivo" at bounding box center [1269, 684] width 20 height 20
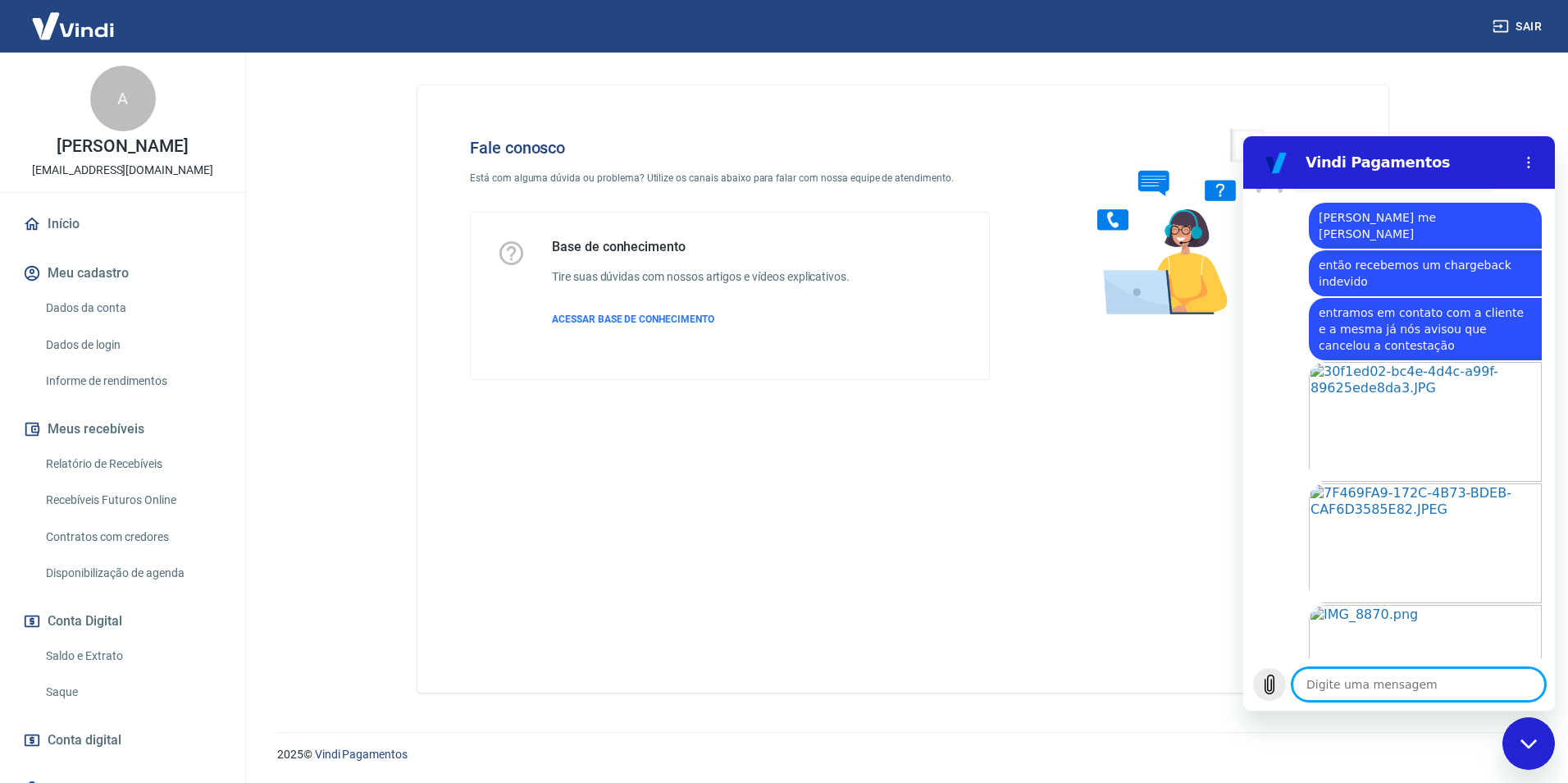
scroll to position [1010, 0]
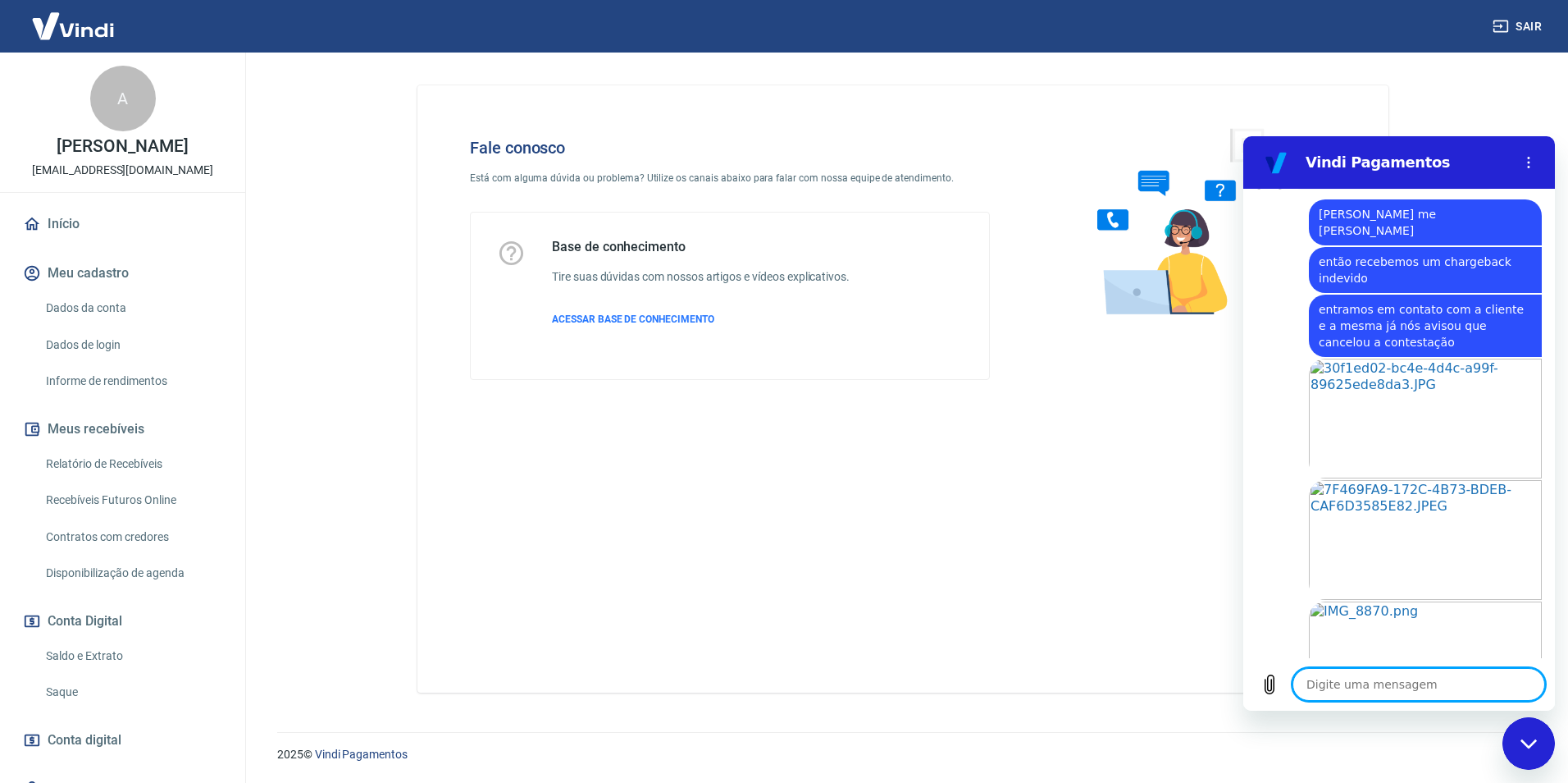
click at [1383, 688] on textarea at bounding box center [1419, 684] width 253 height 33
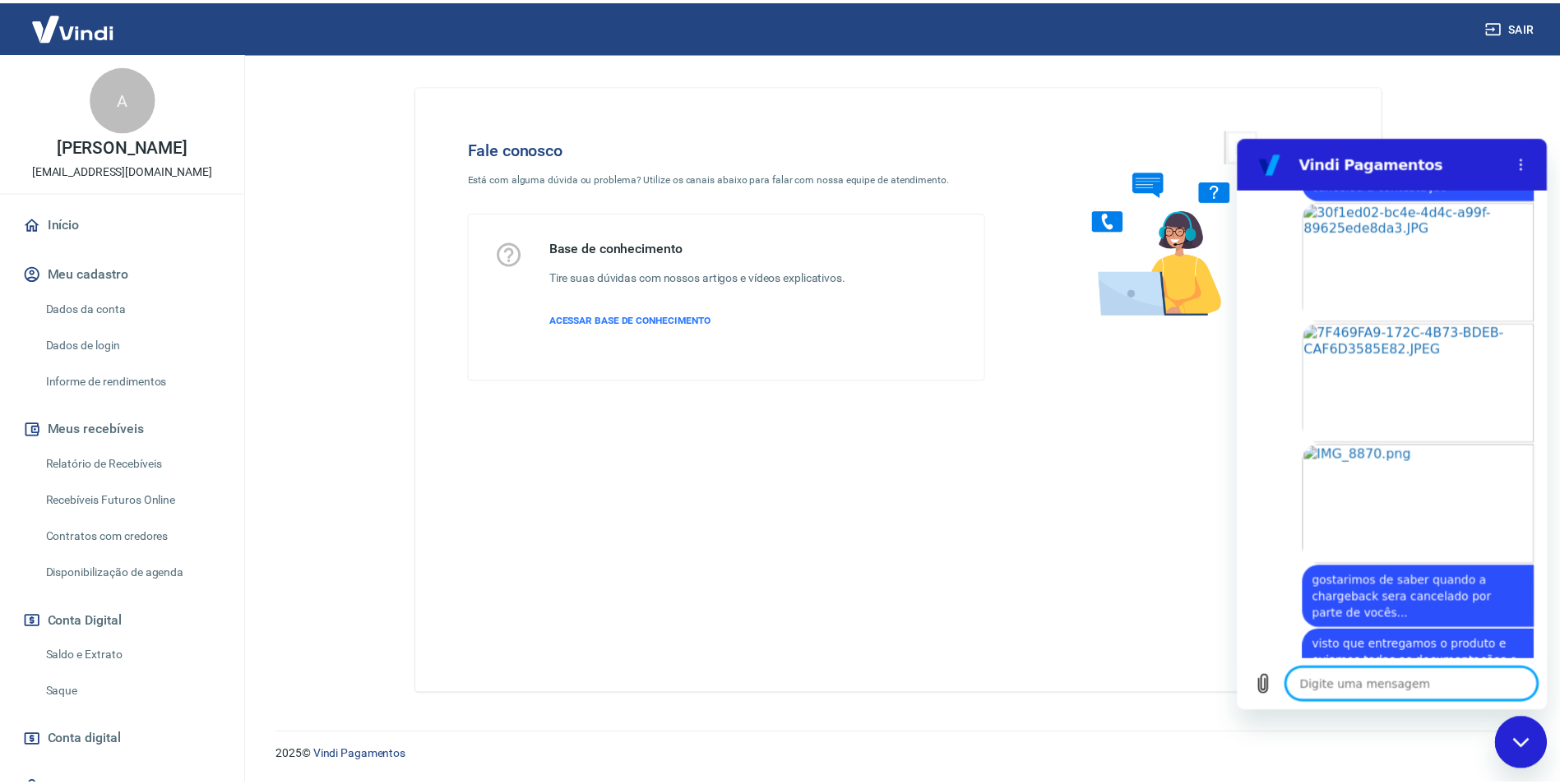
scroll to position [1173, 0]
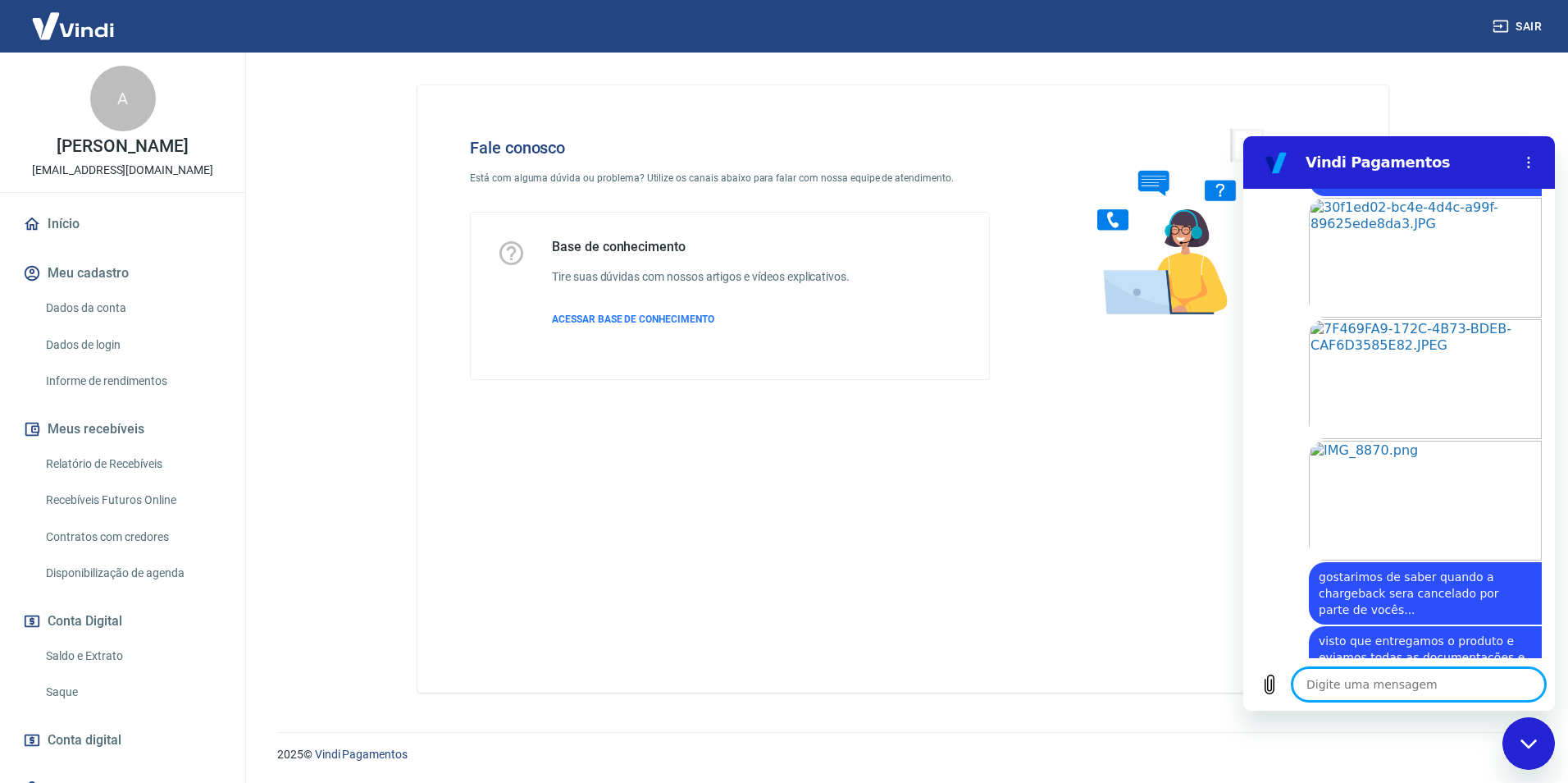
click at [1521, 752] on div "Fechar janela de mensagens" at bounding box center [1529, 743] width 49 height 49
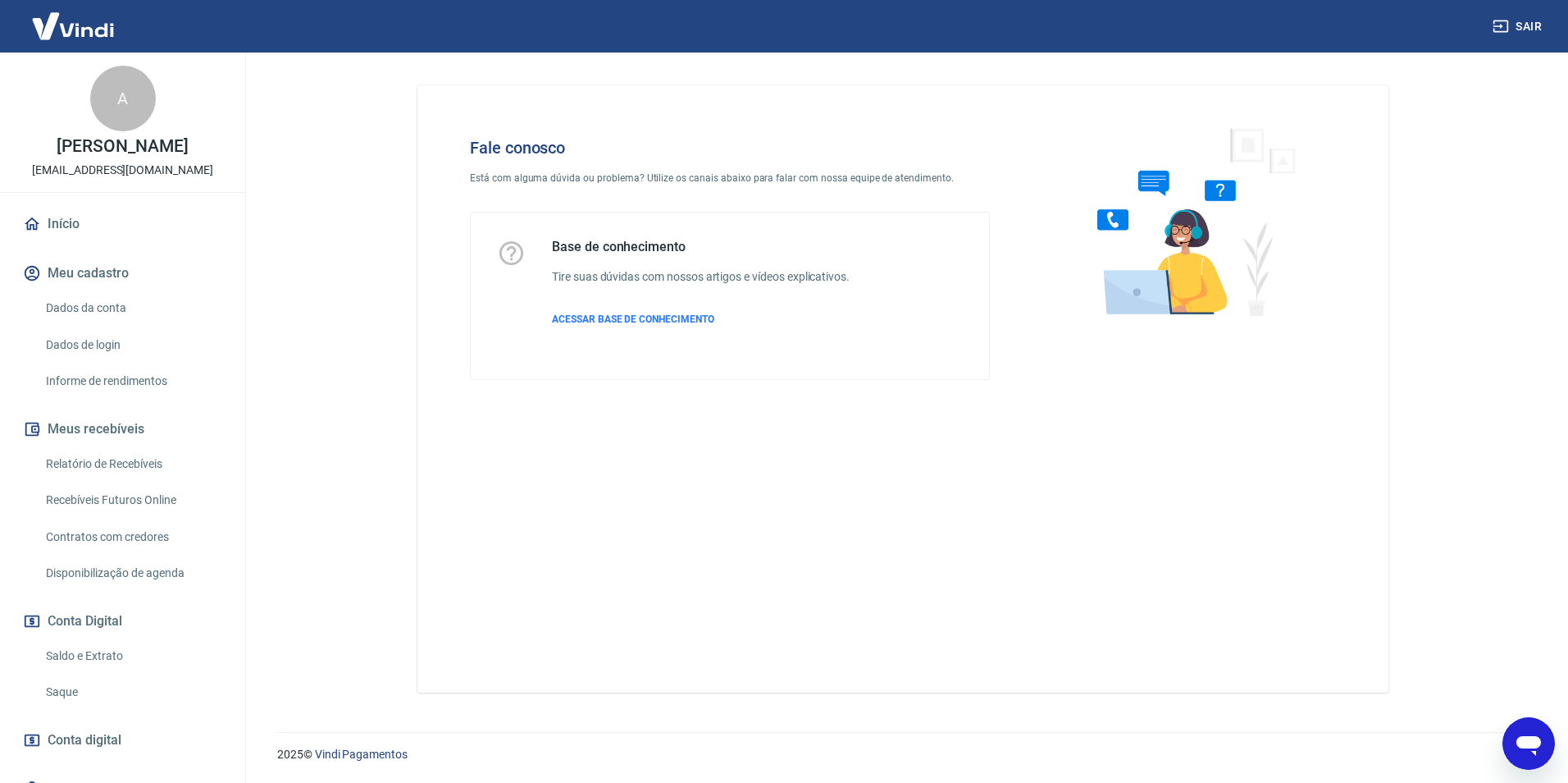
click at [44, 227] on link "Início" at bounding box center [122, 224] width 206 height 36
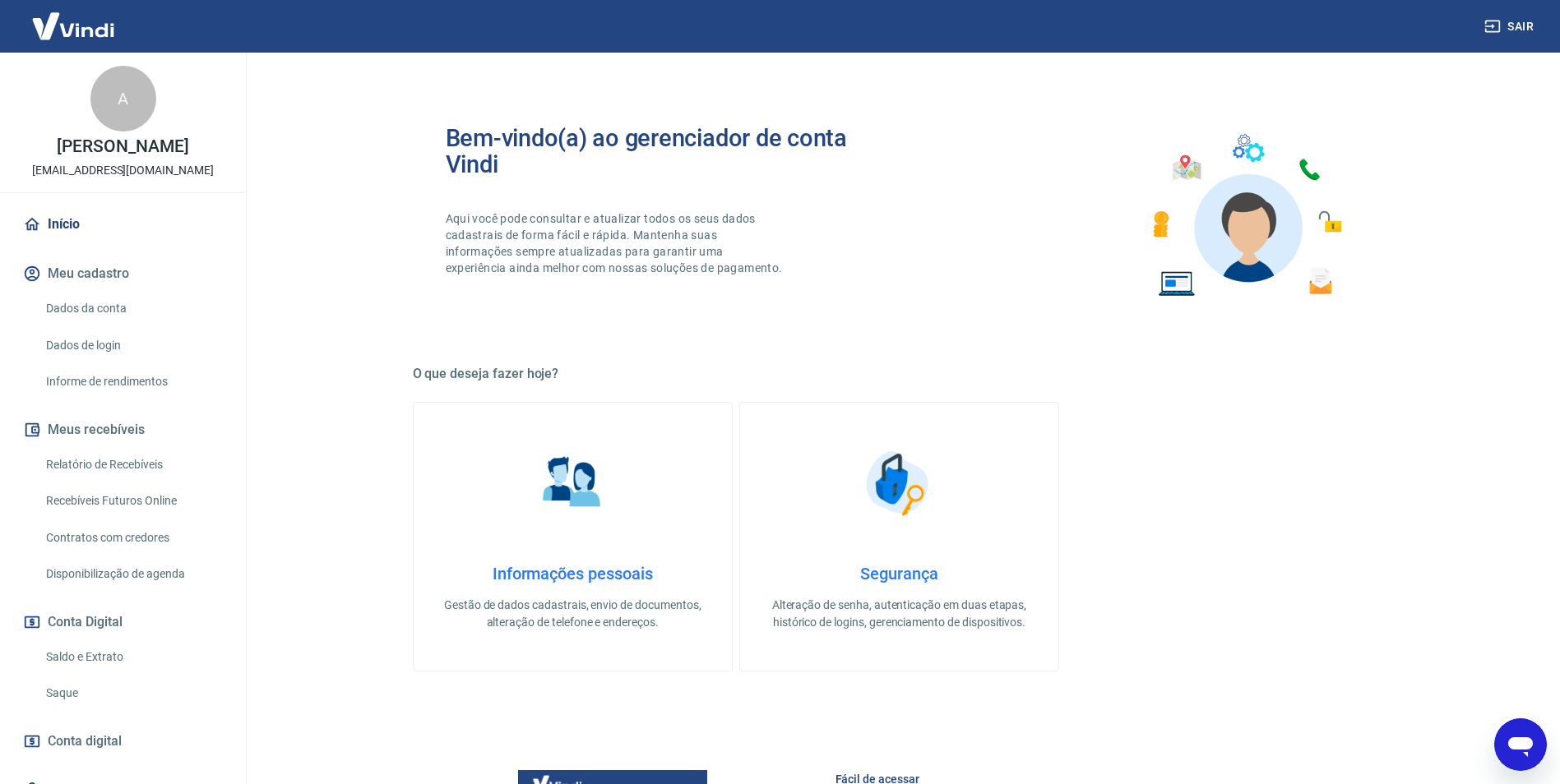
click at [86, 230] on link "Início" at bounding box center [122, 224] width 206 height 36
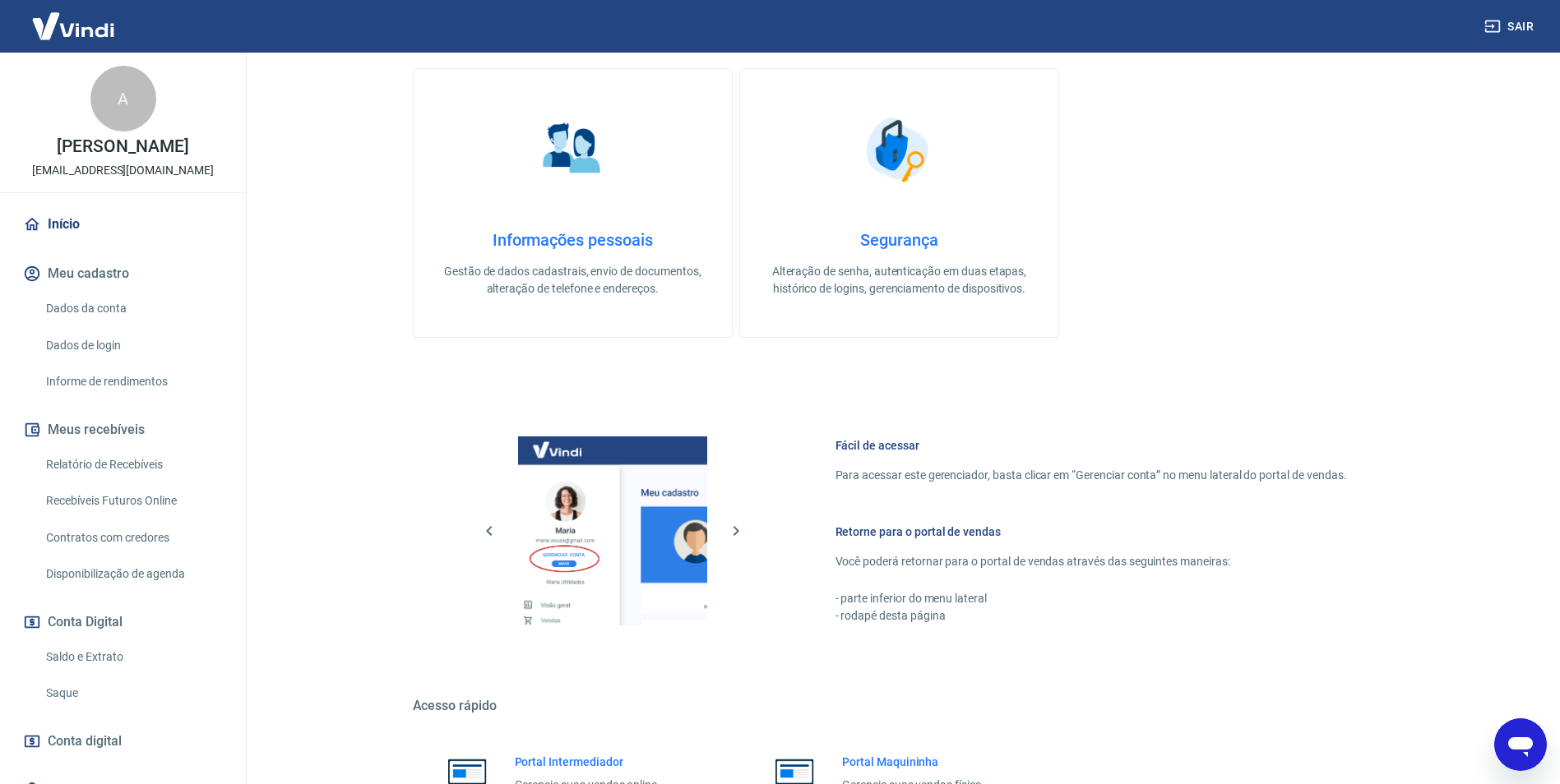
scroll to position [411, 0]
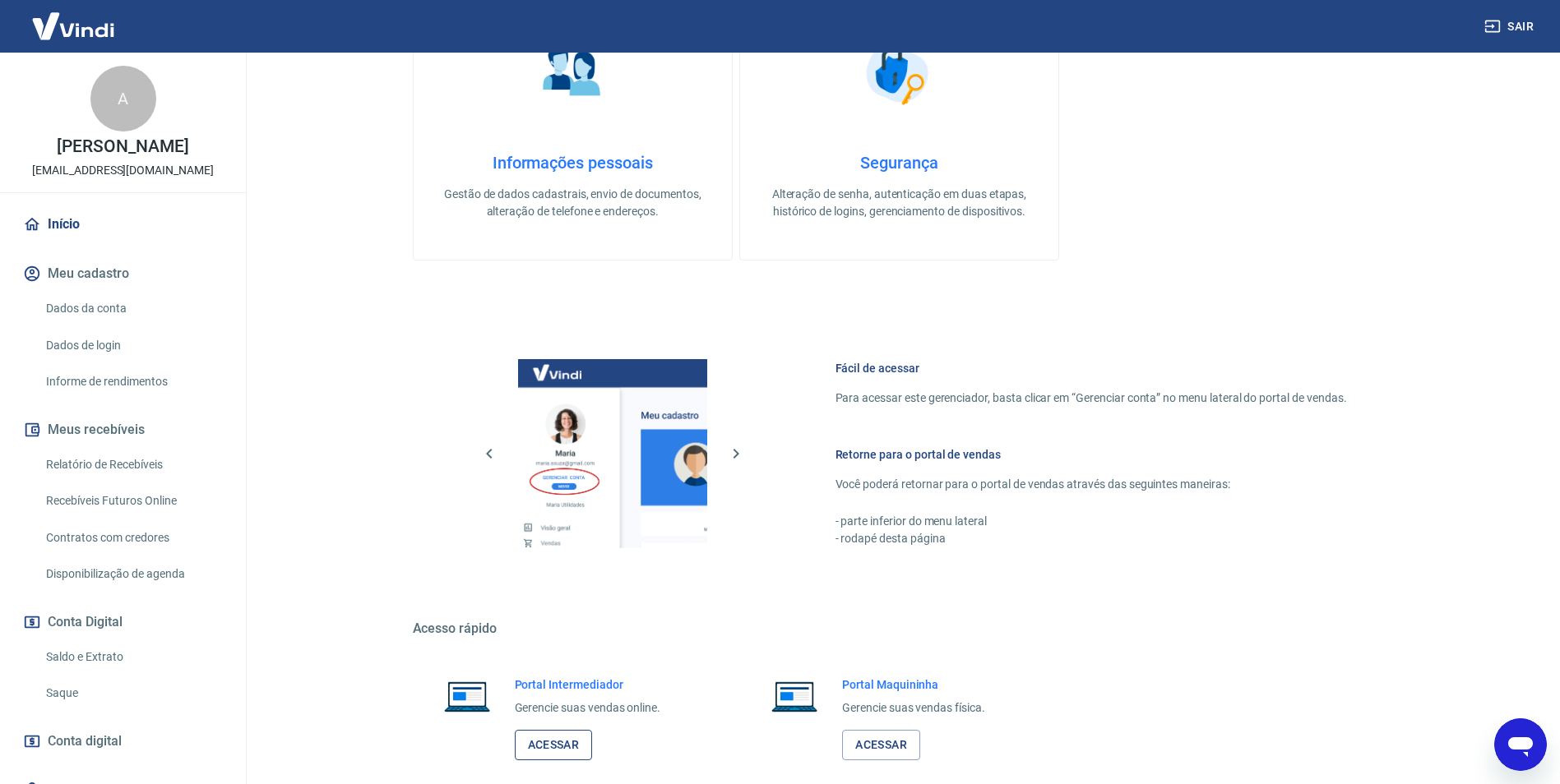
click at [572, 740] on link "Acessar" at bounding box center [554, 745] width 78 height 30
click at [1500, 749] on div "Abrir janela de mensagens" at bounding box center [1520, 744] width 49 height 49
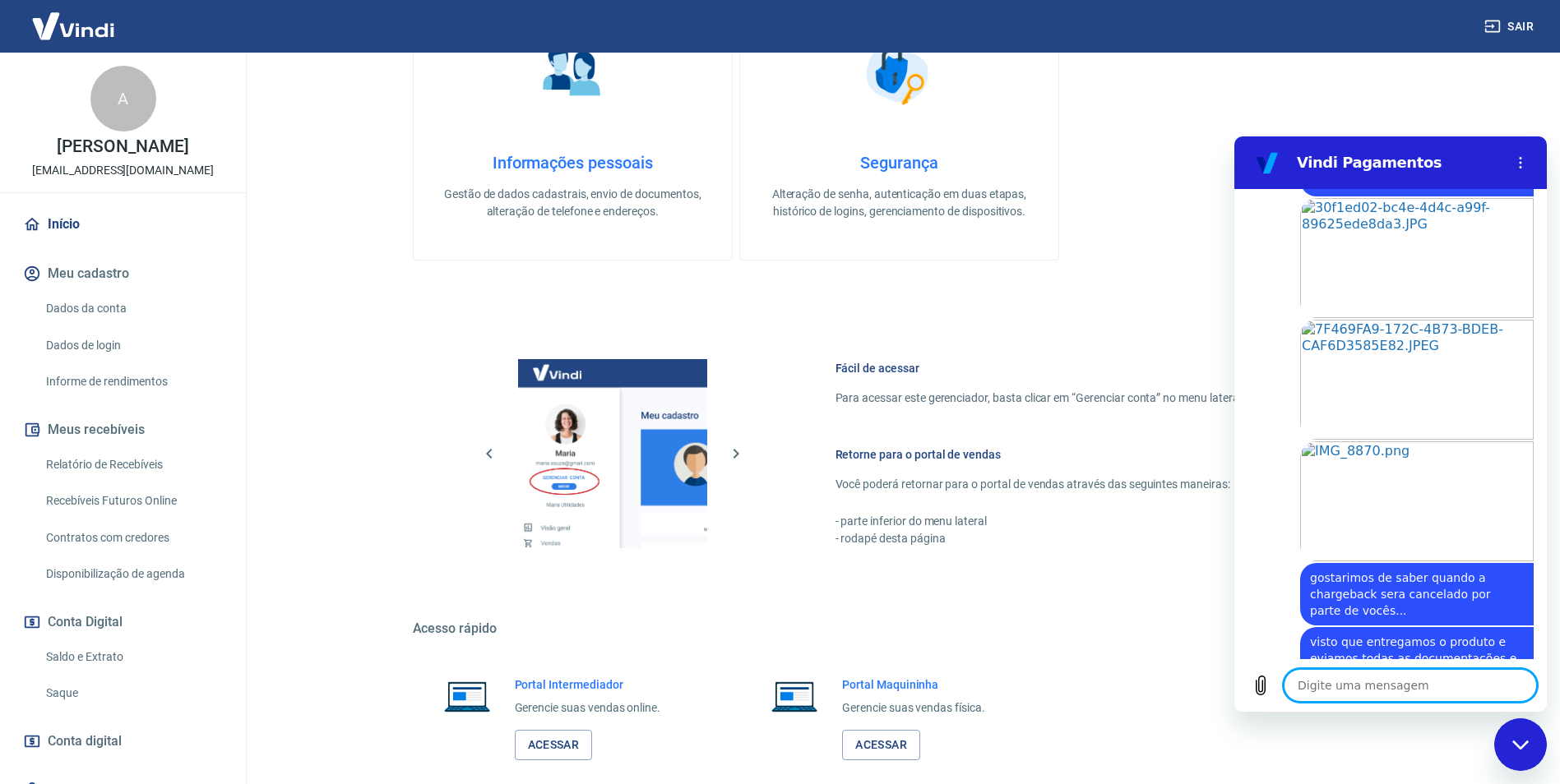
scroll to position [1227, 0]
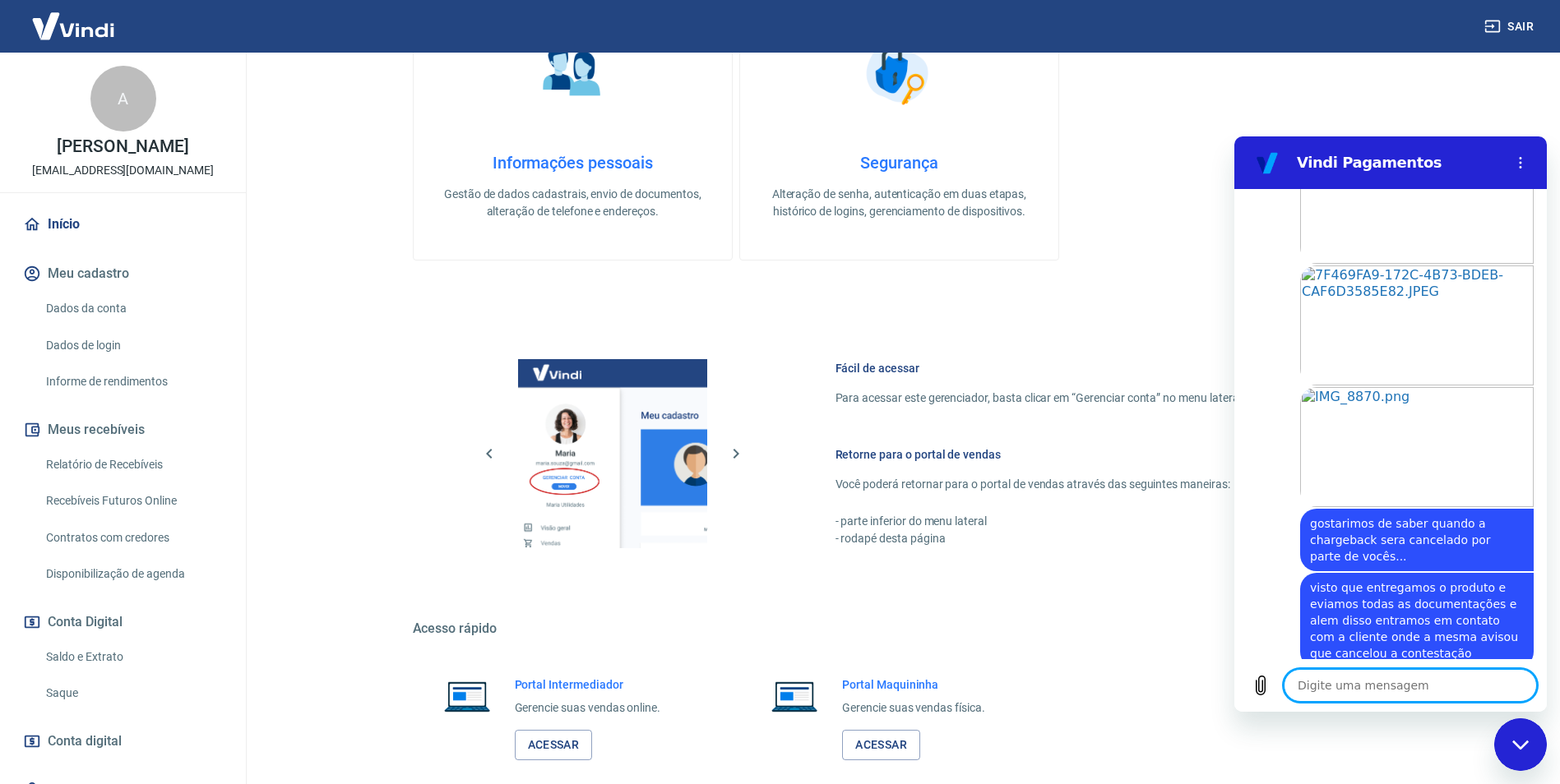
click at [1410, 690] on textarea at bounding box center [1409, 685] width 253 height 33
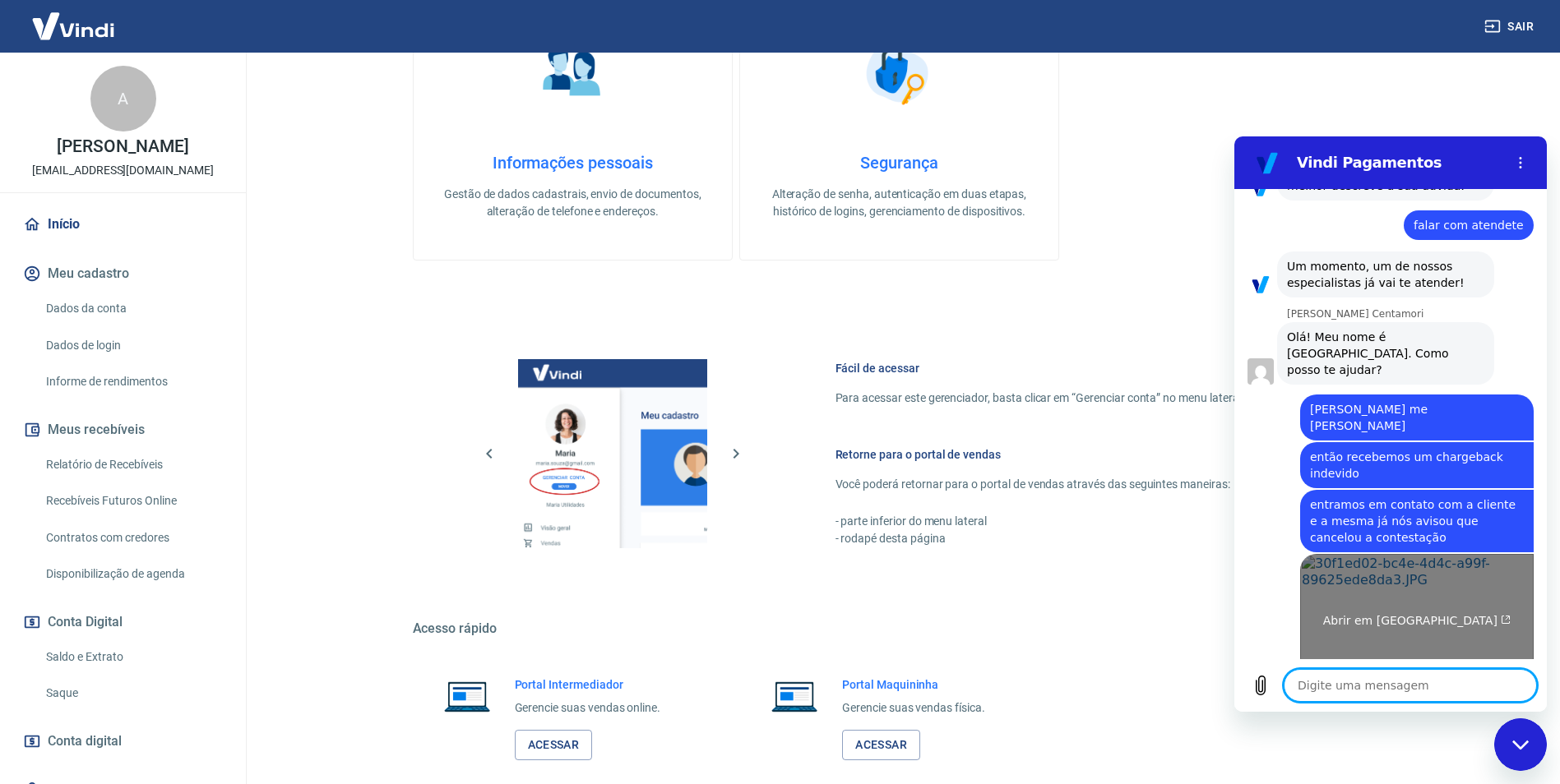
scroll to position [855, 0]
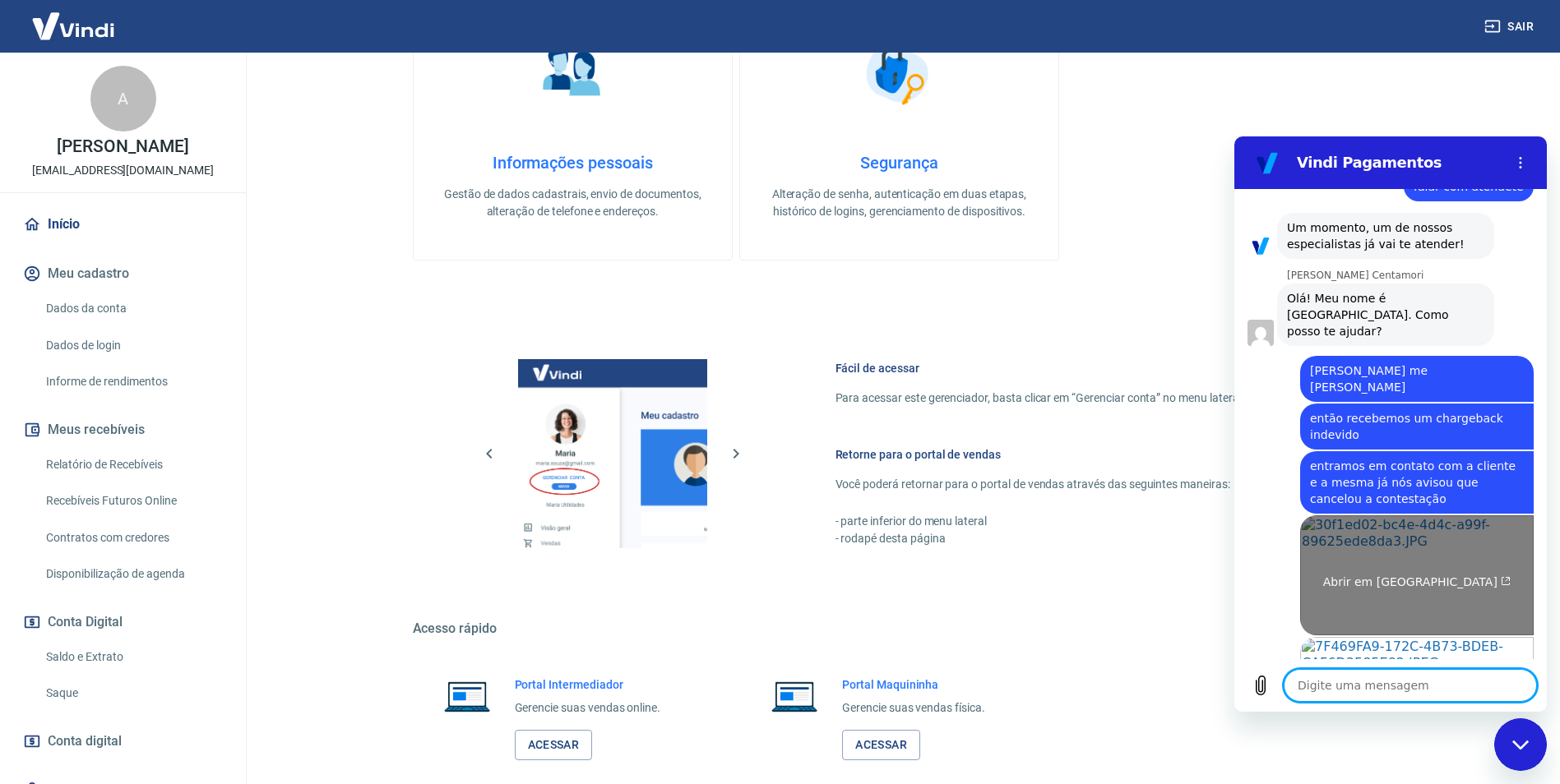
click at [1415, 515] on link "Abrir em nova aba" at bounding box center [1416, 575] width 234 height 120
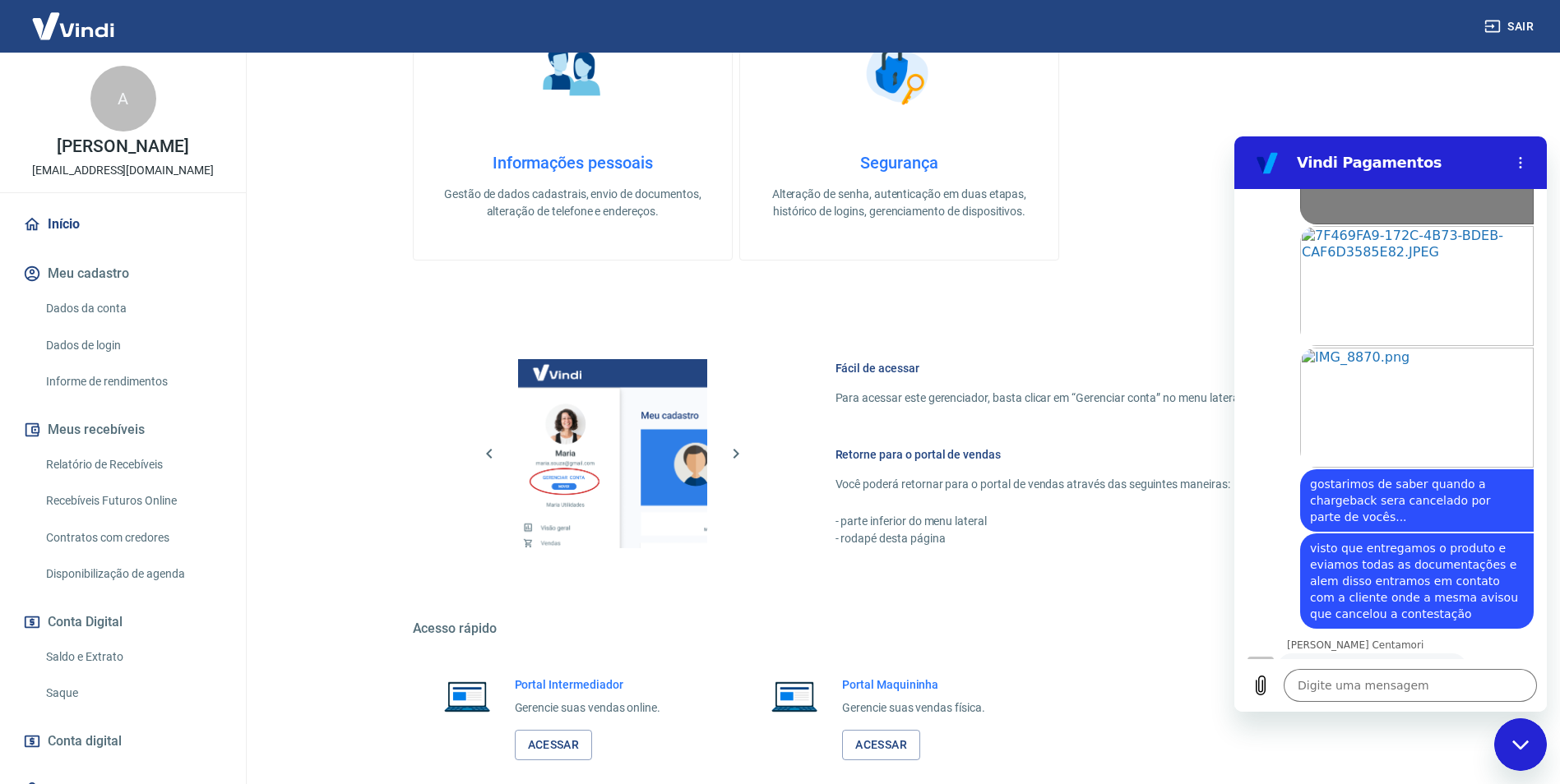
scroll to position [1297, 0]
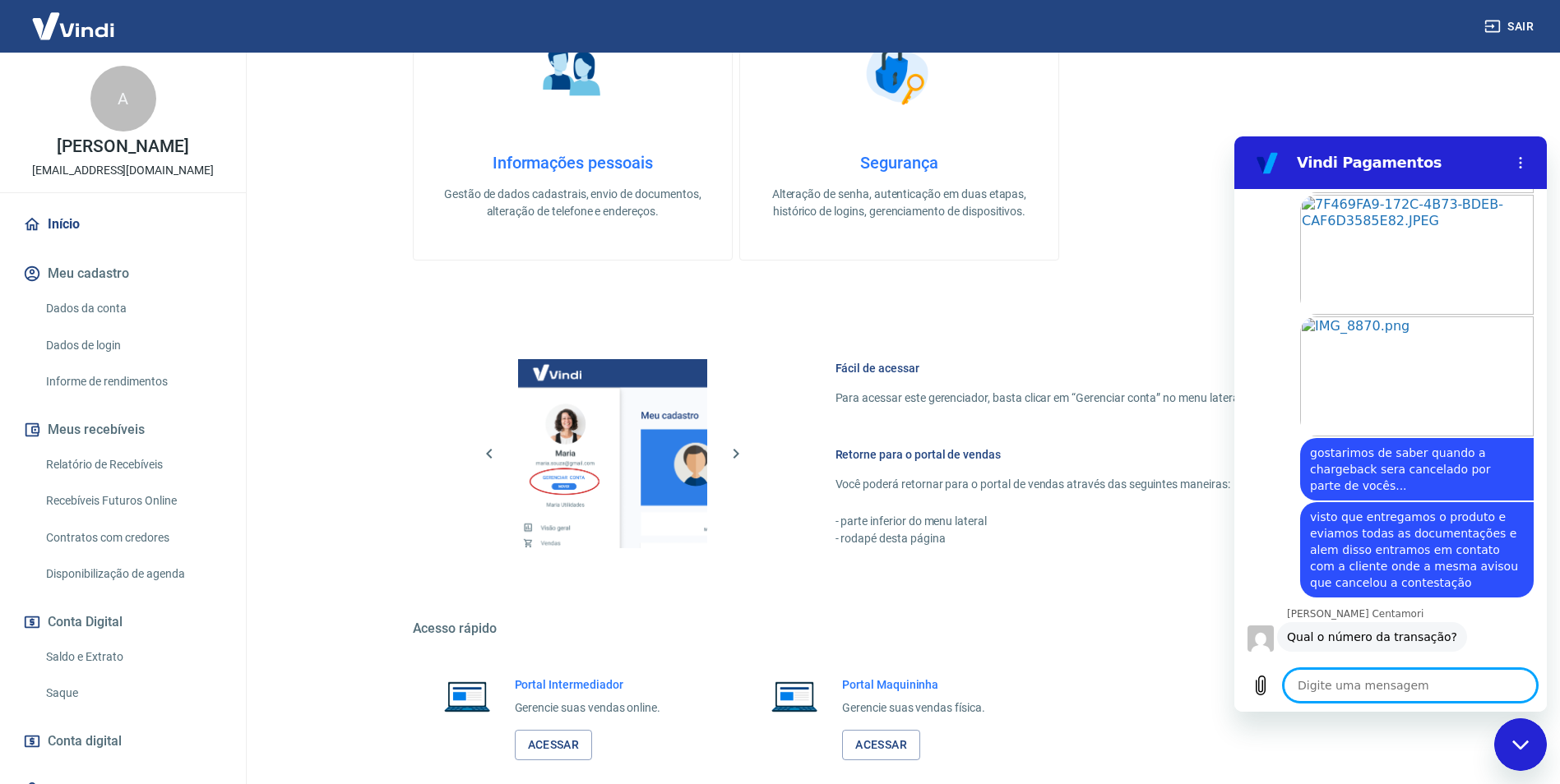
click at [1389, 683] on textarea at bounding box center [1409, 685] width 253 height 33
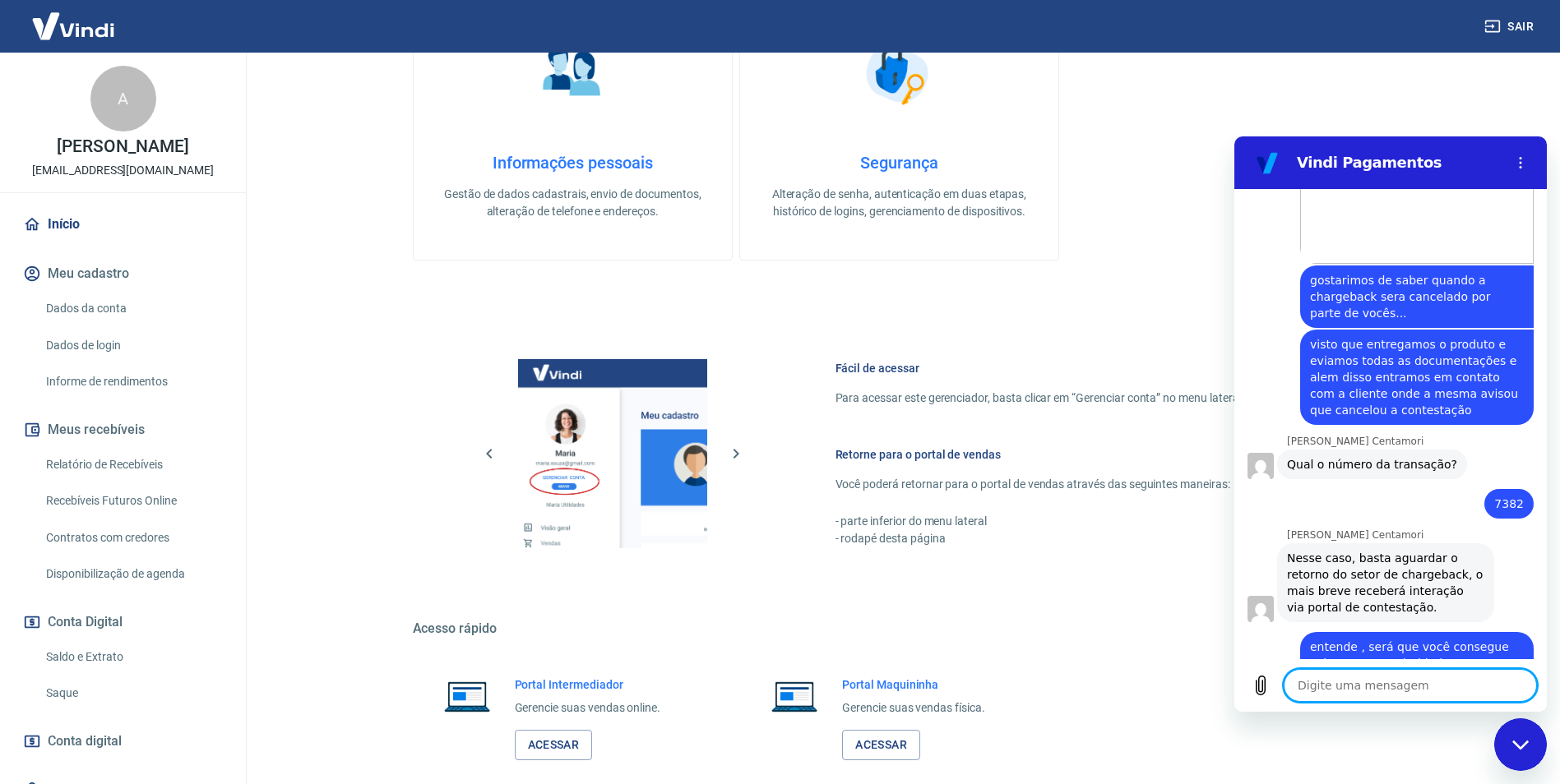
scroll to position [1473, 0]
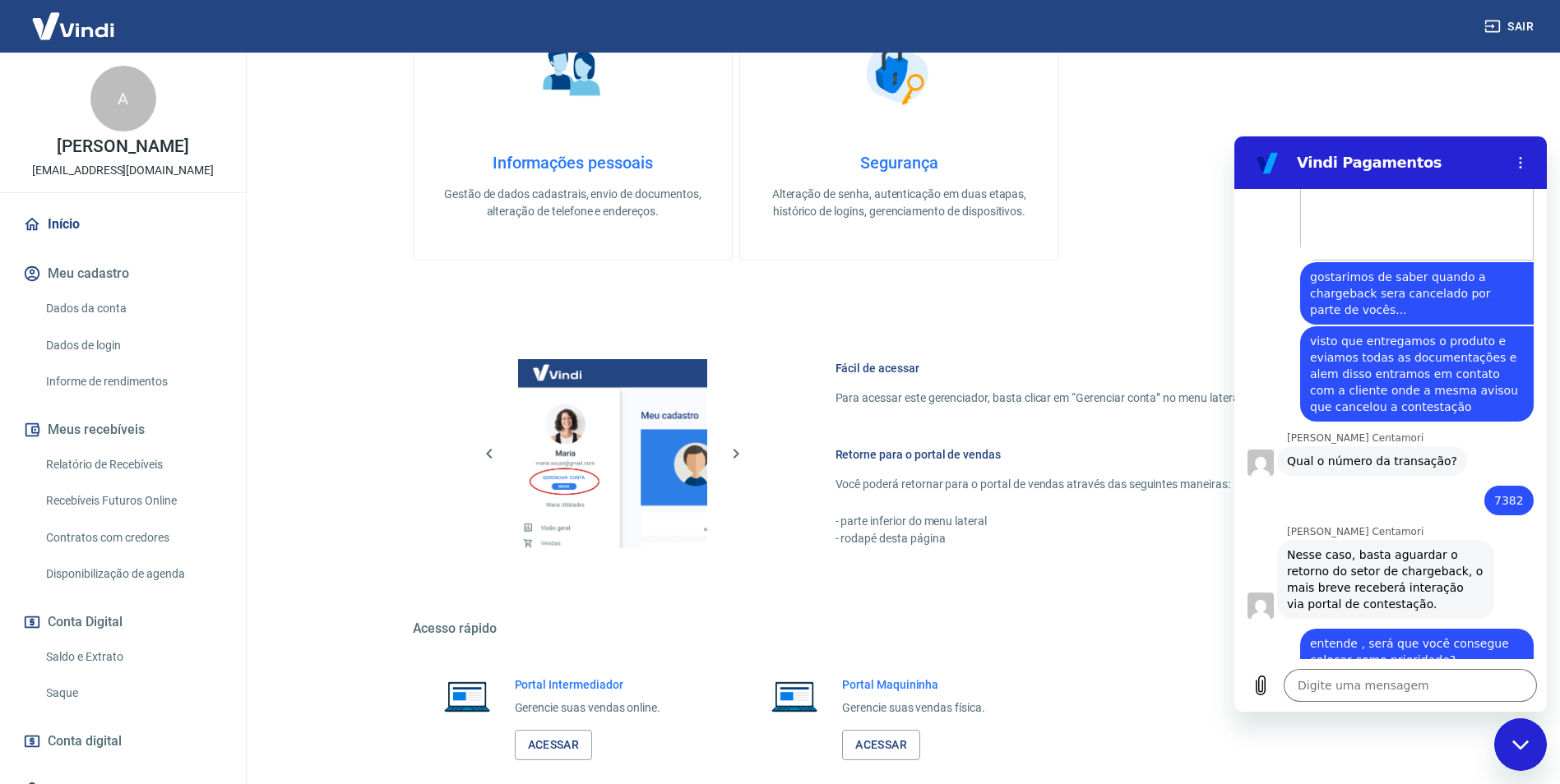
click at [1525, 740] on icon "Fechar janela de mensagens" at bounding box center [1521, 745] width 18 height 11
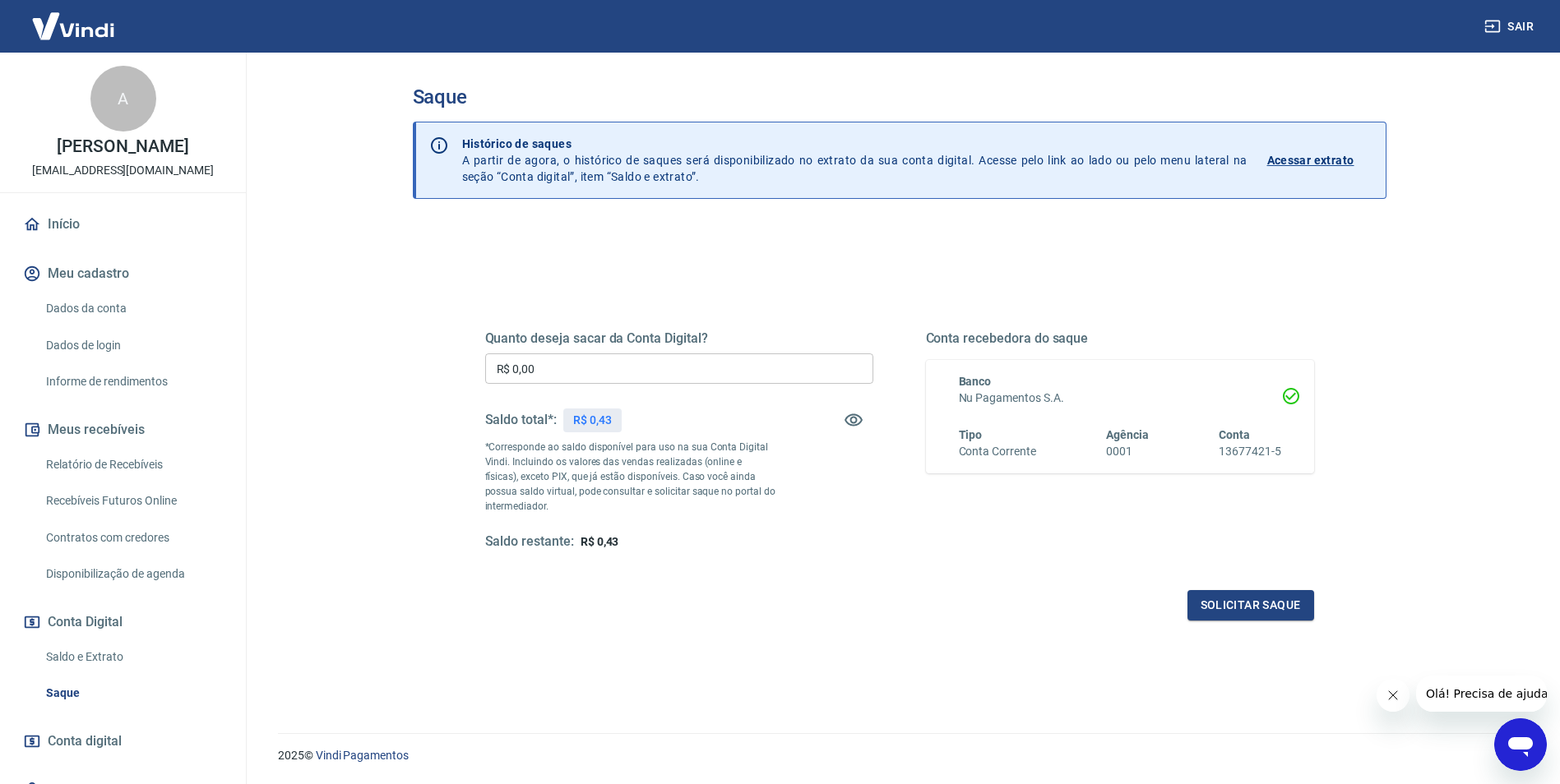
click at [127, 468] on link "Relatório de Recebíveis" at bounding box center [132, 464] width 187 height 33
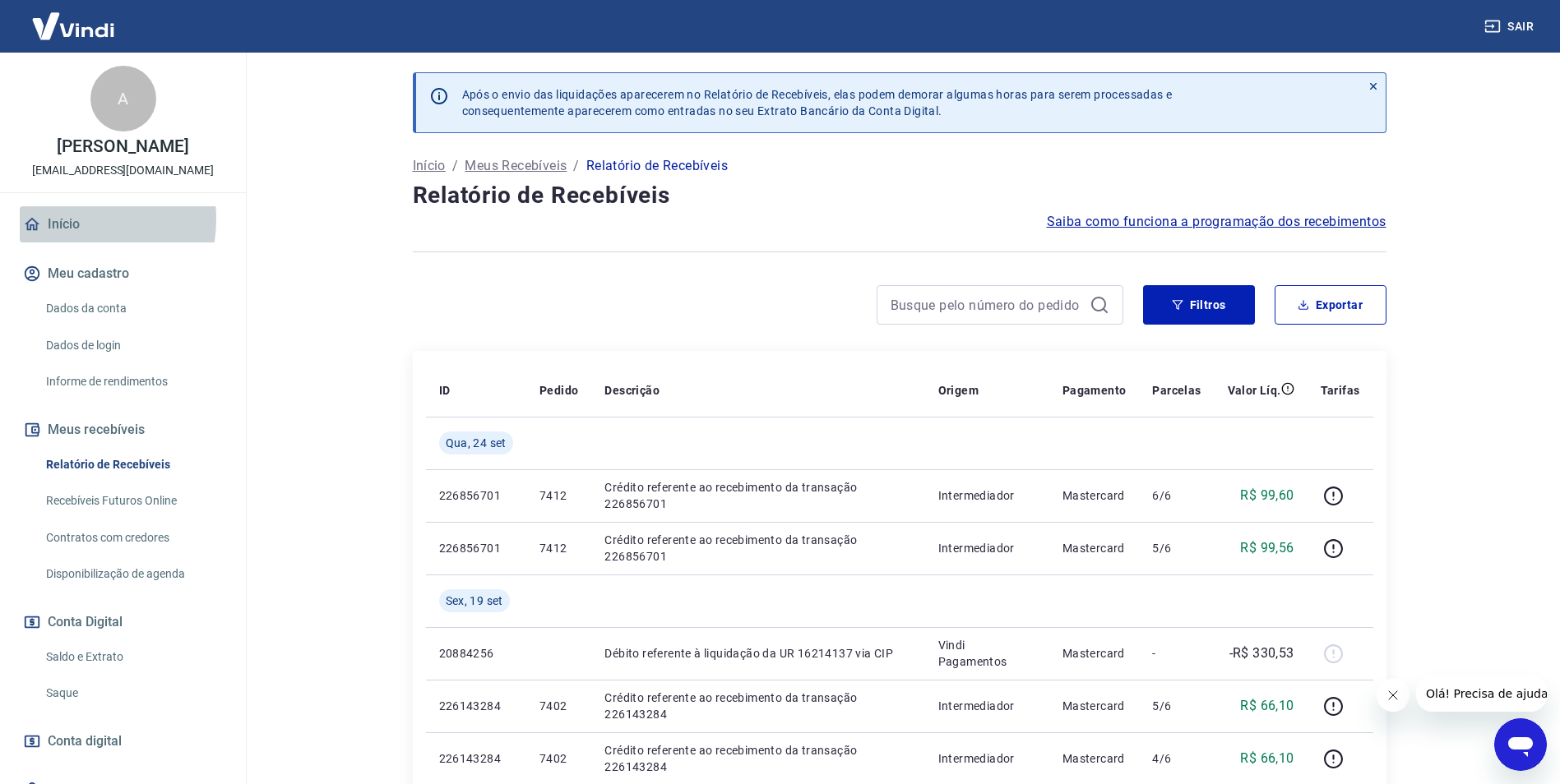
click at [67, 219] on link "Início" at bounding box center [122, 224] width 206 height 36
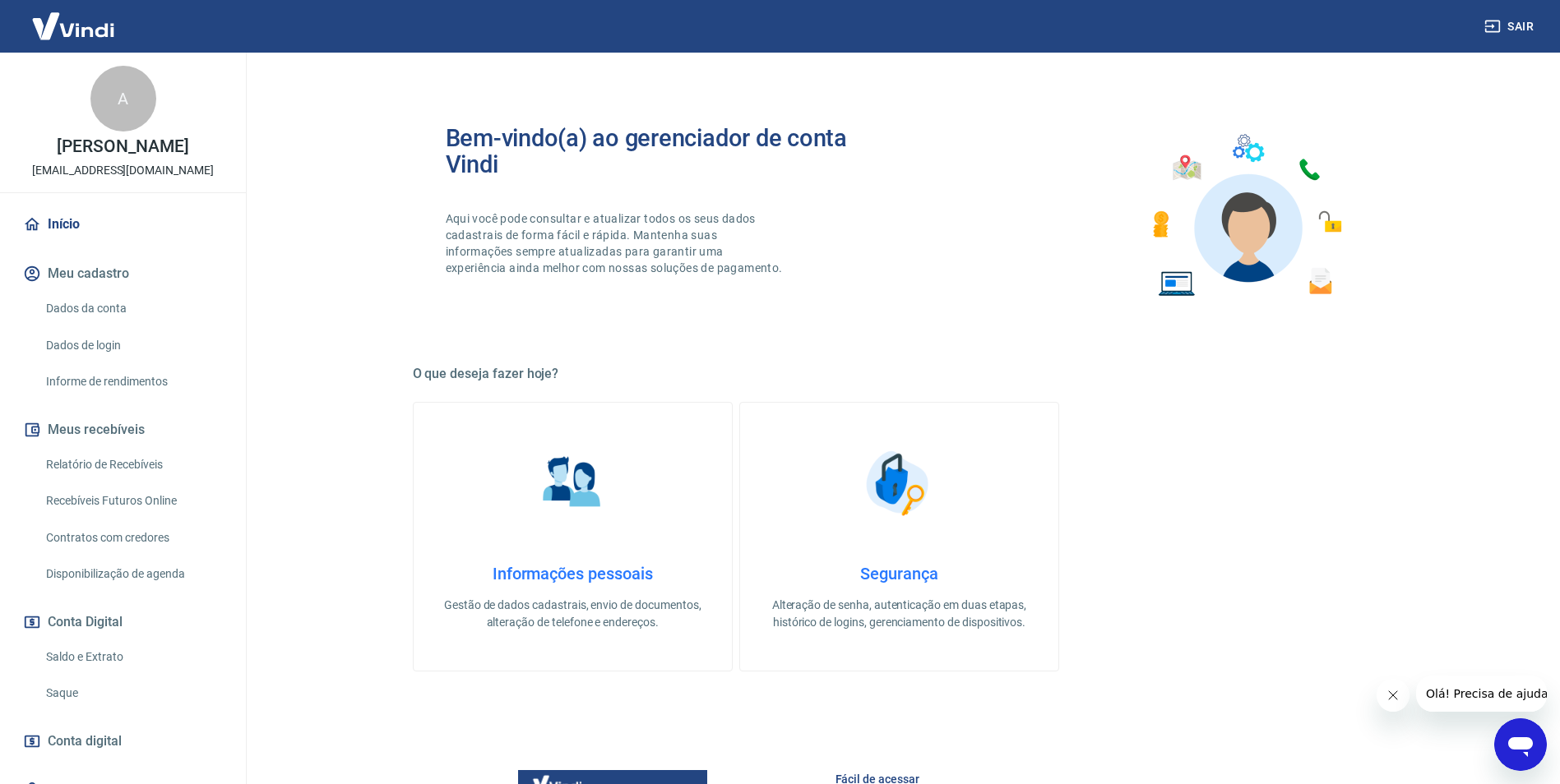
click at [1517, 736] on icon "Abrir janela de mensagens" at bounding box center [1520, 745] width 29 height 29
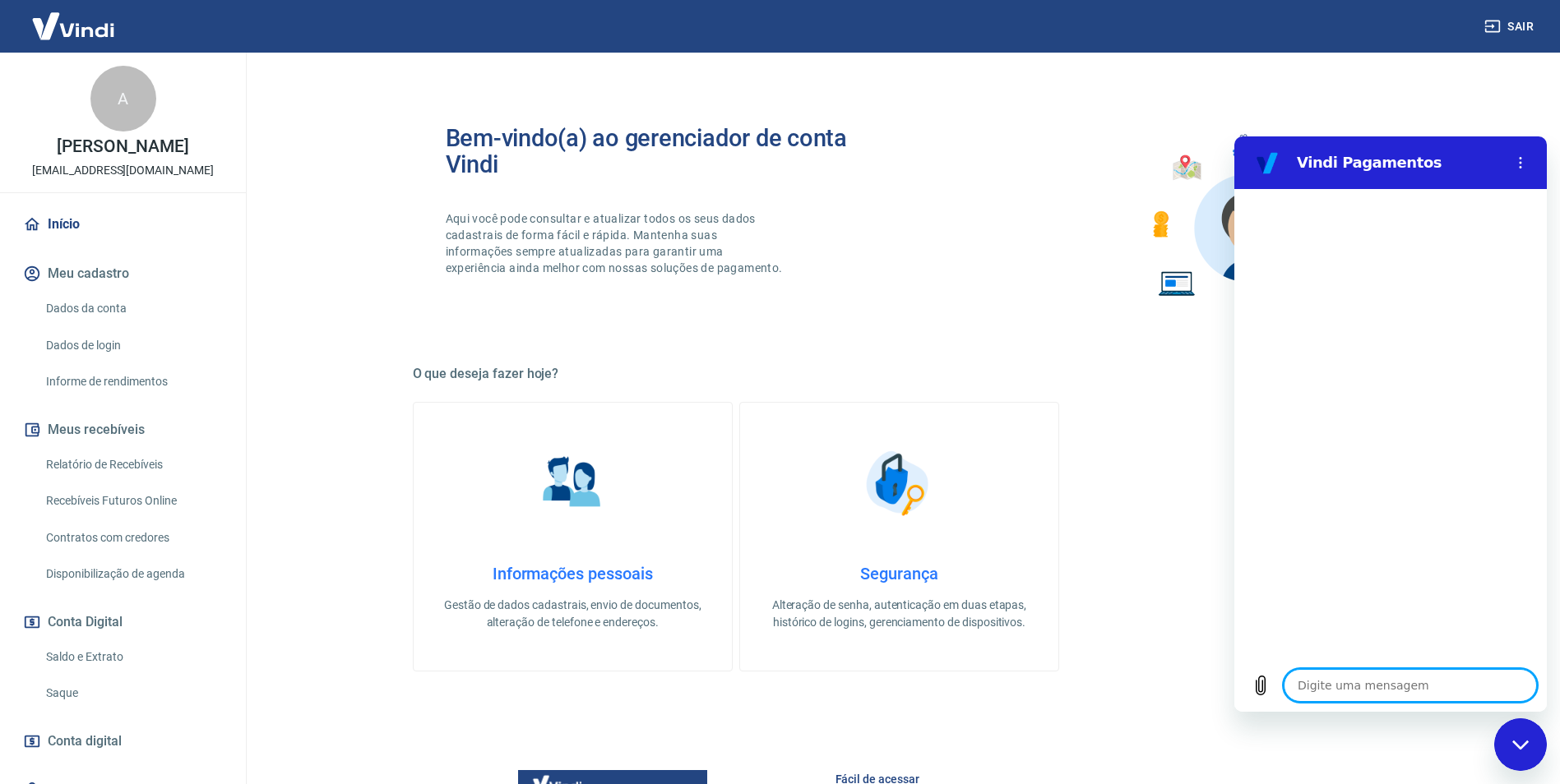
type textarea "x"
